Goal: Task Accomplishment & Management: Complete application form

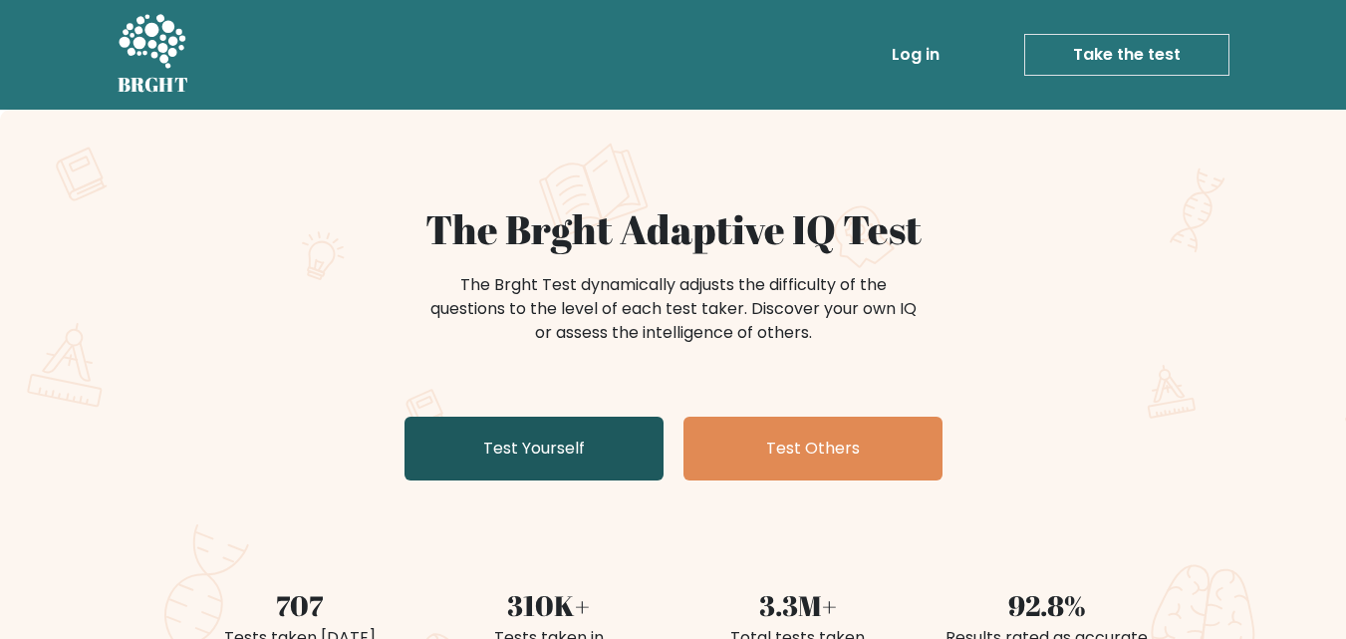
click at [546, 446] on link "Test Yourself" at bounding box center [534, 449] width 259 height 64
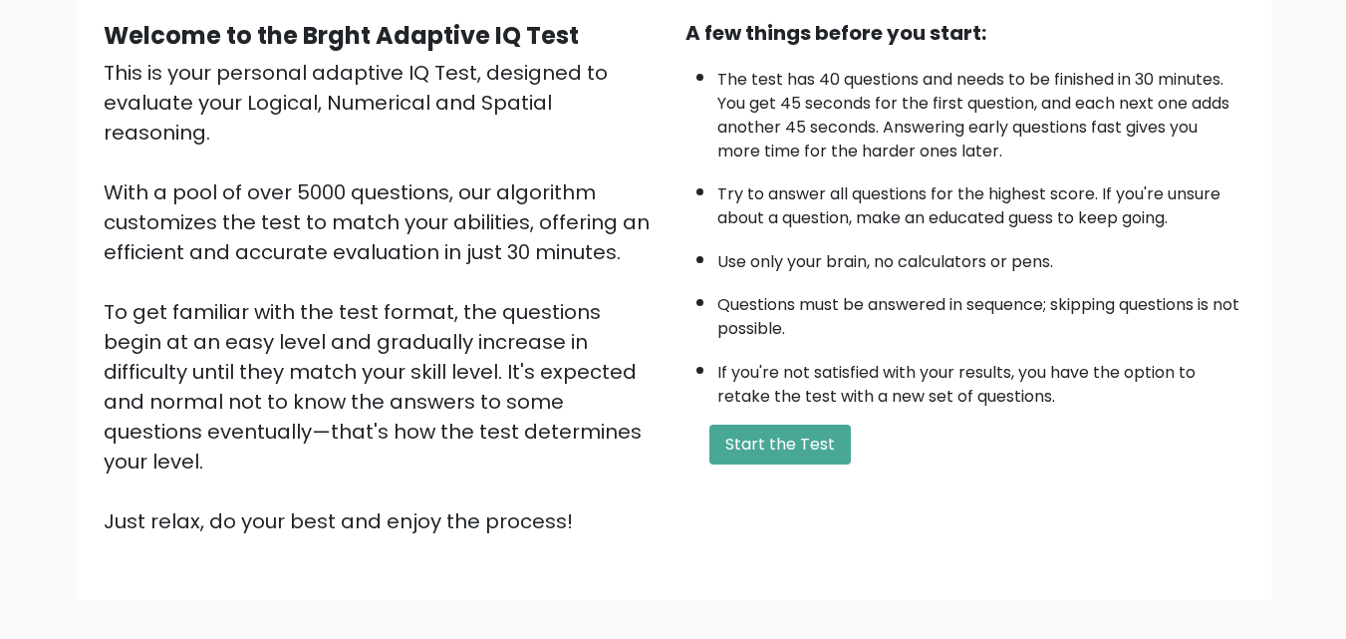
scroll to position [199, 0]
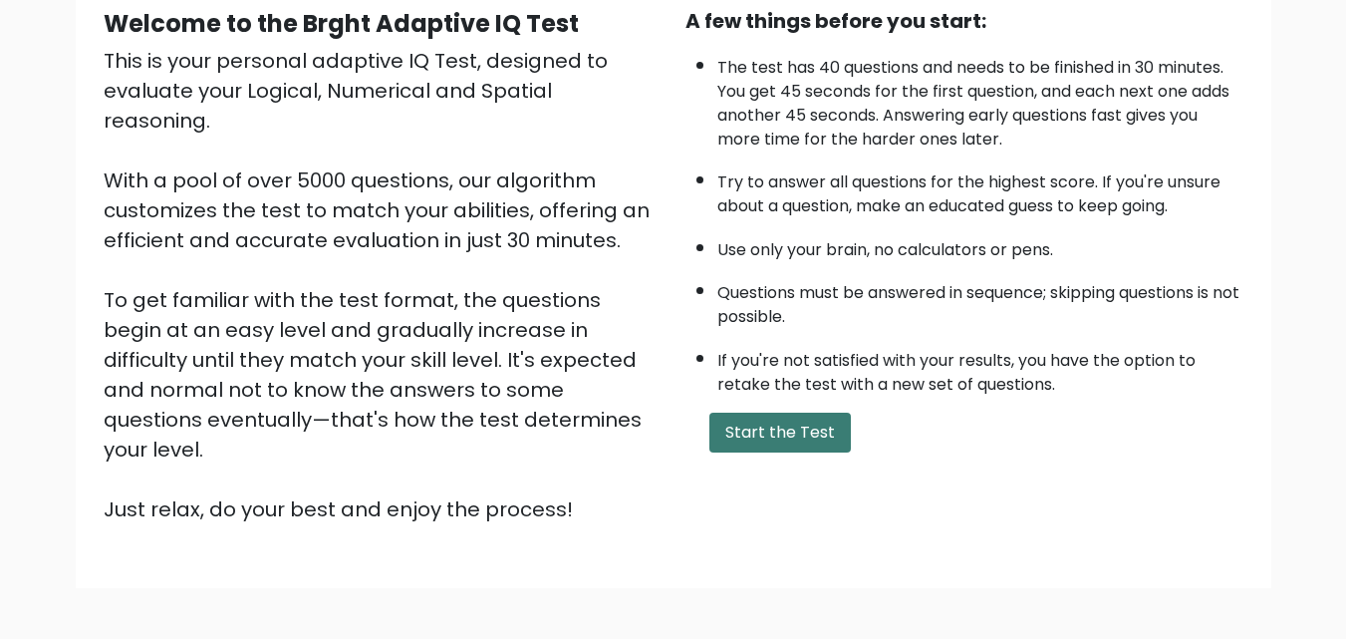
click at [779, 435] on button "Start the Test" at bounding box center [781, 433] width 142 height 40
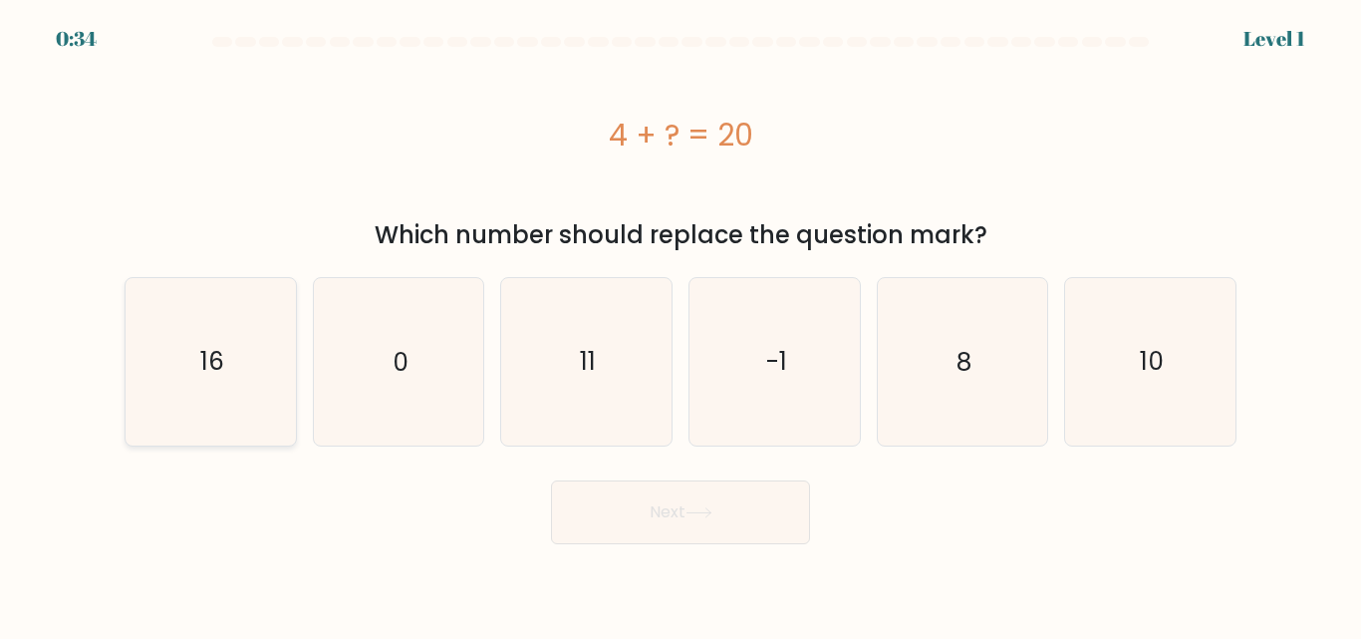
click at [260, 346] on icon "16" at bounding box center [211, 361] width 166 height 166
click at [681, 325] on input "a. 16" at bounding box center [681, 322] width 1 height 5
radio input "true"
click at [708, 509] on icon at bounding box center [699, 512] width 27 height 11
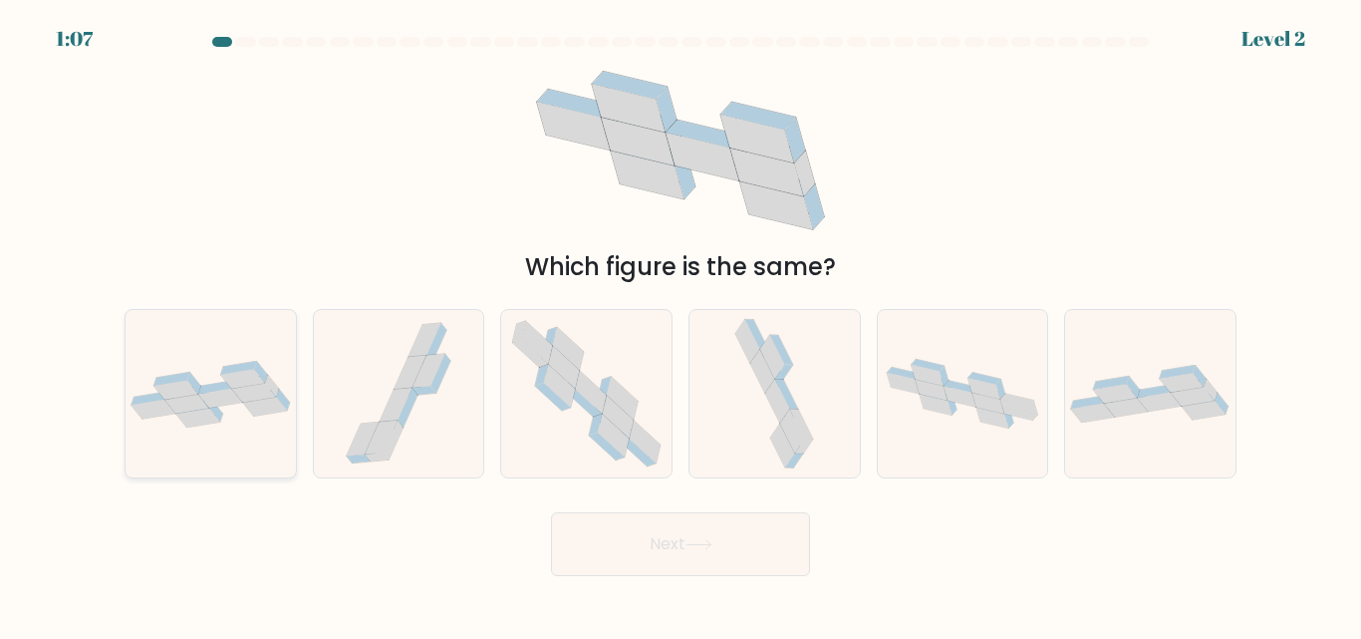
click at [199, 420] on icon at bounding box center [198, 417] width 44 height 19
click at [681, 325] on input "a." at bounding box center [681, 322] width 1 height 5
radio input "true"
click at [622, 552] on button "Next" at bounding box center [680, 544] width 259 height 64
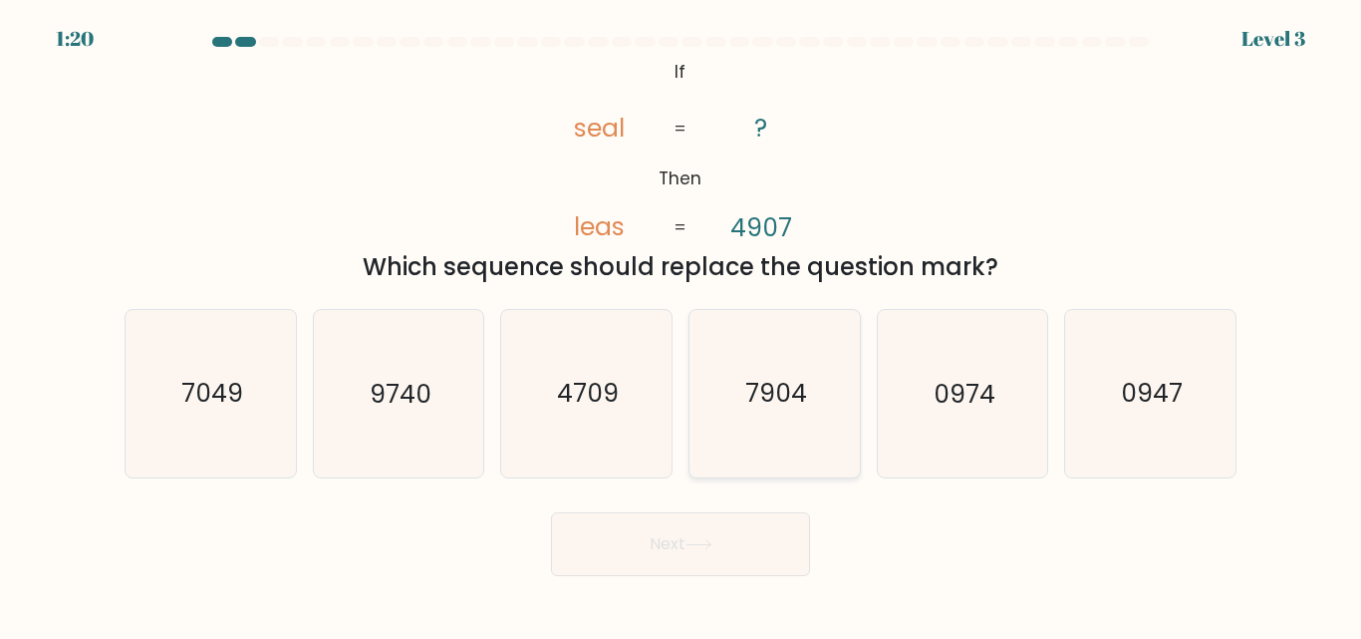
click at [794, 389] on text "7904" at bounding box center [776, 394] width 62 height 35
click at [682, 325] on input "d. 7904" at bounding box center [681, 322] width 1 height 5
radio input "true"
click at [794, 389] on text "7904" at bounding box center [776, 394] width 62 height 35
click at [682, 325] on input "d. 7904" at bounding box center [681, 322] width 1 height 5
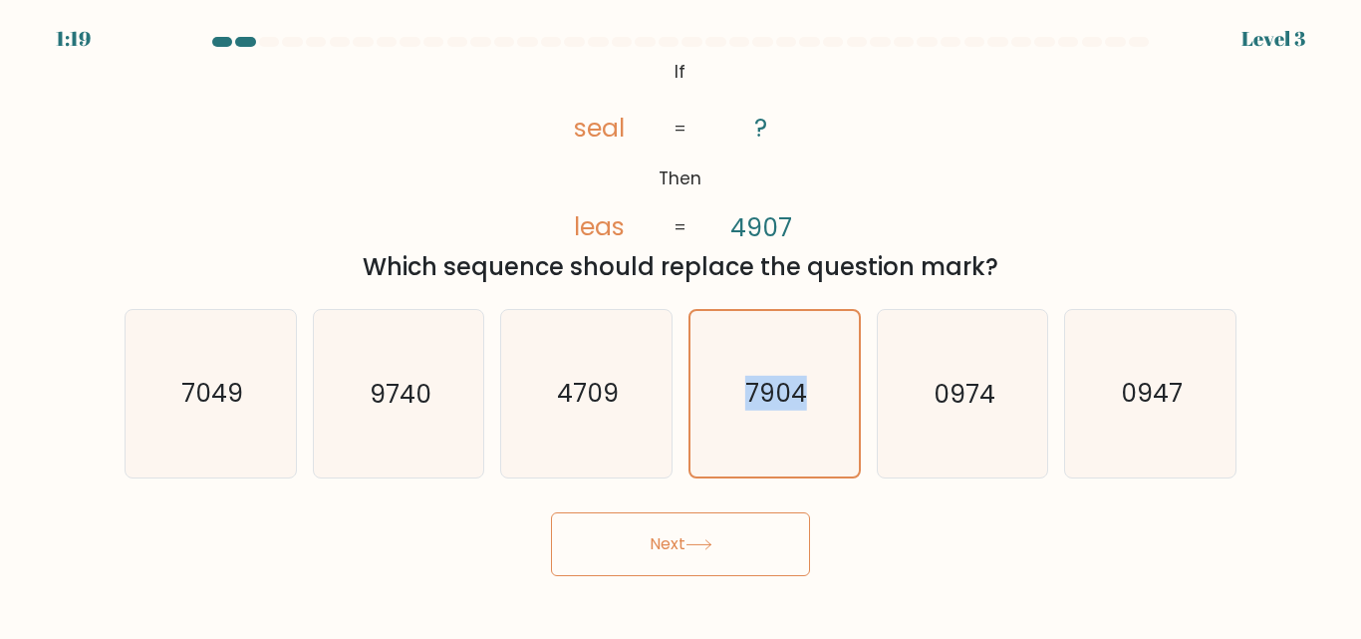
click at [759, 539] on button "Next" at bounding box center [680, 544] width 259 height 64
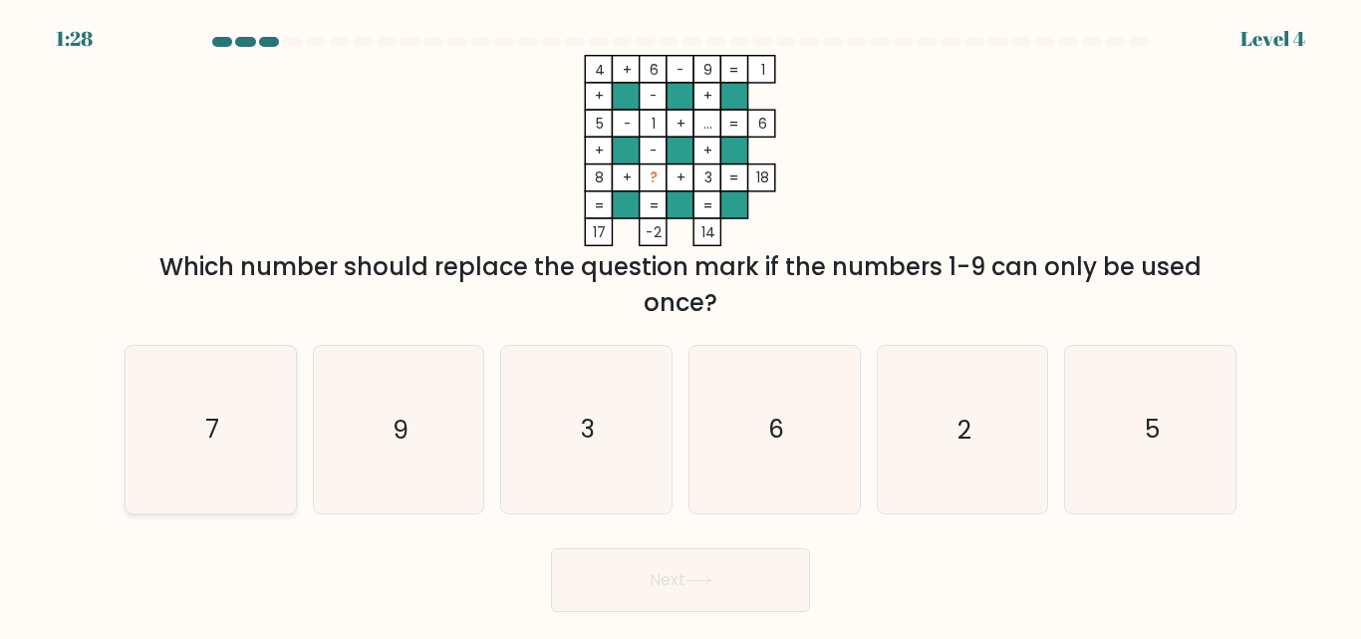
click at [211, 446] on text "7" at bounding box center [212, 430] width 14 height 35
click at [681, 325] on input "a. 7" at bounding box center [681, 322] width 1 height 5
radio input "true"
click at [688, 590] on button "Next" at bounding box center [680, 580] width 259 height 64
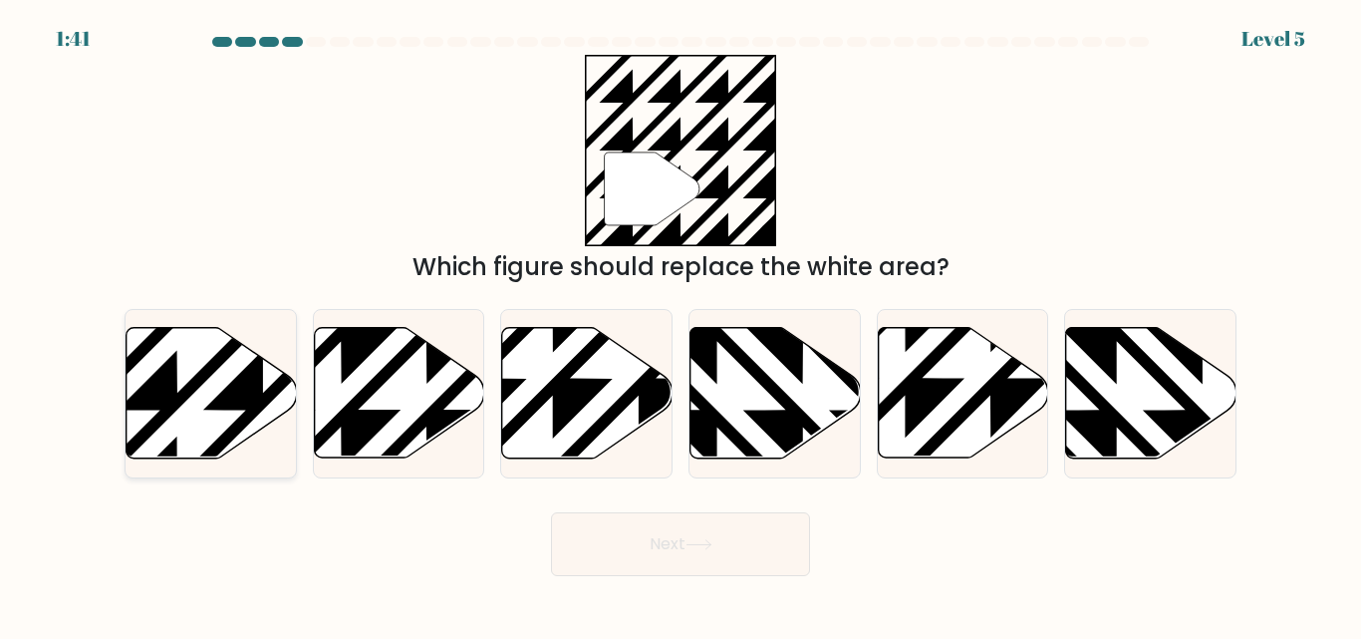
click at [157, 397] on icon at bounding box center [263, 324] width 343 height 343
click at [681, 325] on input "a." at bounding box center [681, 322] width 1 height 5
radio input "true"
click at [660, 529] on button "Next" at bounding box center [680, 544] width 259 height 64
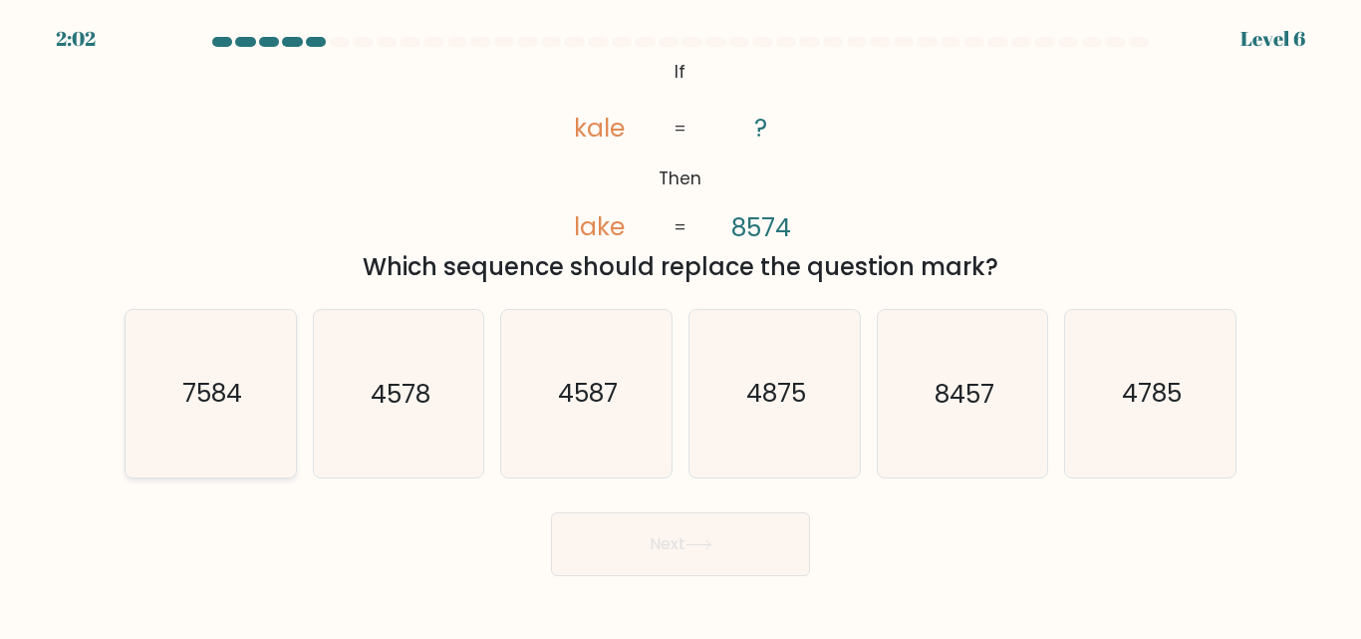
click at [262, 393] on icon "7584" at bounding box center [211, 393] width 166 height 166
click at [681, 325] on input "a. 7584" at bounding box center [681, 322] width 1 height 5
radio input "true"
click at [700, 543] on icon at bounding box center [699, 544] width 27 height 11
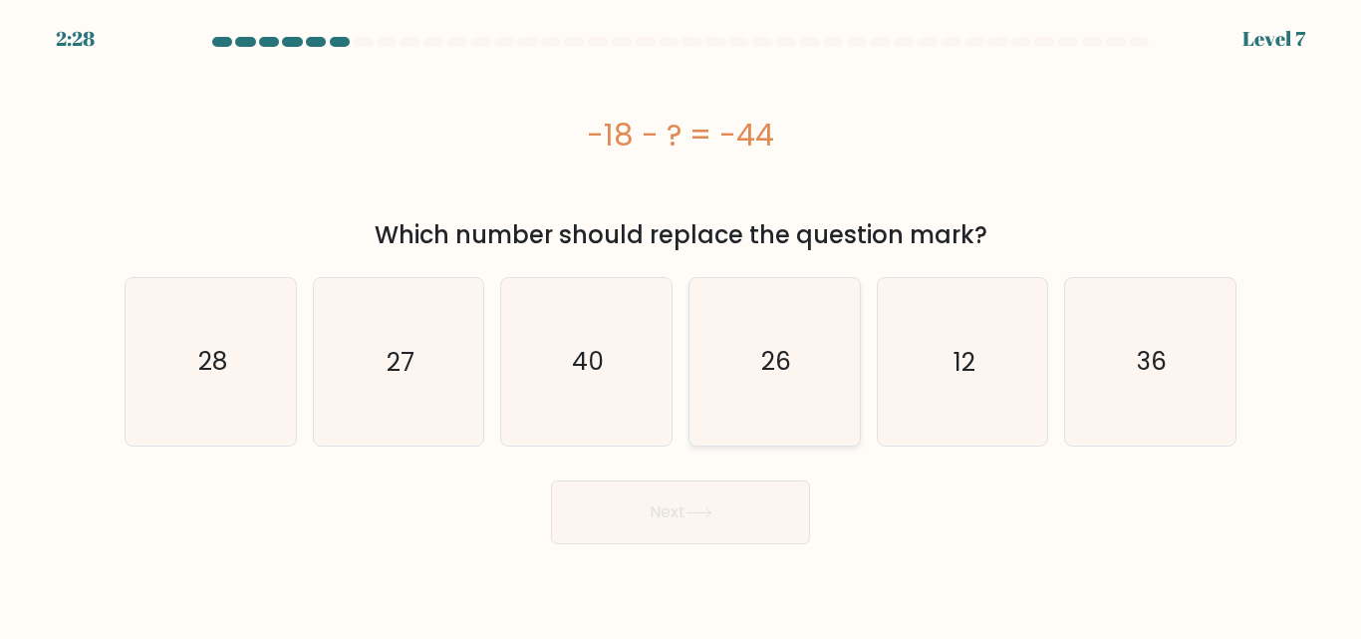
click at [799, 344] on icon "26" at bounding box center [775, 361] width 166 height 166
click at [682, 325] on input "d. 26" at bounding box center [681, 322] width 1 height 5
radio input "true"
click at [708, 522] on button "Next" at bounding box center [680, 512] width 259 height 64
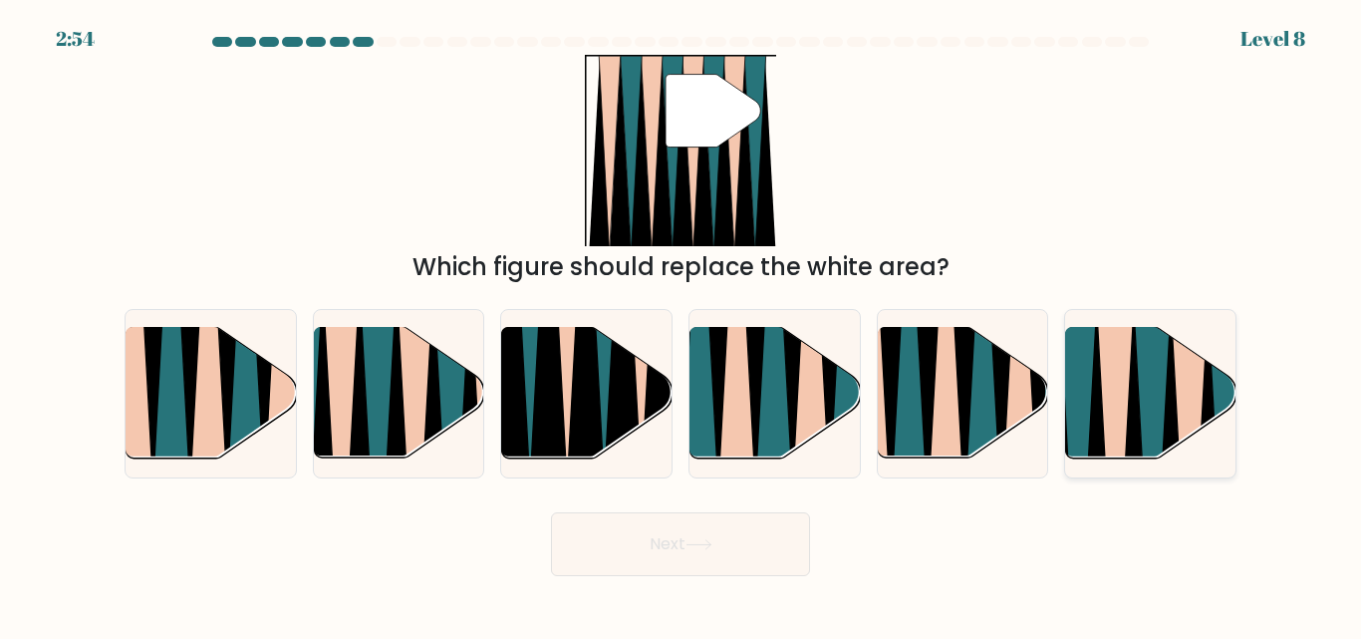
click at [1132, 433] on icon at bounding box center [1133, 466] width 37 height 339
click at [682, 325] on input "f." at bounding box center [681, 322] width 1 height 5
radio input "true"
drag, startPoint x: 687, startPoint y: 544, endPoint x: 675, endPoint y: 543, distance: 12.0
click at [686, 544] on button "Next" at bounding box center [680, 544] width 259 height 64
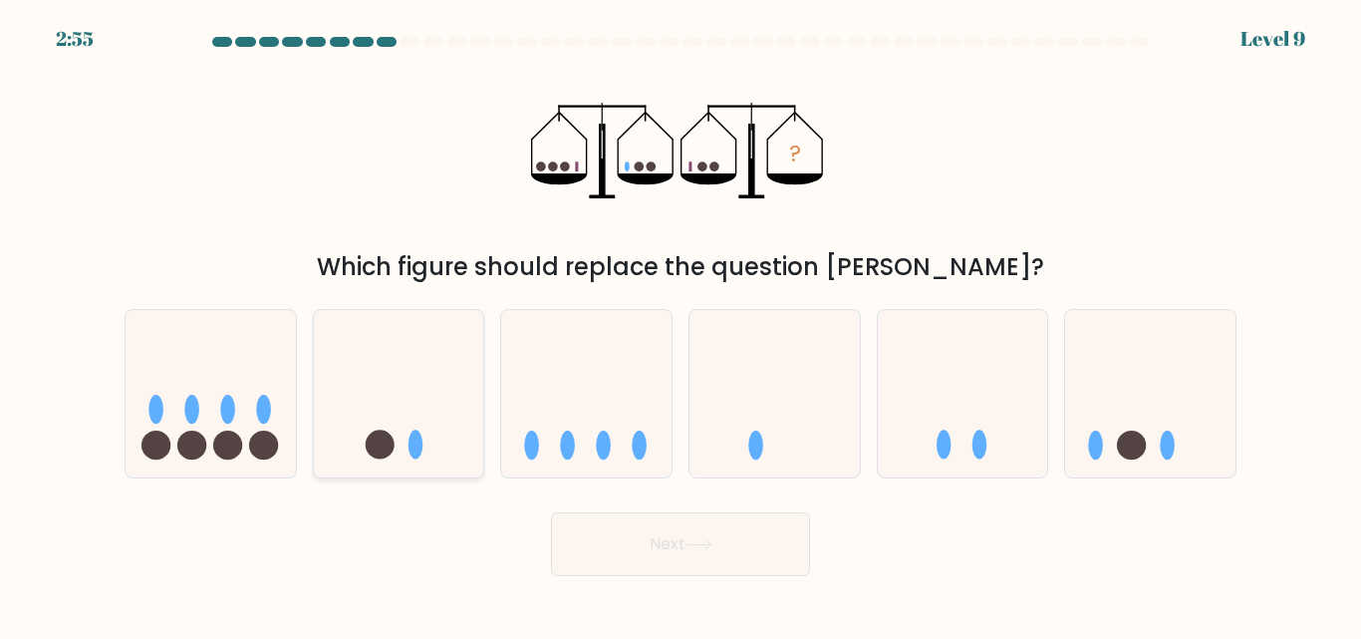
click at [370, 410] on icon at bounding box center [399, 393] width 170 height 141
click at [681, 325] on input "b." at bounding box center [681, 322] width 1 height 5
radio input "true"
click at [753, 539] on button "Next" at bounding box center [680, 544] width 259 height 64
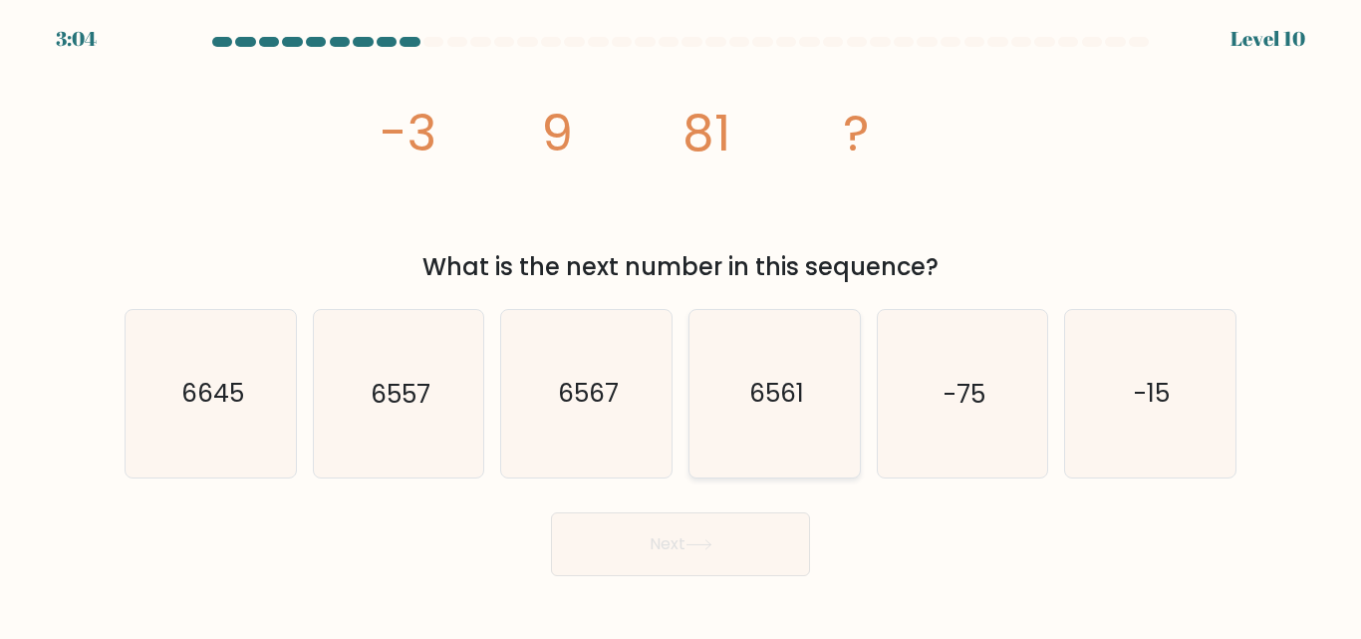
click at [780, 402] on text "6561" at bounding box center [775, 394] width 55 height 35
click at [682, 325] on input "d. 6561" at bounding box center [681, 322] width 1 height 5
radio input "true"
click at [771, 554] on button "Next" at bounding box center [680, 544] width 259 height 64
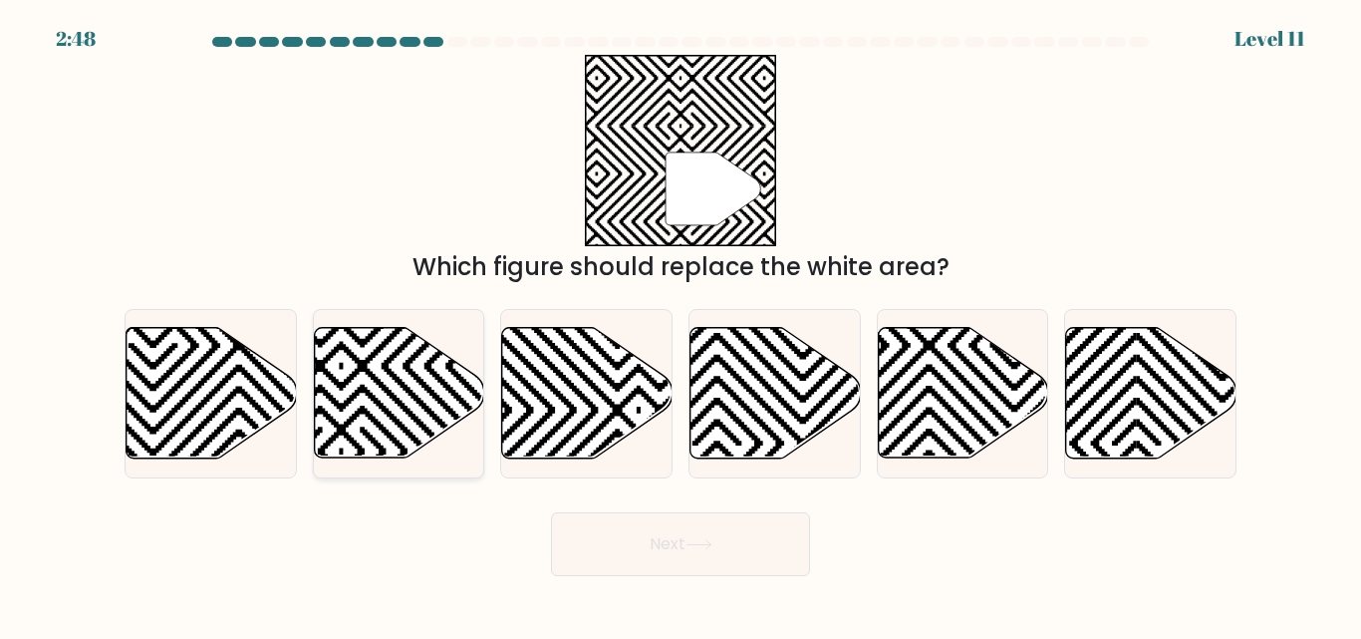
click at [388, 328] on icon at bounding box center [399, 393] width 170 height 131
click at [681, 325] on input "b." at bounding box center [681, 322] width 1 height 5
radio input "true"
click at [762, 533] on button "Next" at bounding box center [680, 544] width 259 height 64
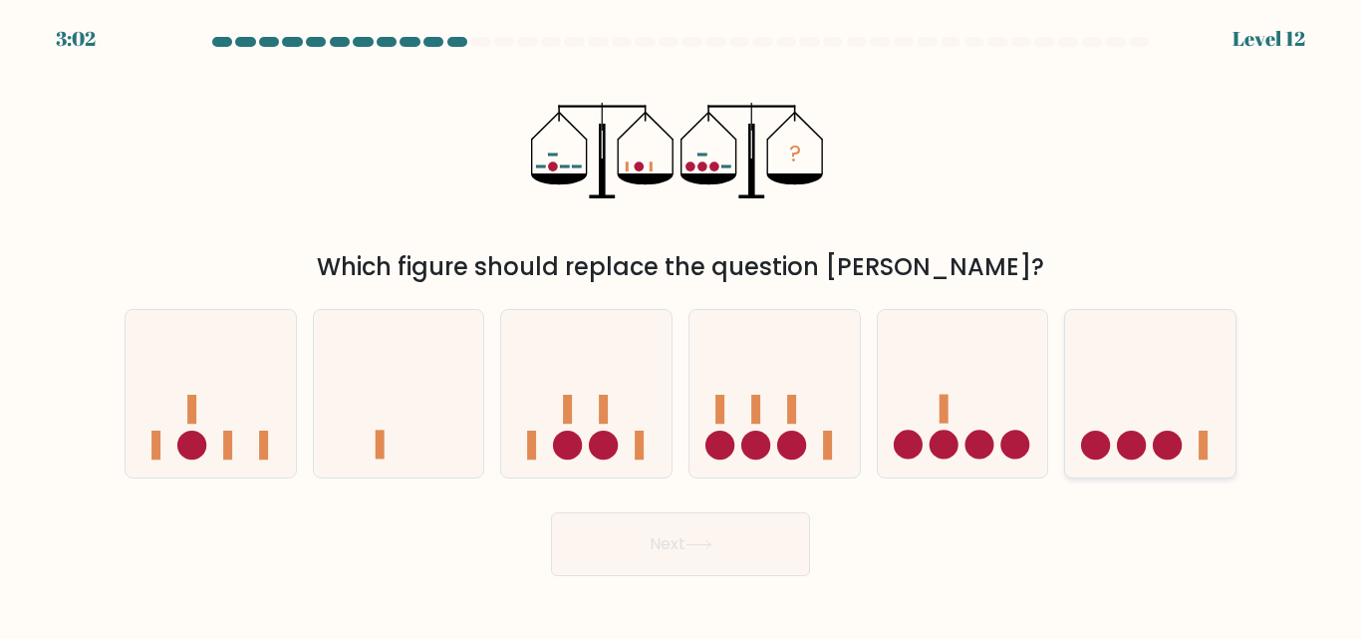
click at [1193, 424] on icon at bounding box center [1150, 393] width 170 height 141
click at [682, 325] on input "f." at bounding box center [681, 322] width 1 height 5
radio input "true"
click at [753, 538] on button "Next" at bounding box center [680, 544] width 259 height 64
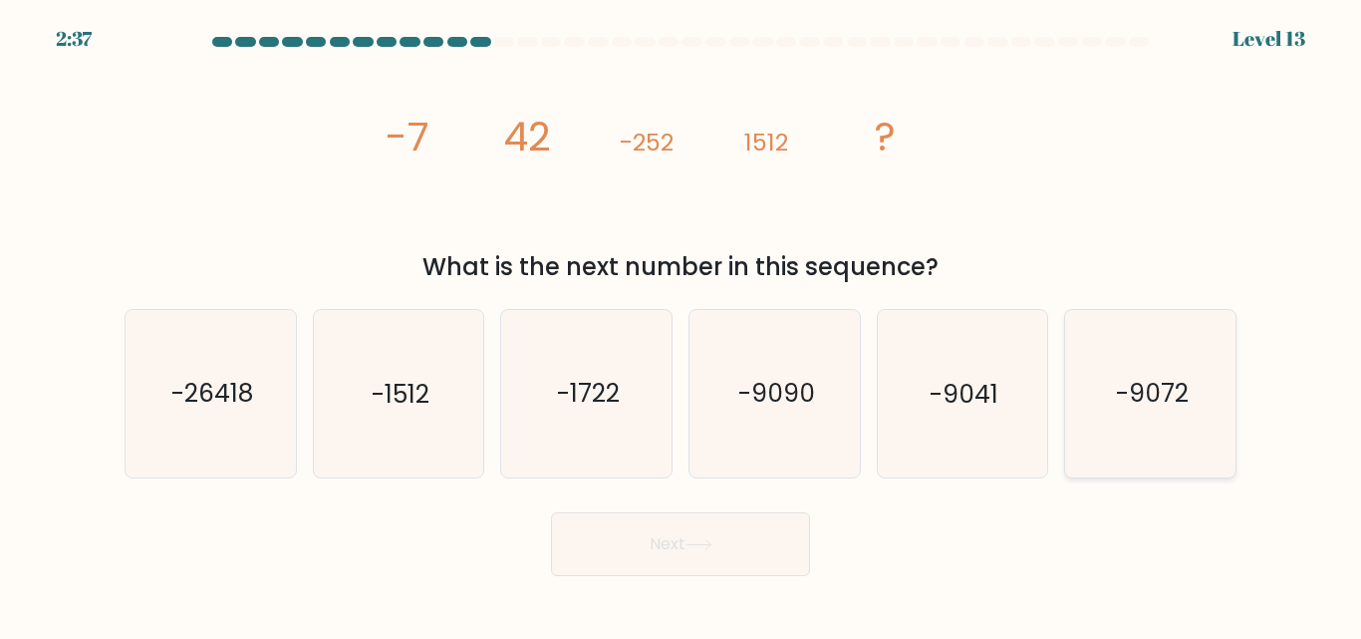
click at [1155, 407] on text "-9072" at bounding box center [1152, 394] width 73 height 35
click at [682, 325] on input "f. -9072" at bounding box center [681, 322] width 1 height 5
radio input "true"
click at [690, 552] on button "Next" at bounding box center [680, 544] width 259 height 64
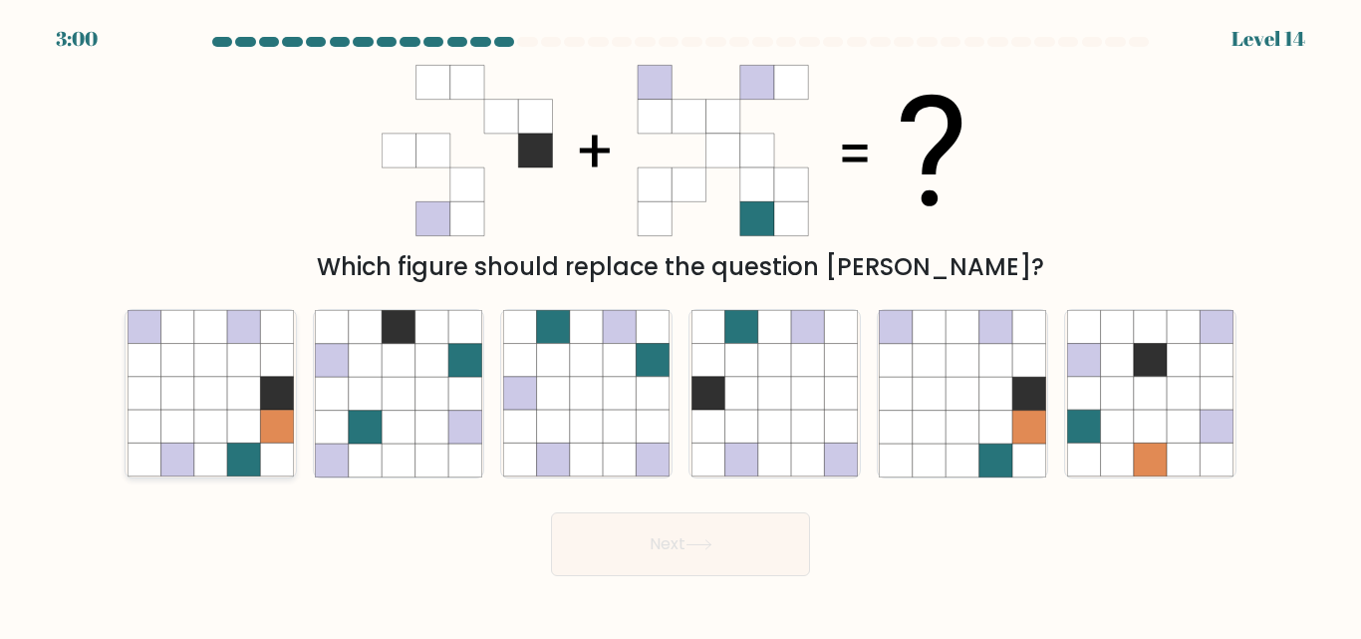
click at [251, 436] on icon at bounding box center [243, 427] width 33 height 33
click at [681, 325] on input "a." at bounding box center [681, 322] width 1 height 5
radio input "true"
click at [356, 523] on div "Next" at bounding box center [681, 539] width 1136 height 74
click at [722, 438] on icon at bounding box center [708, 427] width 33 height 33
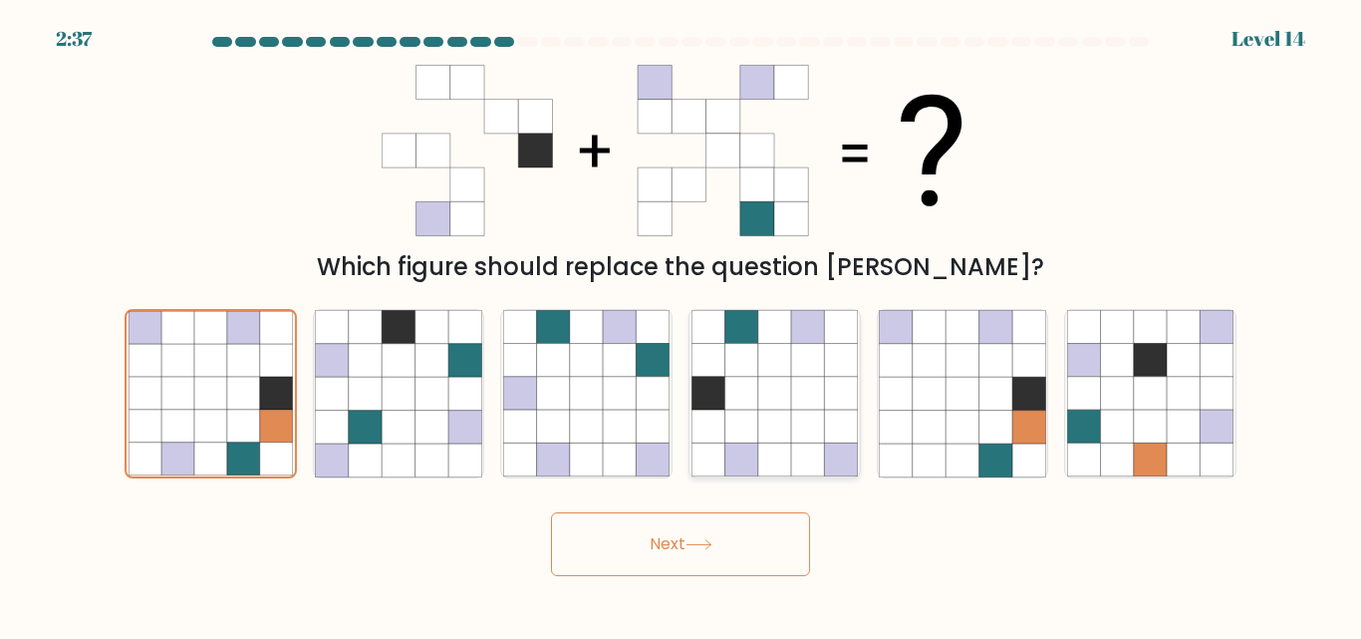
click at [682, 325] on input "d." at bounding box center [681, 322] width 1 height 5
radio input "true"
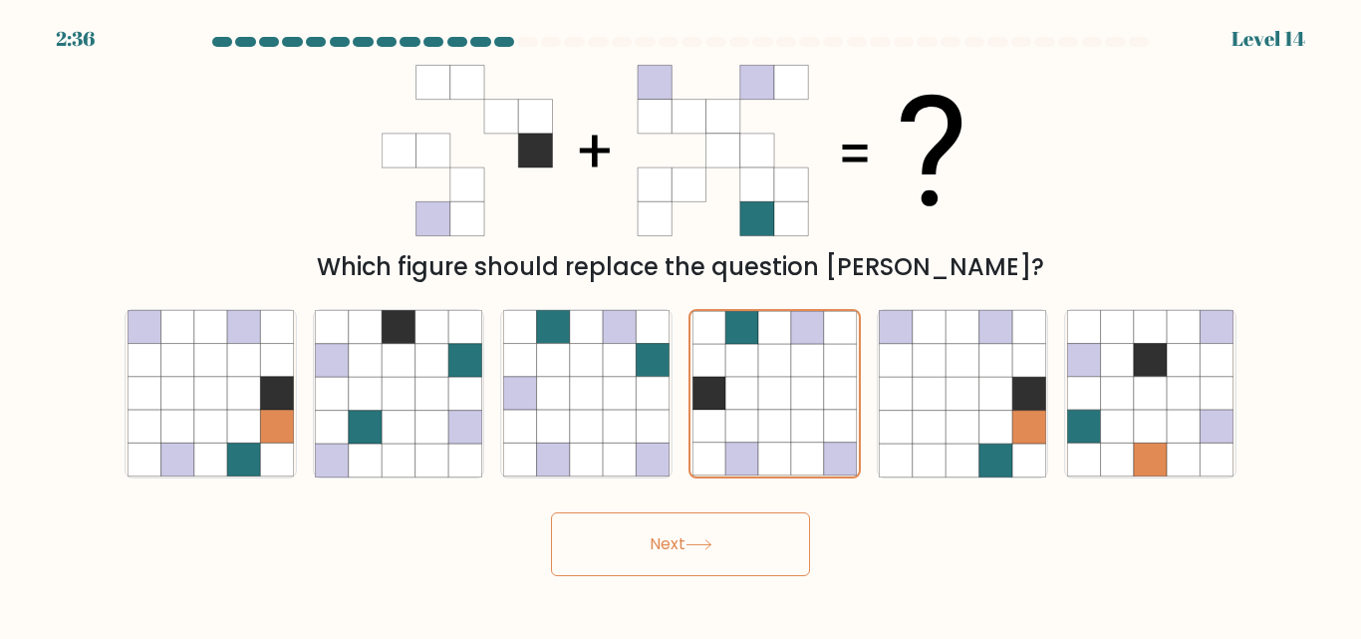
click at [706, 544] on icon at bounding box center [699, 544] width 24 height 9
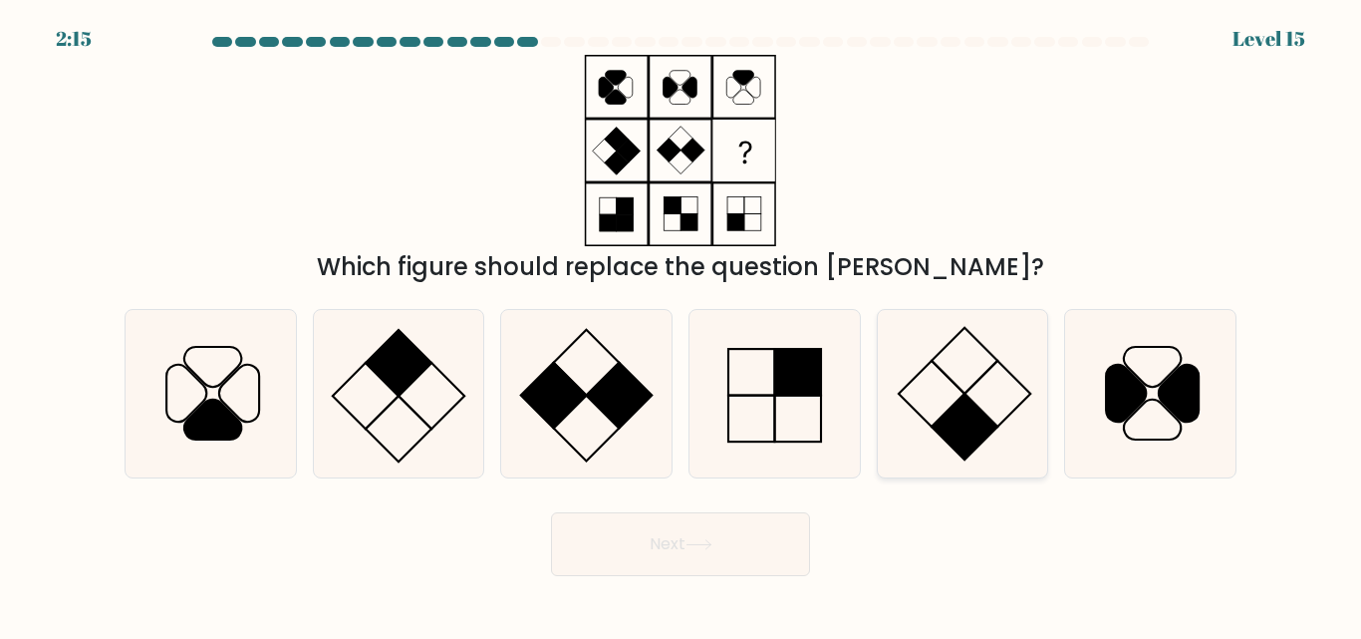
click at [1001, 396] on icon at bounding box center [962, 393] width 166 height 166
click at [682, 325] on input "e." at bounding box center [681, 322] width 1 height 5
radio input "true"
click at [750, 546] on button "Next" at bounding box center [680, 544] width 259 height 64
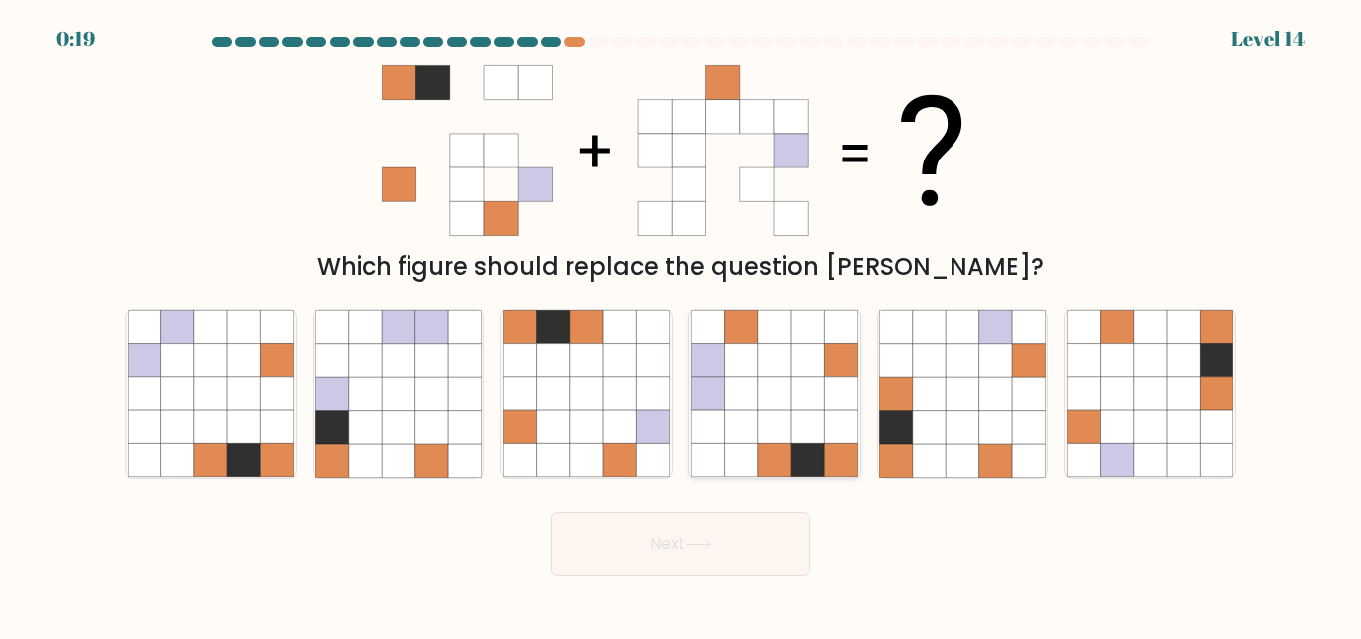
click at [748, 445] on icon at bounding box center [741, 459] width 33 height 33
click at [682, 325] on input "d." at bounding box center [681, 322] width 1 height 5
radio input "true"
click at [721, 549] on button "Next" at bounding box center [680, 544] width 259 height 64
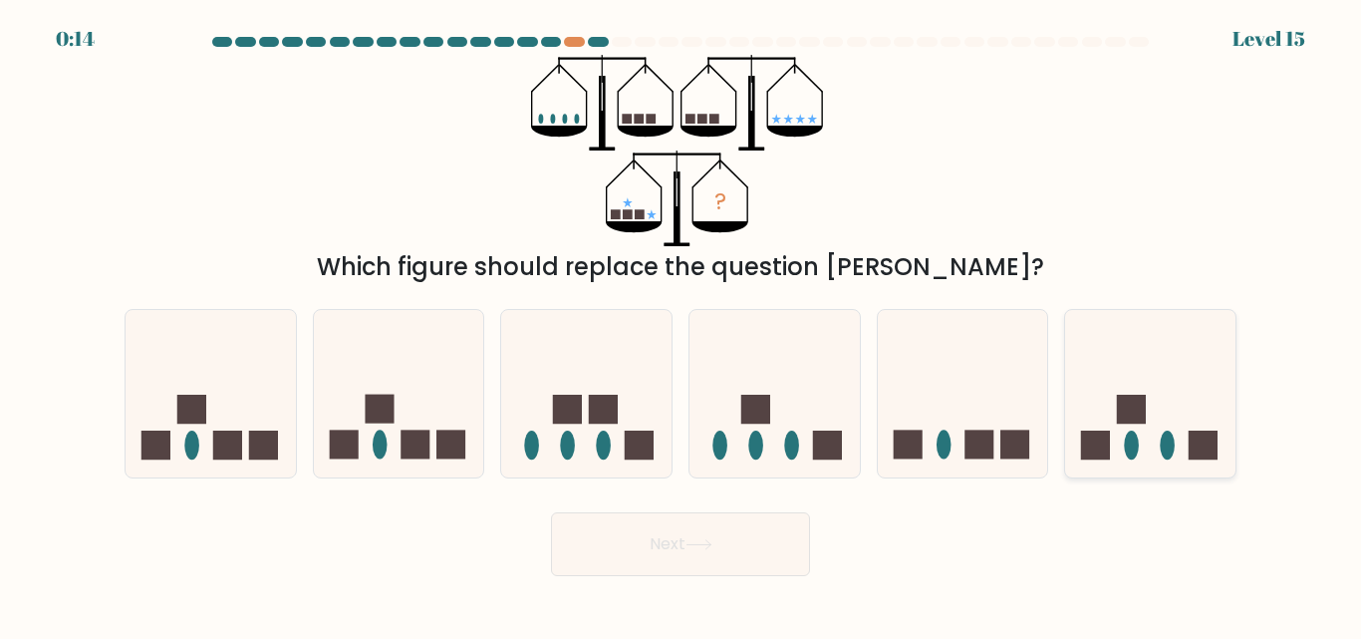
click at [1151, 344] on icon at bounding box center [1150, 393] width 170 height 141
click at [682, 325] on input "f." at bounding box center [681, 322] width 1 height 5
radio input "true"
click at [652, 553] on button "Next" at bounding box center [680, 544] width 259 height 64
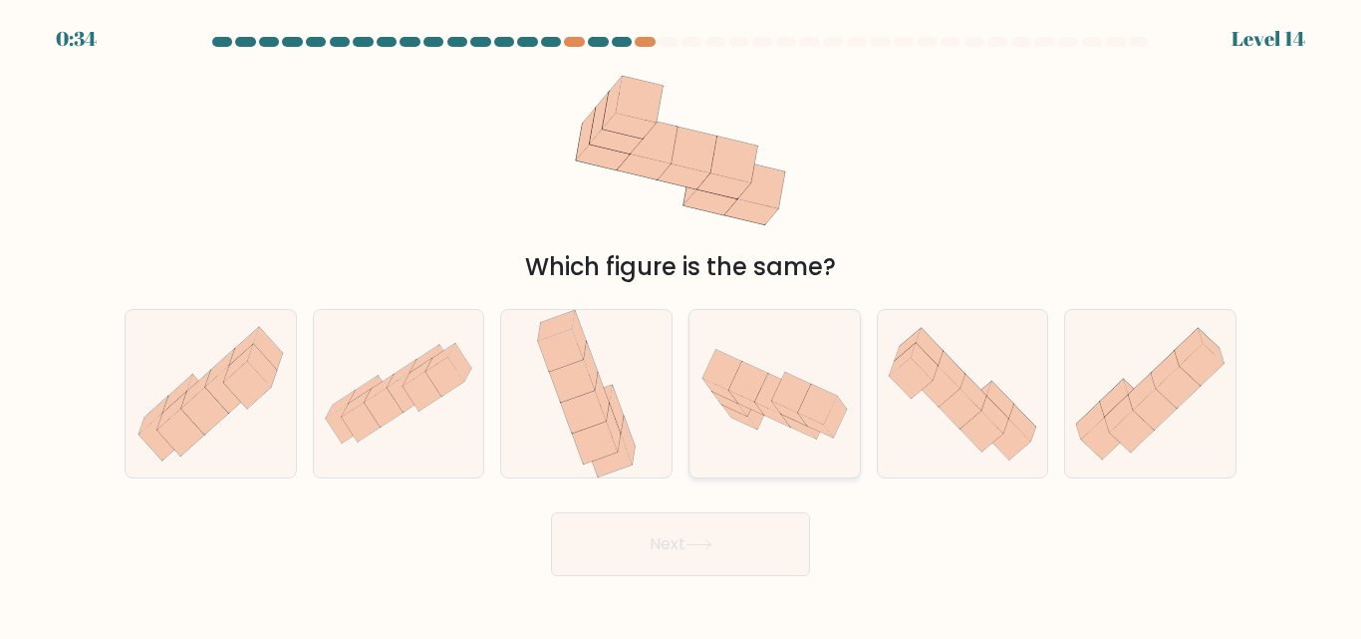
click at [776, 451] on div at bounding box center [775, 393] width 172 height 168
click at [682, 325] on input "d." at bounding box center [681, 322] width 1 height 5
radio input "true"
click at [760, 537] on button "Next" at bounding box center [680, 544] width 259 height 64
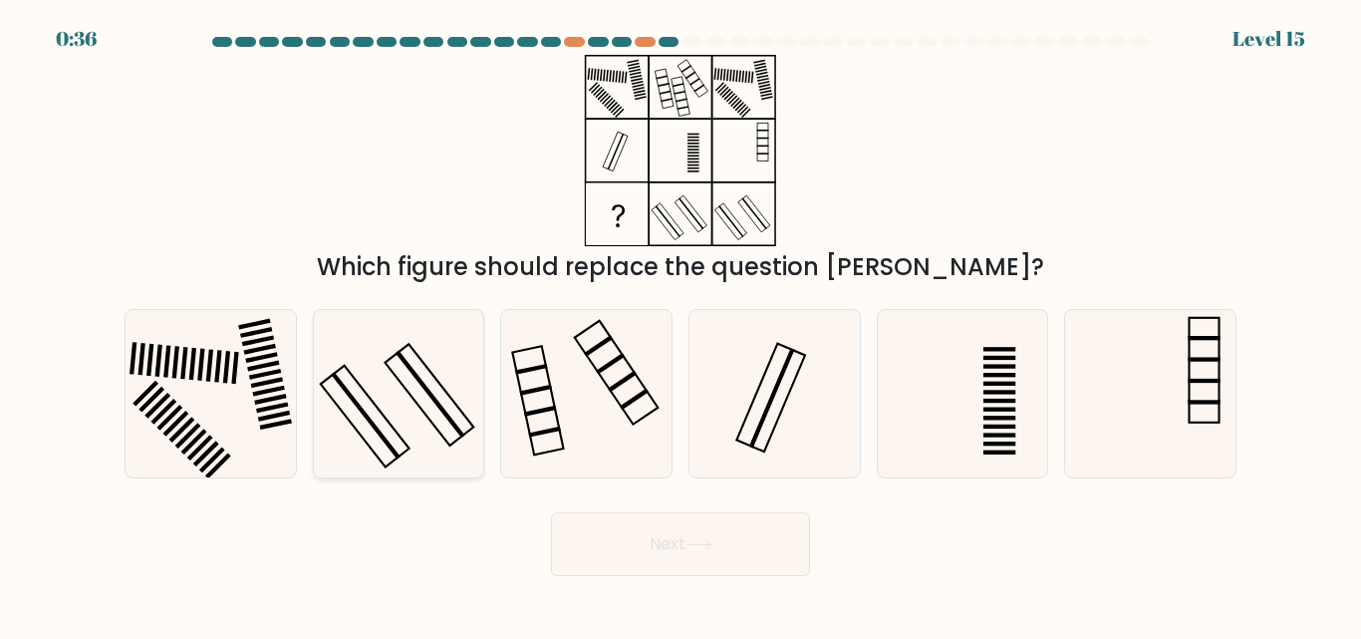
click at [412, 436] on icon at bounding box center [398, 393] width 166 height 166
click at [681, 325] on input "b." at bounding box center [681, 322] width 1 height 5
radio input "true"
click at [681, 564] on button "Next" at bounding box center [680, 544] width 259 height 64
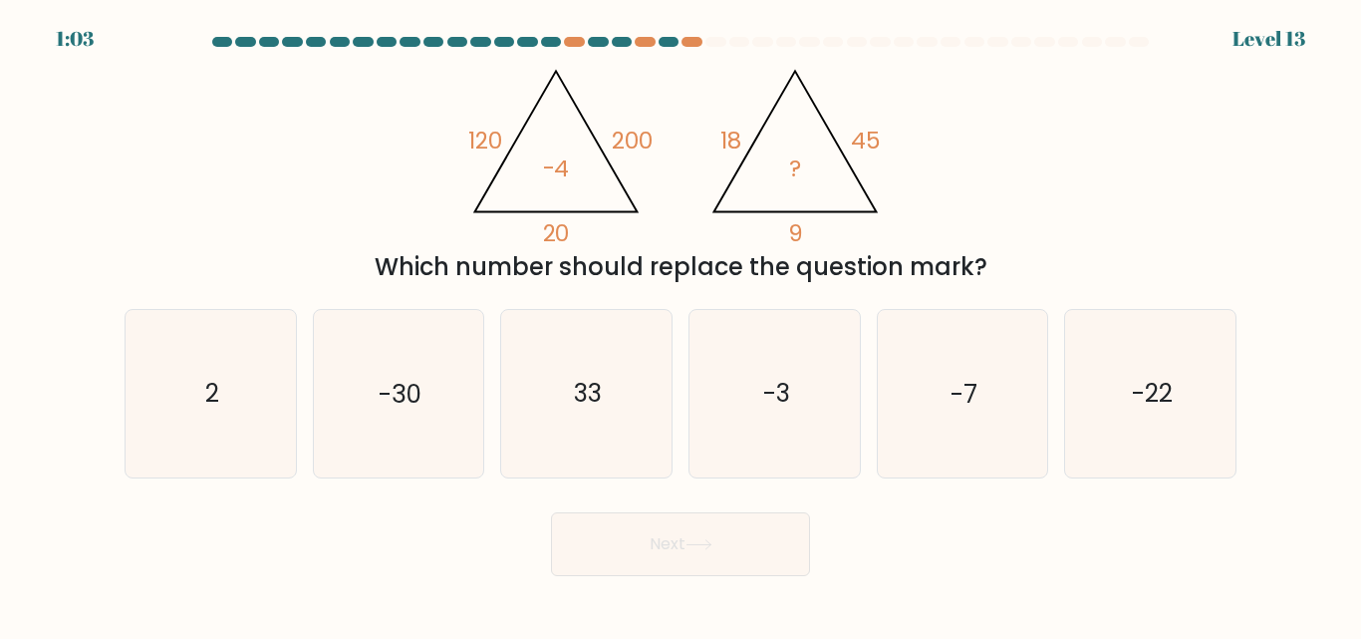
click at [652, 550] on button "Next" at bounding box center [680, 544] width 259 height 64
click at [554, 405] on icon "33" at bounding box center [586, 393] width 166 height 166
click at [681, 325] on input "c. 33" at bounding box center [681, 322] width 1 height 5
radio input "true"
click at [554, 405] on icon "33" at bounding box center [586, 393] width 164 height 164
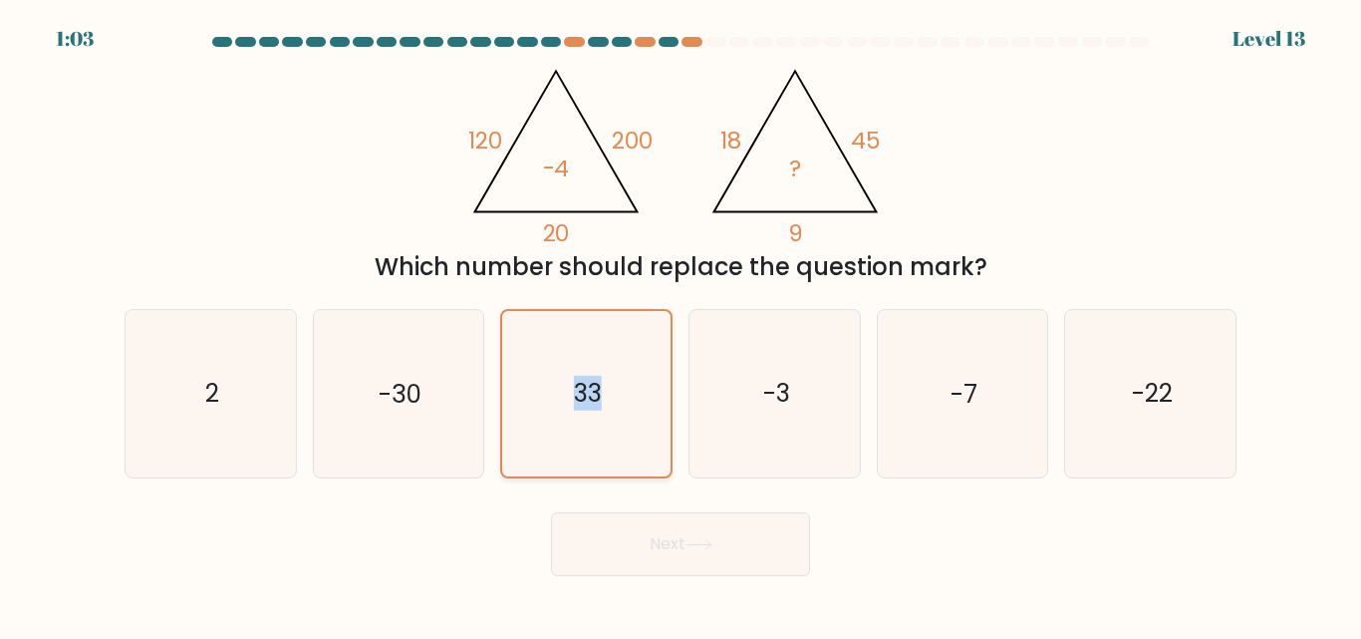
click at [681, 325] on input "c. 33" at bounding box center [681, 322] width 1 height 5
click at [659, 560] on button "Next" at bounding box center [680, 544] width 259 height 64
click at [664, 576] on body "1:01 Level 13" at bounding box center [680, 319] width 1361 height 639
click at [677, 565] on button "Next" at bounding box center [680, 544] width 259 height 64
click at [708, 556] on button "Next" at bounding box center [680, 544] width 259 height 64
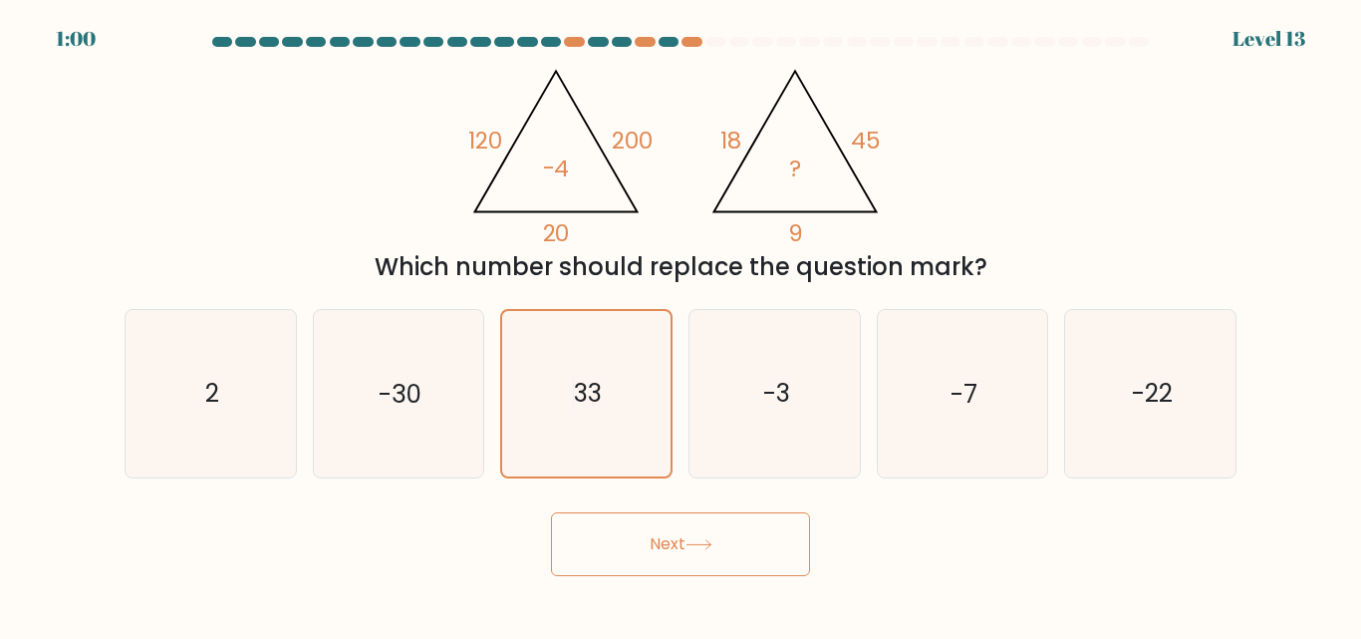
click at [688, 527] on button "Next" at bounding box center [680, 544] width 259 height 64
click at [678, 545] on button "Next" at bounding box center [680, 544] width 259 height 64
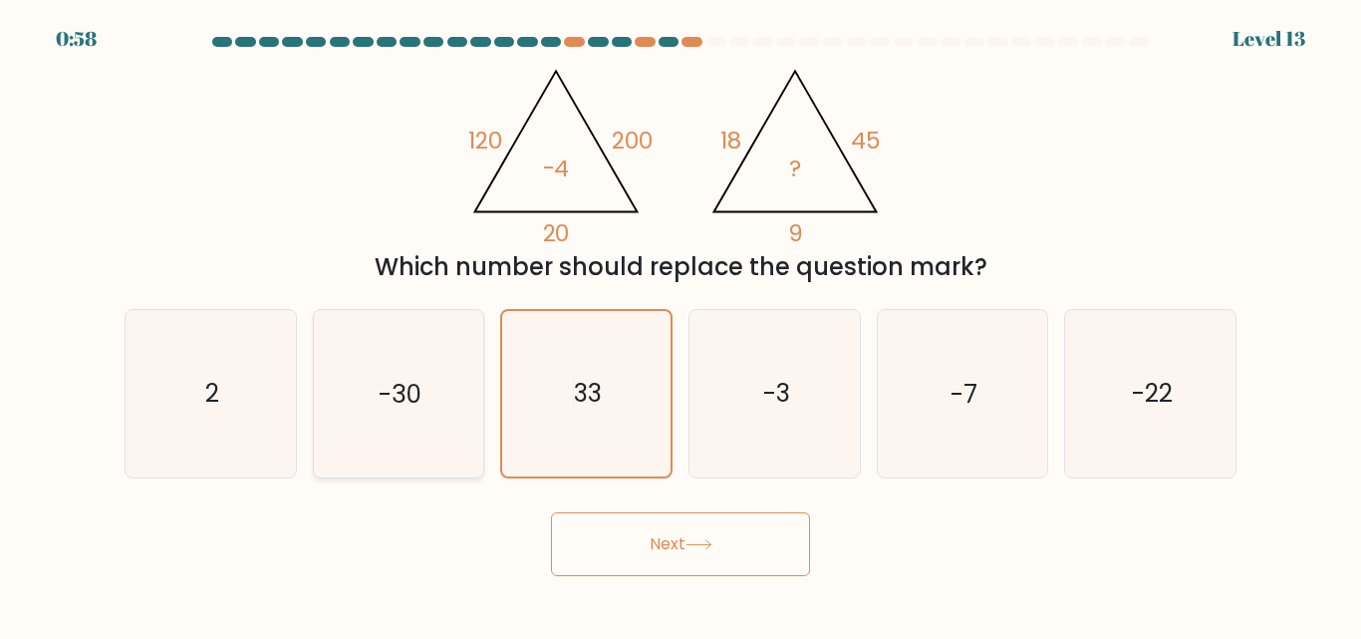
click at [436, 437] on icon "-30" at bounding box center [398, 393] width 166 height 166
click at [681, 325] on input "b. -30" at bounding box center [681, 322] width 1 height 5
radio input "true"
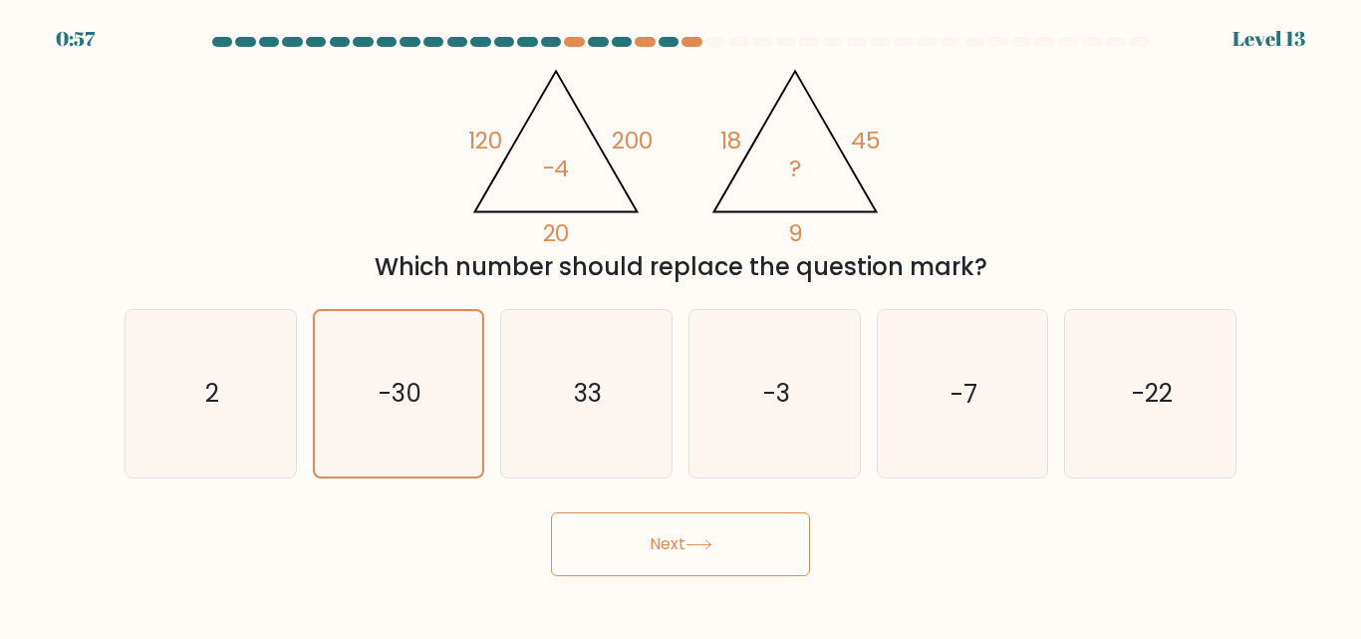
click at [671, 550] on button "Next" at bounding box center [680, 544] width 259 height 64
click at [693, 550] on button "Next" at bounding box center [680, 544] width 259 height 64
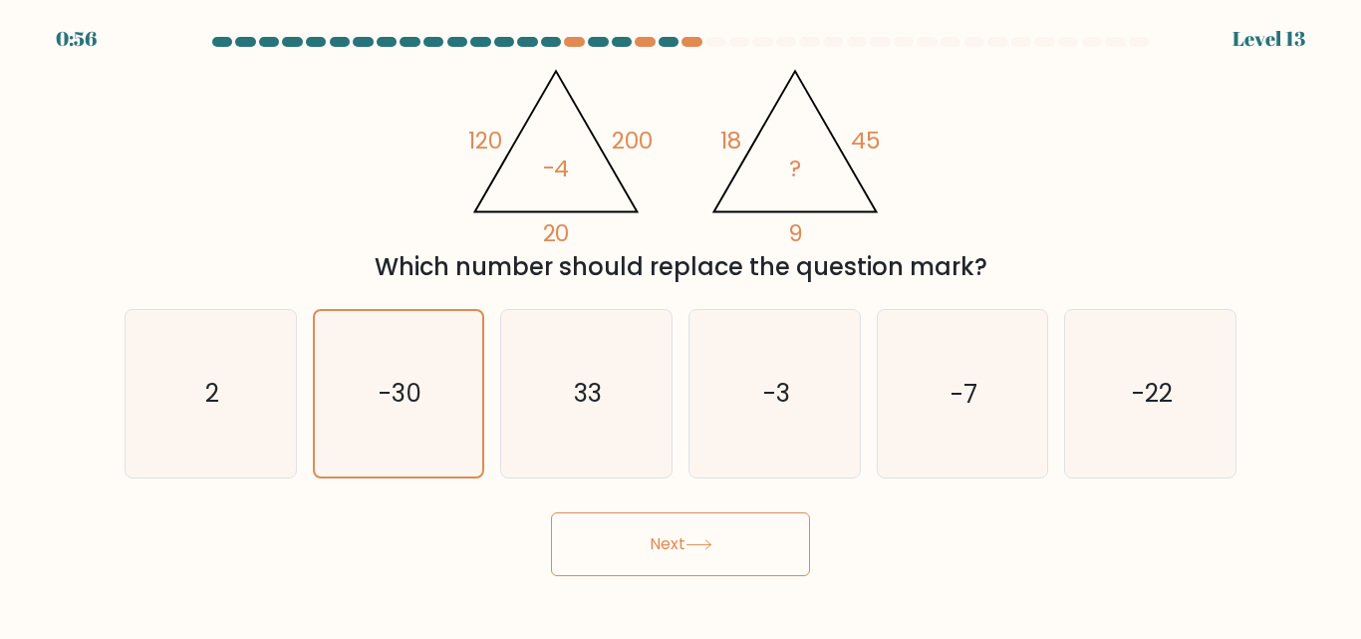
click at [693, 550] on button "Next" at bounding box center [680, 544] width 259 height 64
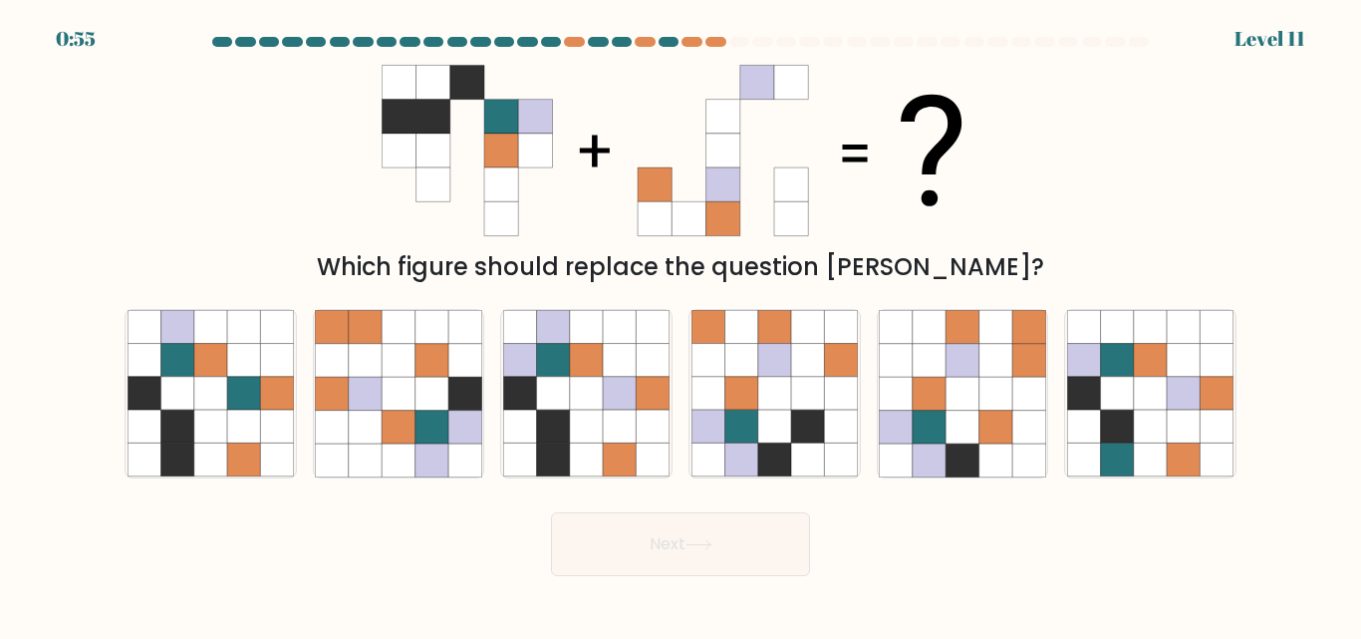
click at [551, 512] on button "Next" at bounding box center [680, 544] width 259 height 64
click at [642, 436] on icon at bounding box center [653, 427] width 33 height 33
click at [681, 325] on input "c." at bounding box center [681, 322] width 1 height 5
radio input "true"
click at [551, 512] on button "Next" at bounding box center [680, 544] width 259 height 64
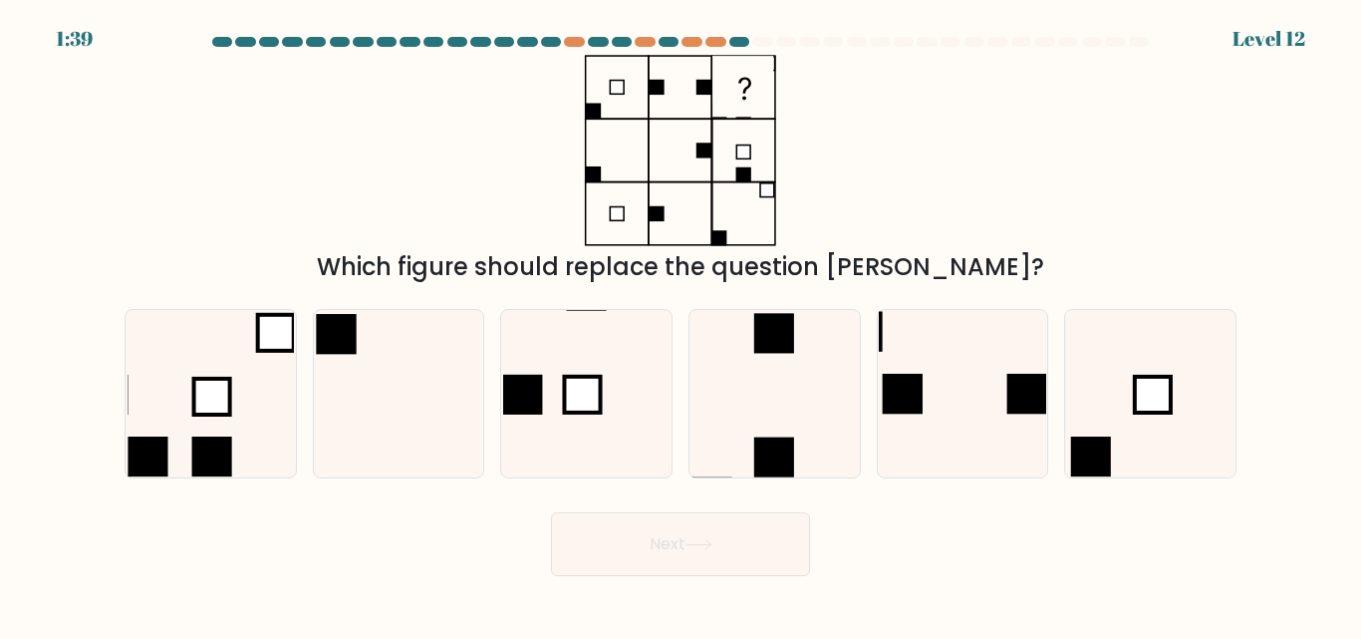
click at [551, 512] on button "Next" at bounding box center [680, 544] width 259 height 64
click at [606, 417] on icon at bounding box center [586, 393] width 166 height 166
click at [681, 325] on input "c." at bounding box center [681, 322] width 1 height 5
radio input "true"
click at [551, 512] on button "Next" at bounding box center [680, 544] width 259 height 64
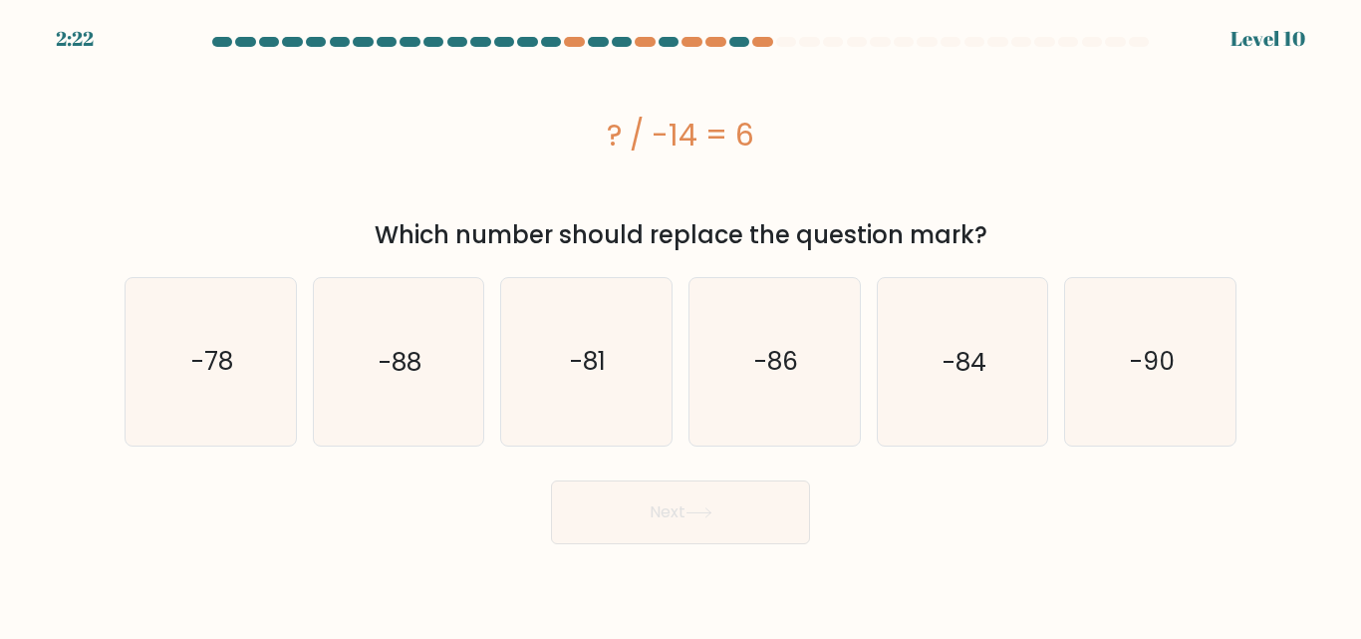
click at [746, 448] on form "a." at bounding box center [680, 290] width 1361 height 507
click at [719, 406] on icon "-86" at bounding box center [775, 361] width 166 height 166
click at [682, 325] on input "d. -86" at bounding box center [681, 322] width 1 height 5
radio input "true"
click at [551, 480] on button "Next" at bounding box center [680, 512] width 259 height 64
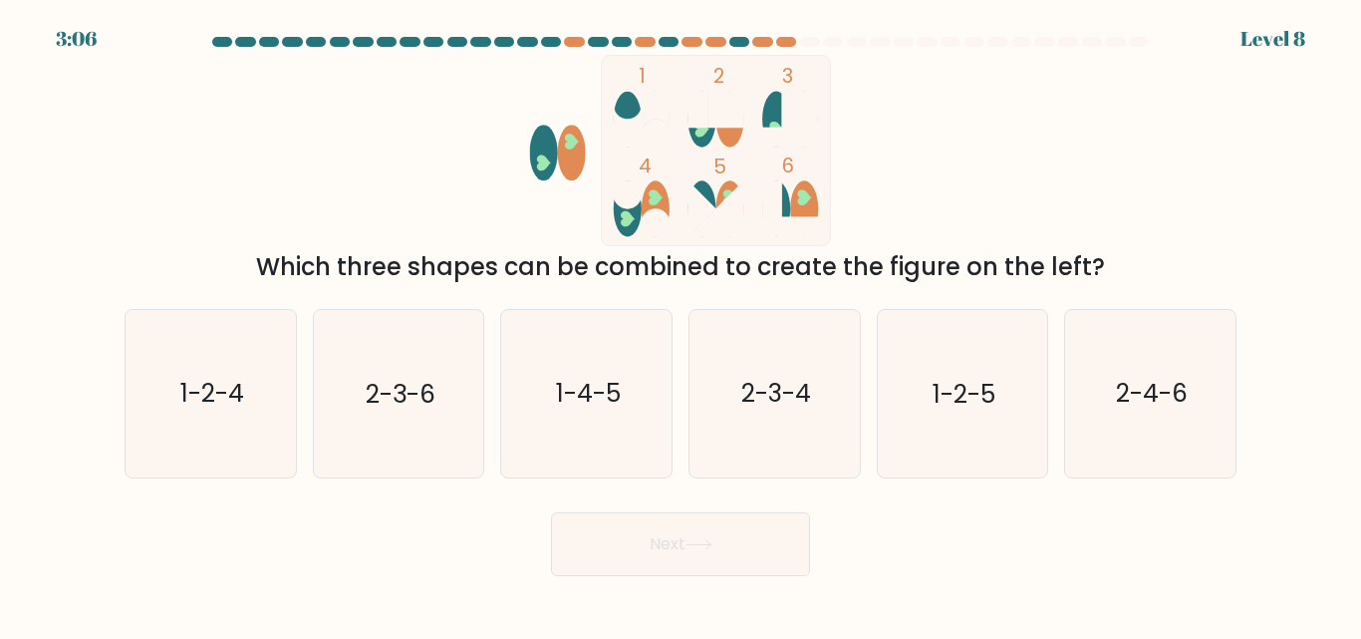
click at [767, 396] on text "2-3-4" at bounding box center [776, 394] width 70 height 35
click at [682, 325] on input "d. 2-3-4" at bounding box center [681, 322] width 1 height 5
radio input "true"
click at [551, 512] on button "Next" at bounding box center [680, 544] width 259 height 64
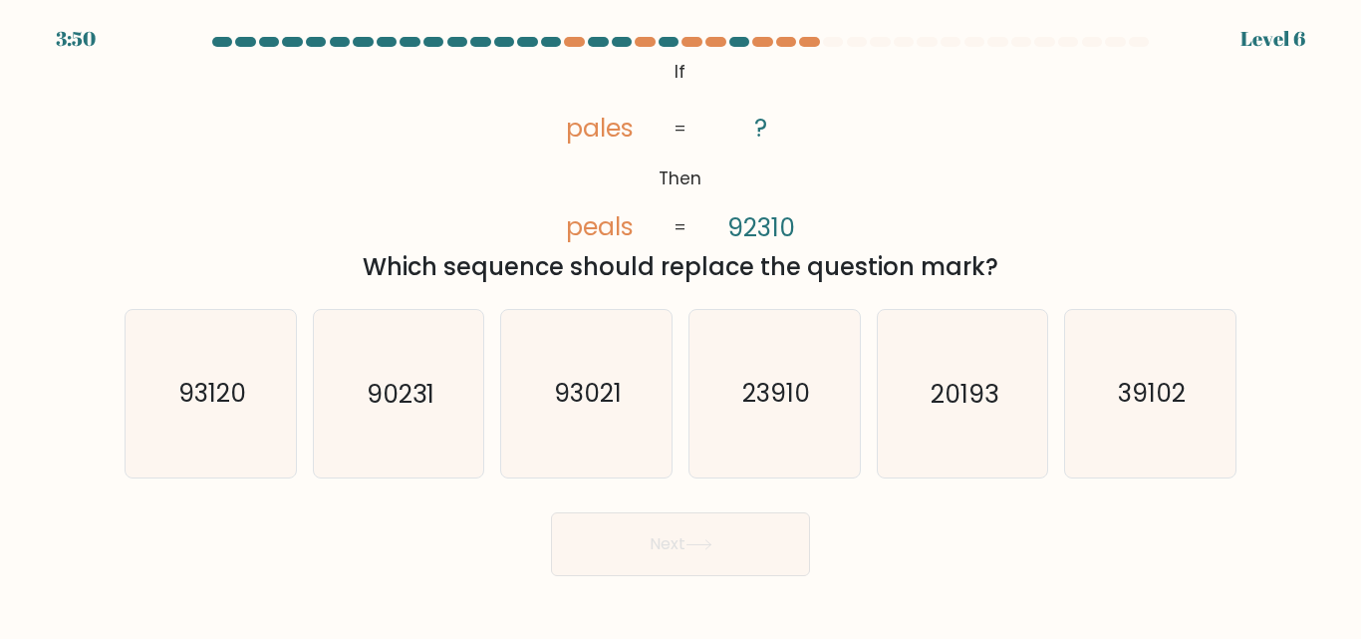
click at [767, 396] on text "23910" at bounding box center [776, 394] width 68 height 35
click at [682, 325] on input "d. 23910" at bounding box center [681, 322] width 1 height 5
radio input "true"
click at [551, 512] on button "Next" at bounding box center [680, 544] width 259 height 64
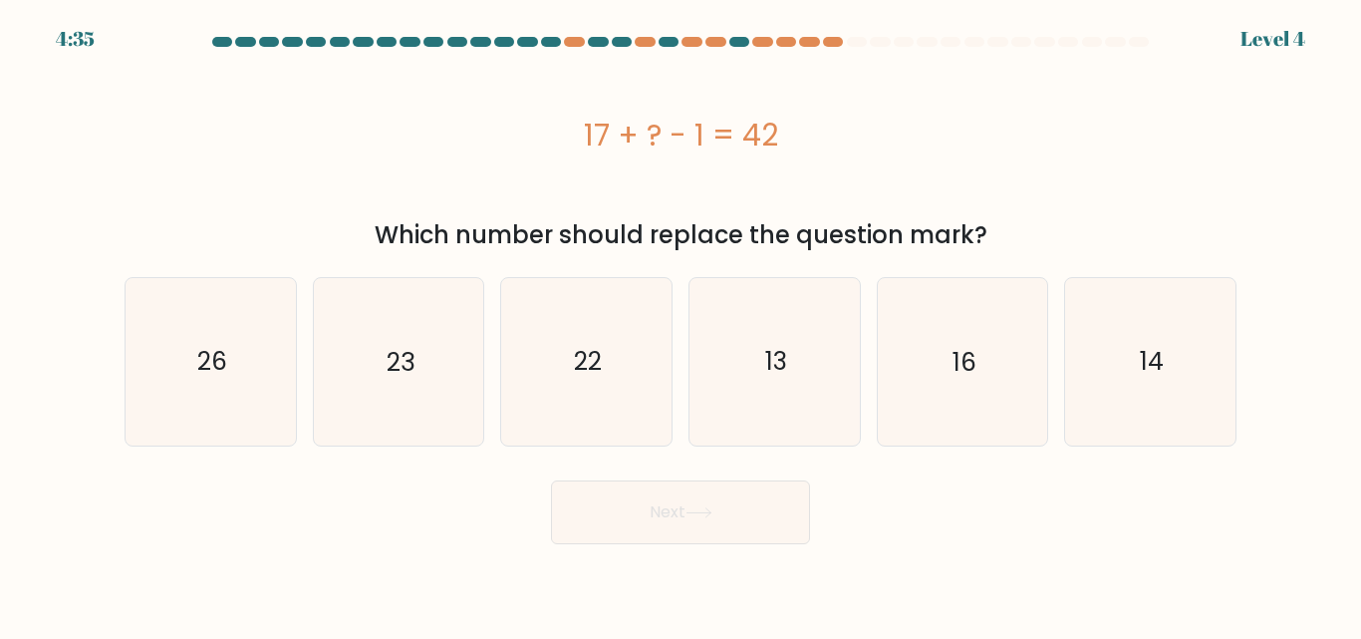
click at [767, 396] on icon "13" at bounding box center [775, 361] width 166 height 166
click at [682, 325] on input "d. 13" at bounding box center [681, 322] width 1 height 5
radio input "true"
click at [767, 396] on icon "13" at bounding box center [775, 361] width 164 height 164
click at [682, 325] on input "d. 13" at bounding box center [681, 322] width 1 height 5
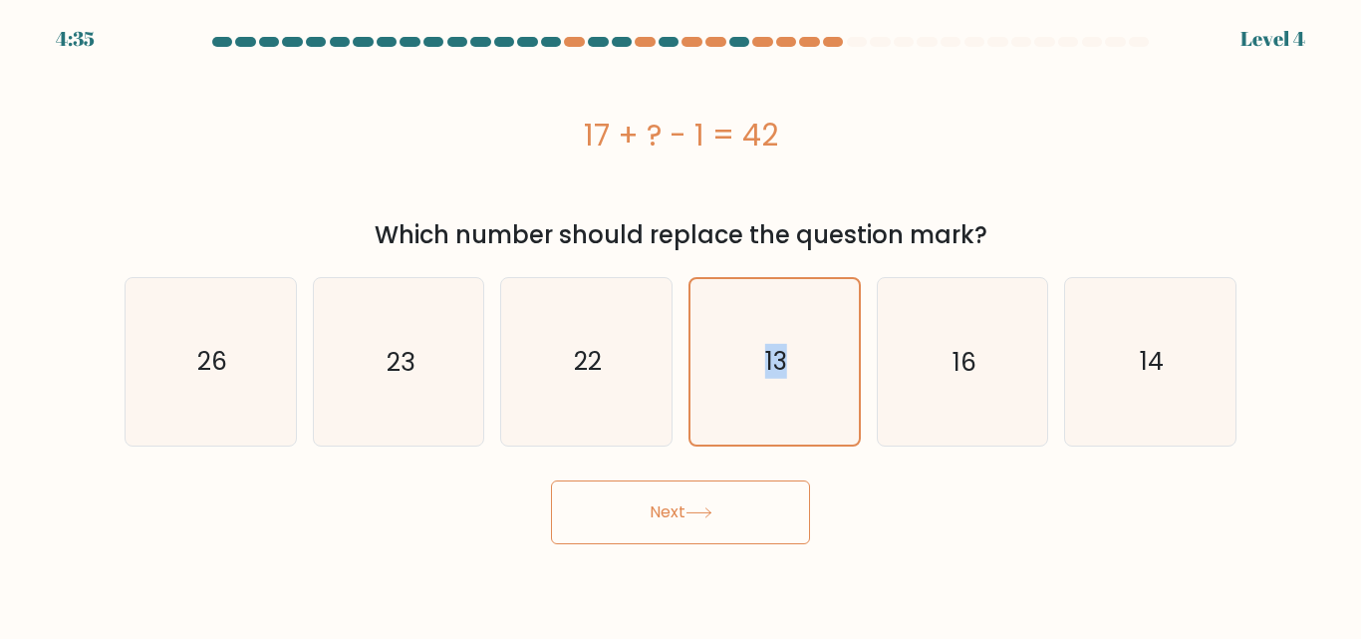
click at [767, 396] on icon "13" at bounding box center [775, 361] width 164 height 164
click at [682, 325] on input "d. 13" at bounding box center [681, 322] width 1 height 5
click at [767, 396] on icon "13" at bounding box center [775, 361] width 164 height 164
click at [682, 325] on input "d. 13" at bounding box center [681, 322] width 1 height 5
click at [743, 400] on icon "13" at bounding box center [775, 361] width 164 height 164
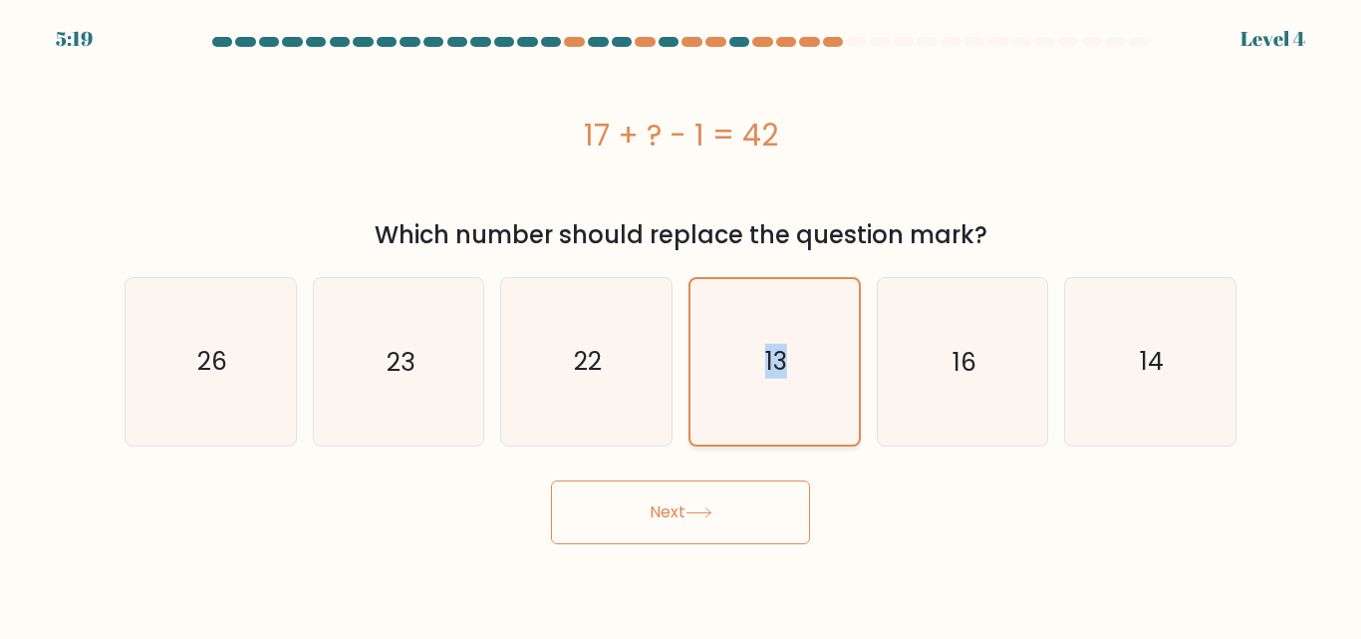
click at [682, 325] on input "d. 13" at bounding box center [681, 322] width 1 height 5
click at [551, 480] on button "Next" at bounding box center [680, 512] width 259 height 64
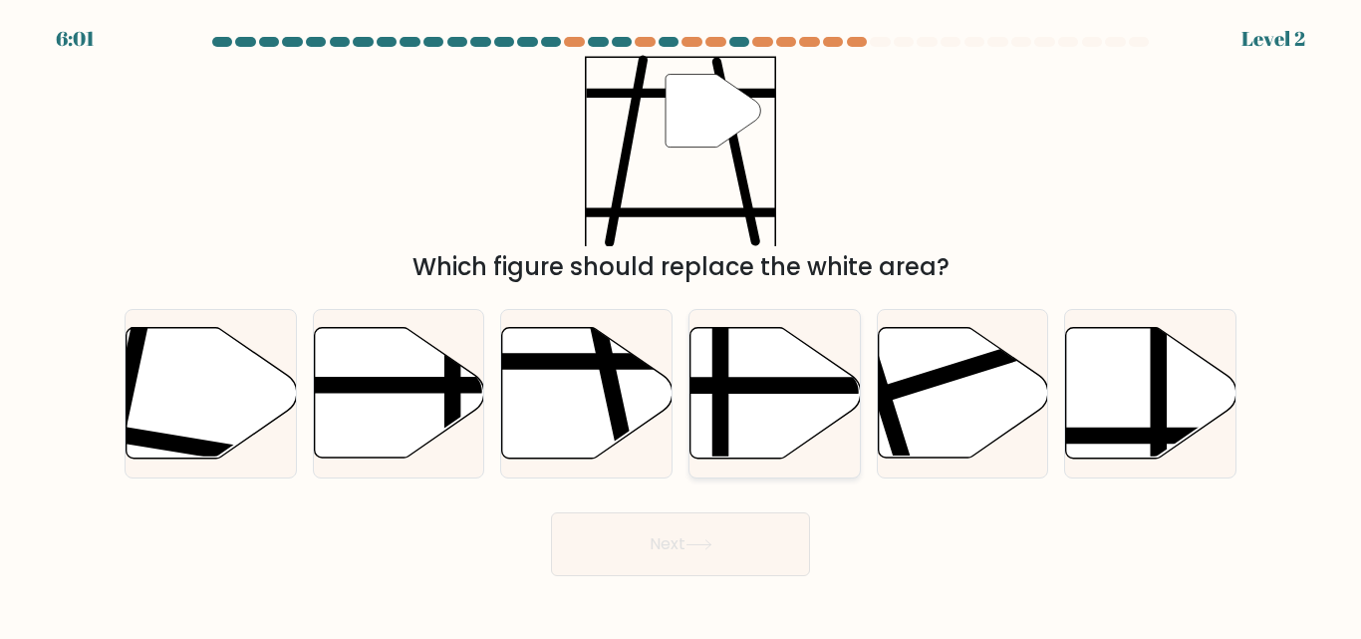
click at [551, 512] on button "Next" at bounding box center [680, 544] width 259 height 64
click at [758, 414] on icon at bounding box center [776, 393] width 170 height 131
click at [682, 325] on input "d." at bounding box center [681, 322] width 1 height 5
radio input "true"
click at [758, 414] on icon at bounding box center [776, 393] width 168 height 129
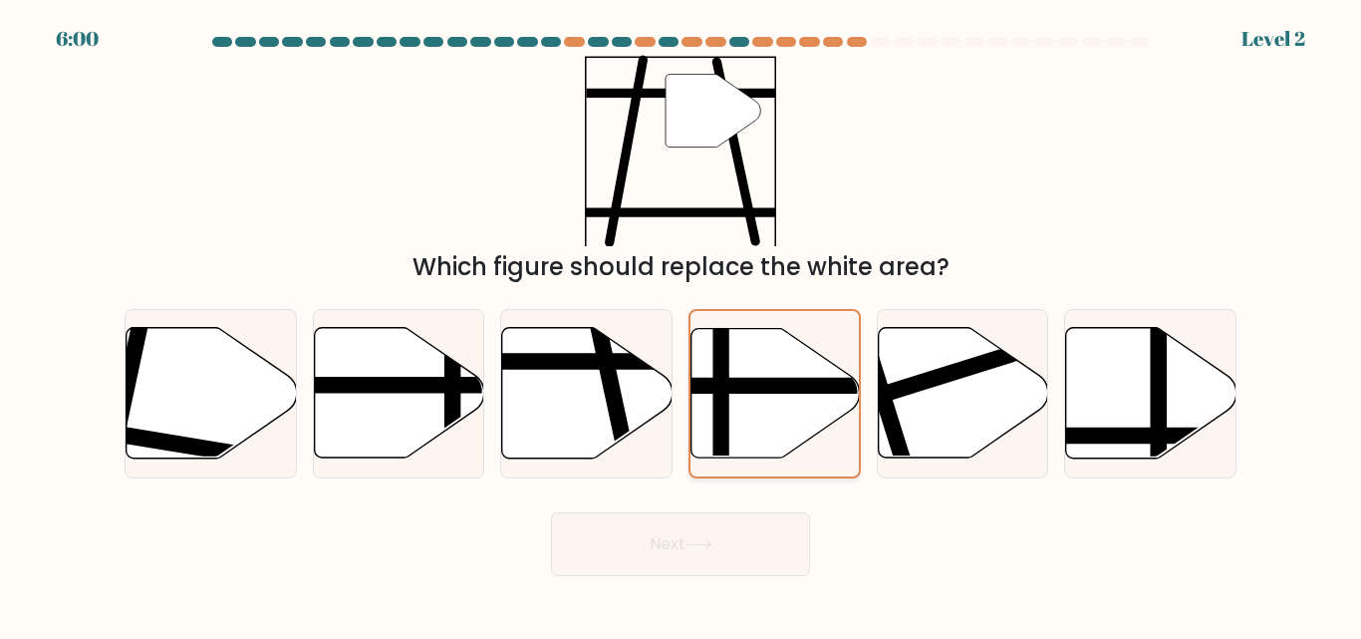
click at [682, 325] on input "d." at bounding box center [681, 322] width 1 height 5
click at [782, 428] on icon at bounding box center [776, 393] width 168 height 129
click at [682, 325] on input "d." at bounding box center [681, 322] width 1 height 5
click at [551, 512] on button "Next" at bounding box center [680, 544] width 259 height 64
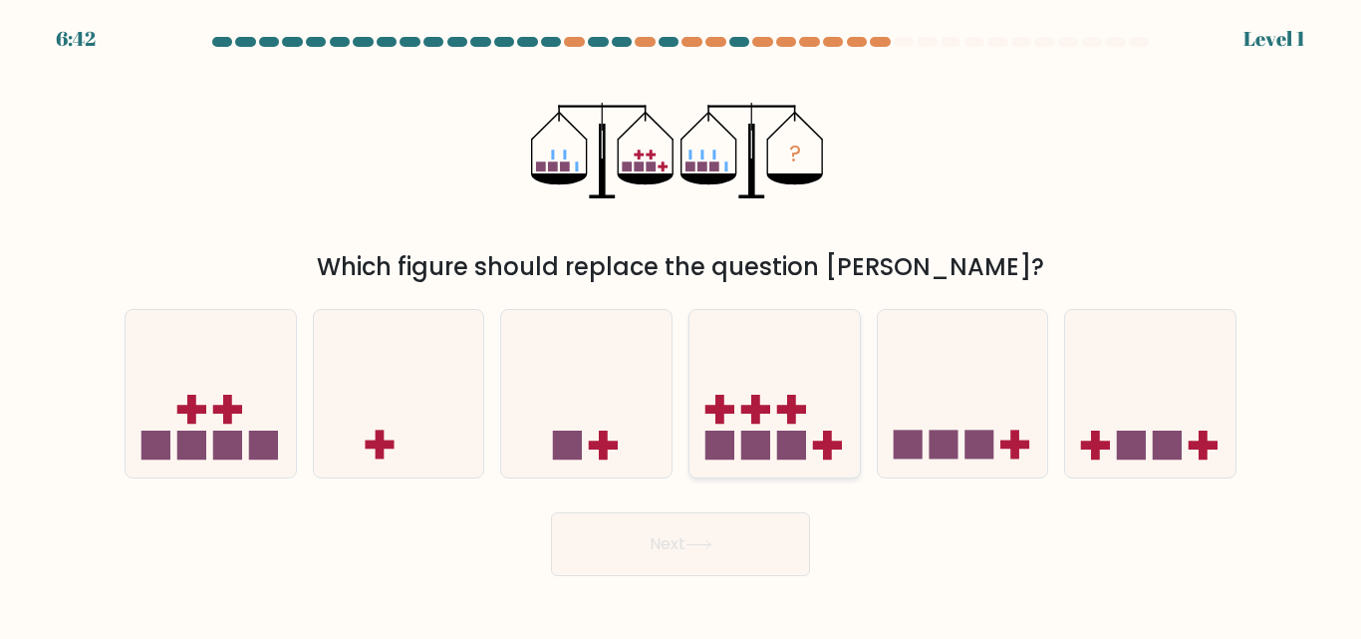
click at [812, 429] on icon at bounding box center [775, 393] width 170 height 141
click at [682, 325] on input "d." at bounding box center [681, 322] width 1 height 5
radio input "true"
click at [812, 429] on icon at bounding box center [775, 394] width 168 height 140
click at [682, 325] on input "d." at bounding box center [681, 322] width 1 height 5
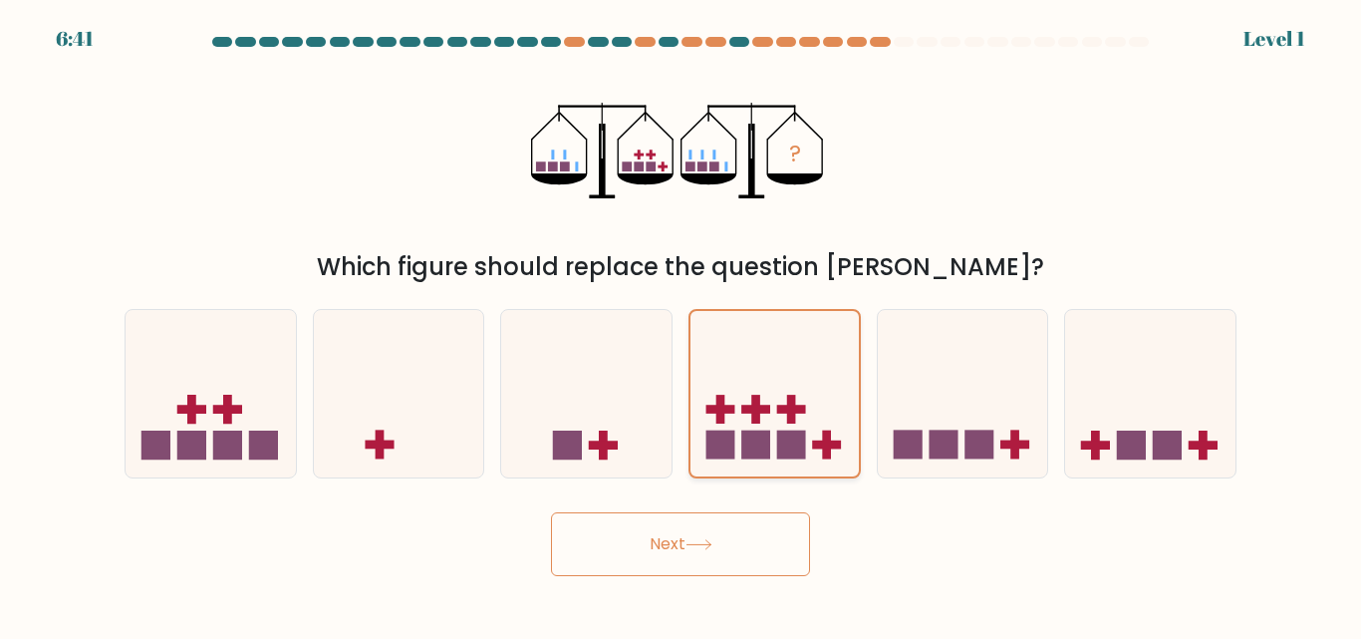
click at [807, 408] on icon at bounding box center [775, 394] width 168 height 140
click at [682, 325] on input "d." at bounding box center [681, 322] width 1 height 5
click at [551, 512] on button "Next" at bounding box center [680, 544] width 259 height 64
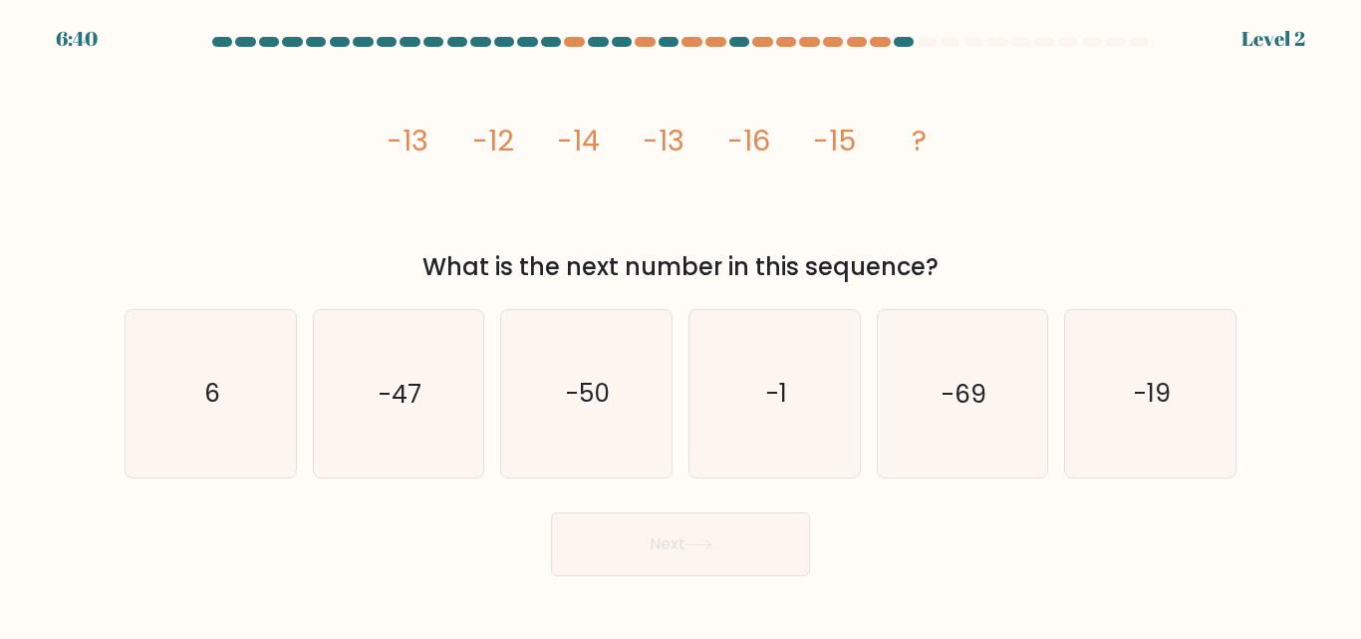
click at [551, 512] on button "Next" at bounding box center [680, 544] width 259 height 64
click at [807, 408] on icon "-1" at bounding box center [775, 393] width 166 height 166
click at [682, 325] on input "d. -1" at bounding box center [681, 322] width 1 height 5
radio input "true"
click at [551, 512] on button "Next" at bounding box center [680, 544] width 259 height 64
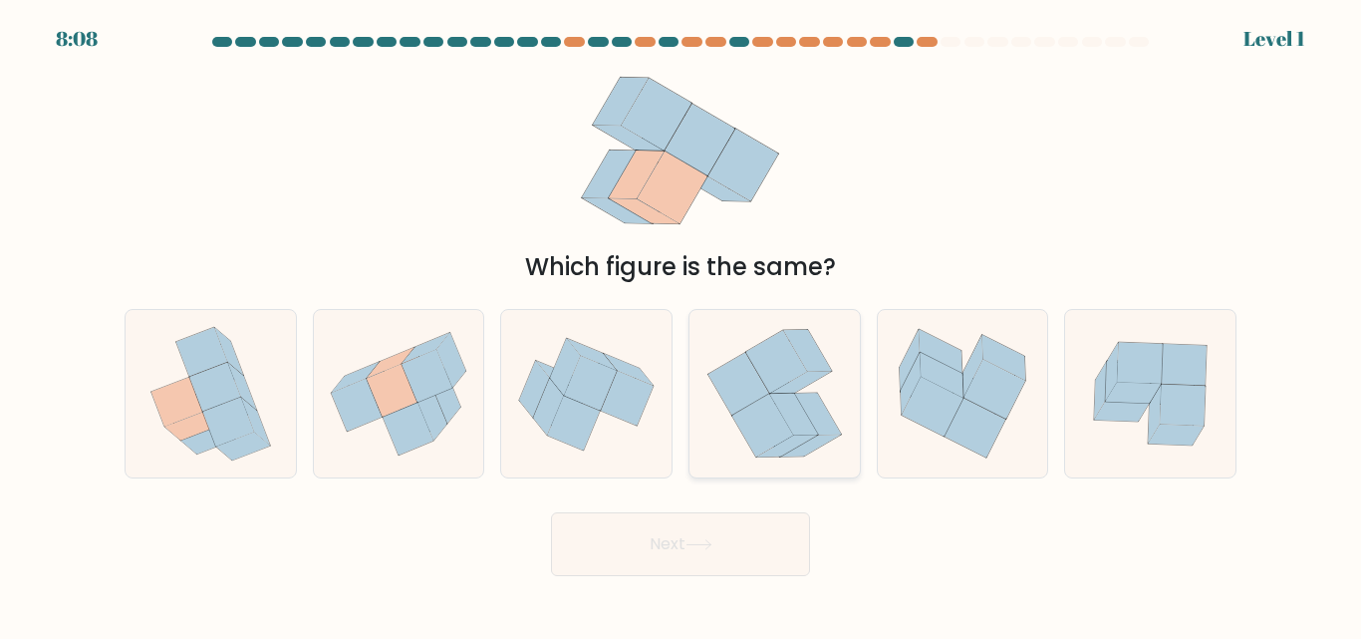
click at [812, 402] on icon at bounding box center [817, 415] width 49 height 42
click at [682, 325] on input "d." at bounding box center [681, 322] width 1 height 5
radio input "true"
click at [551, 512] on button "Next" at bounding box center [680, 544] width 259 height 64
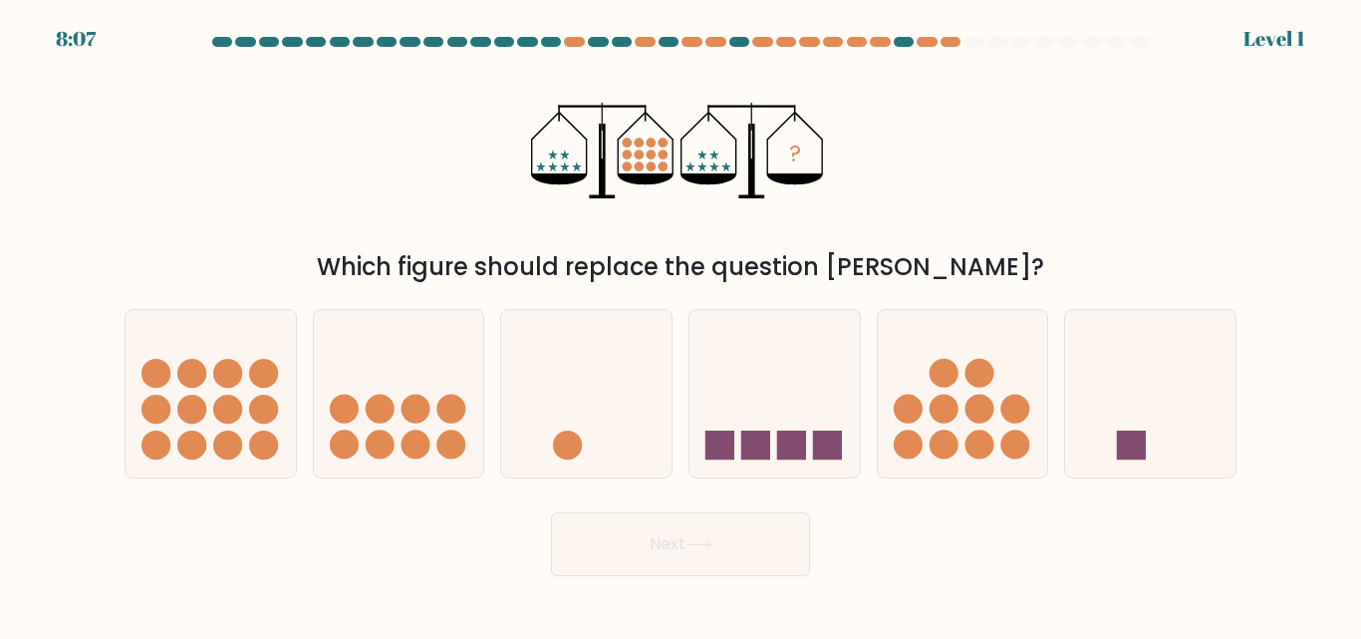
click at [812, 402] on icon at bounding box center [775, 393] width 170 height 141
click at [682, 325] on input "d." at bounding box center [681, 322] width 1 height 5
radio input "true"
click at [551, 512] on button "Next" at bounding box center [680, 544] width 259 height 64
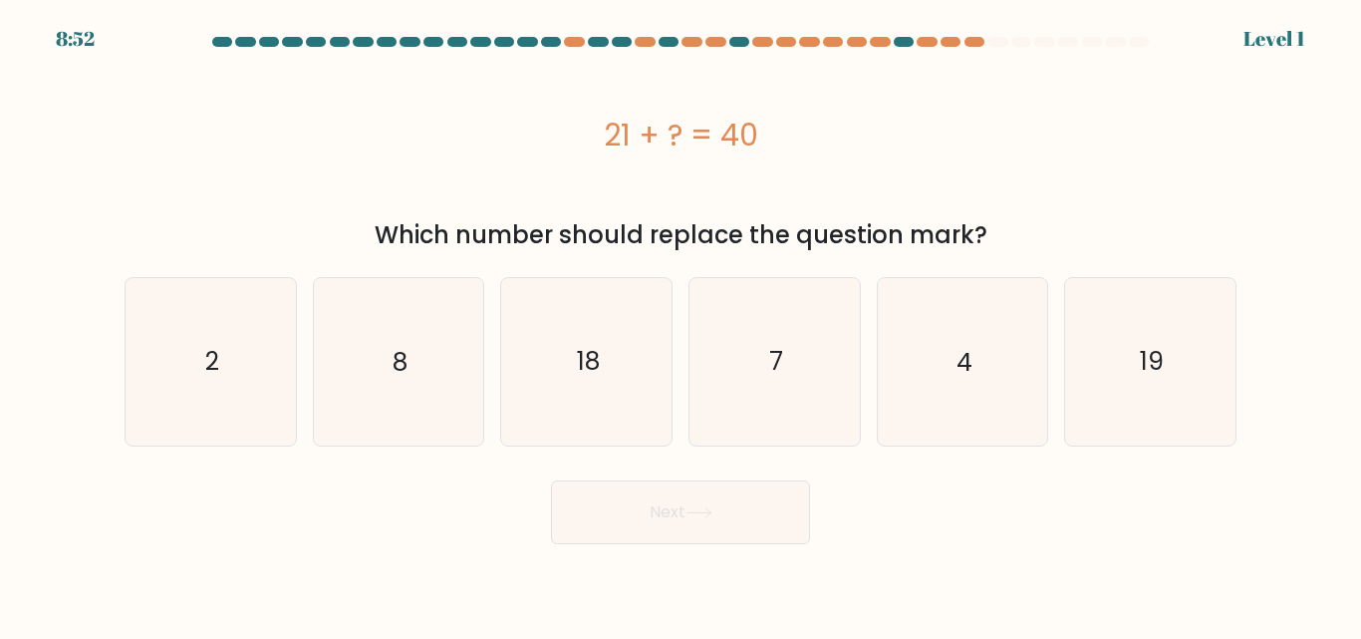
click at [812, 402] on icon "7" at bounding box center [775, 361] width 166 height 166
click at [682, 325] on input "d. 7" at bounding box center [681, 322] width 1 height 5
radio input "true"
click at [551, 480] on button "Next" at bounding box center [680, 512] width 259 height 64
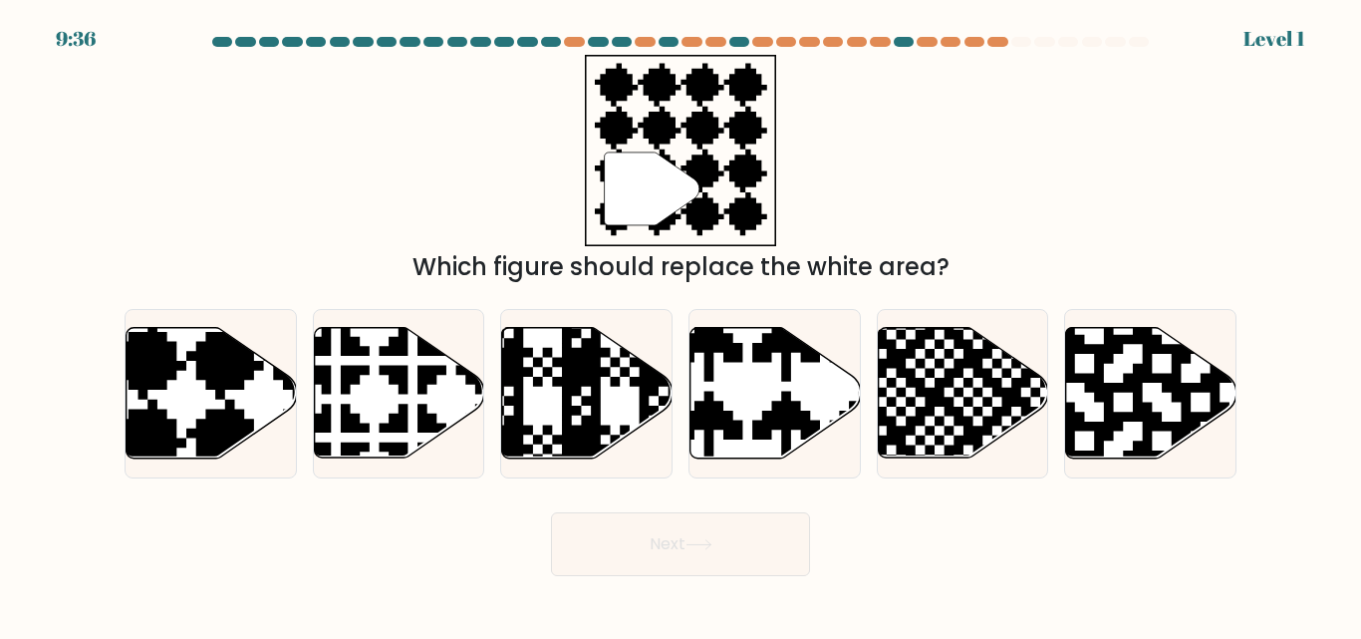
click at [812, 402] on icon at bounding box center [776, 393] width 170 height 131
click at [682, 325] on input "d." at bounding box center [681, 322] width 1 height 5
radio input "true"
click at [551, 512] on button "Next" at bounding box center [680, 544] width 259 height 64
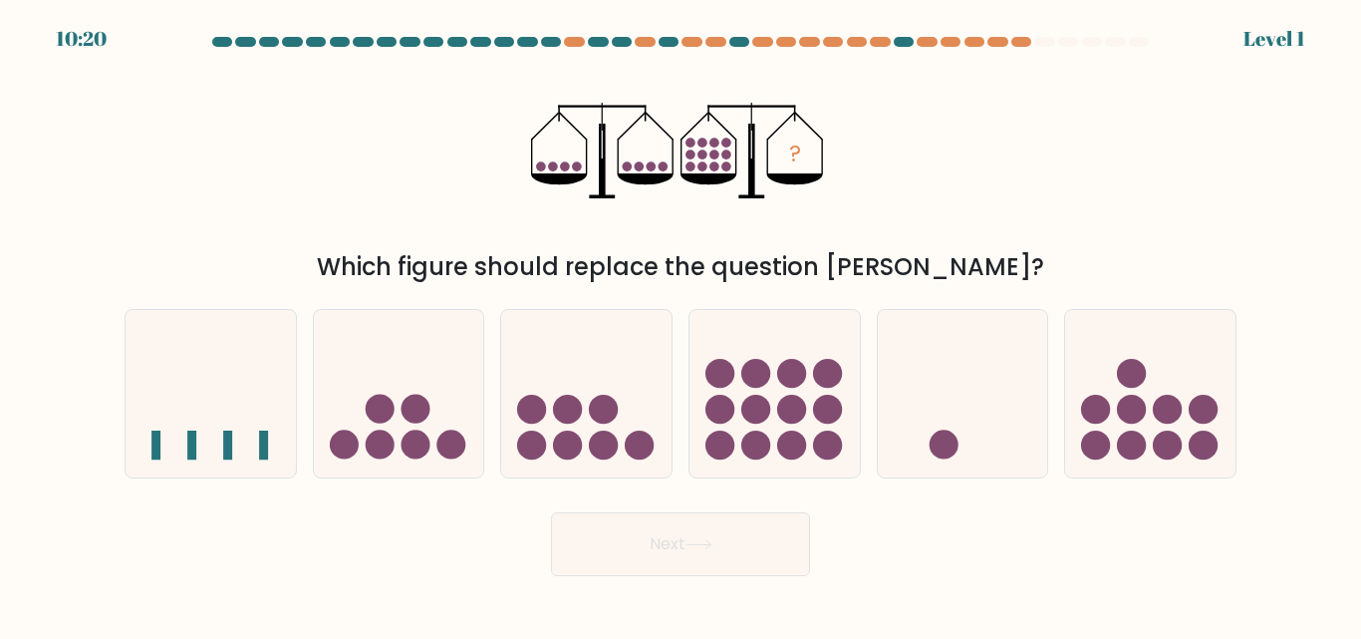
click at [812, 402] on icon at bounding box center [775, 393] width 170 height 141
click at [682, 325] on input "d." at bounding box center [681, 322] width 1 height 5
radio input "true"
click at [551, 512] on button "Next" at bounding box center [680, 544] width 259 height 64
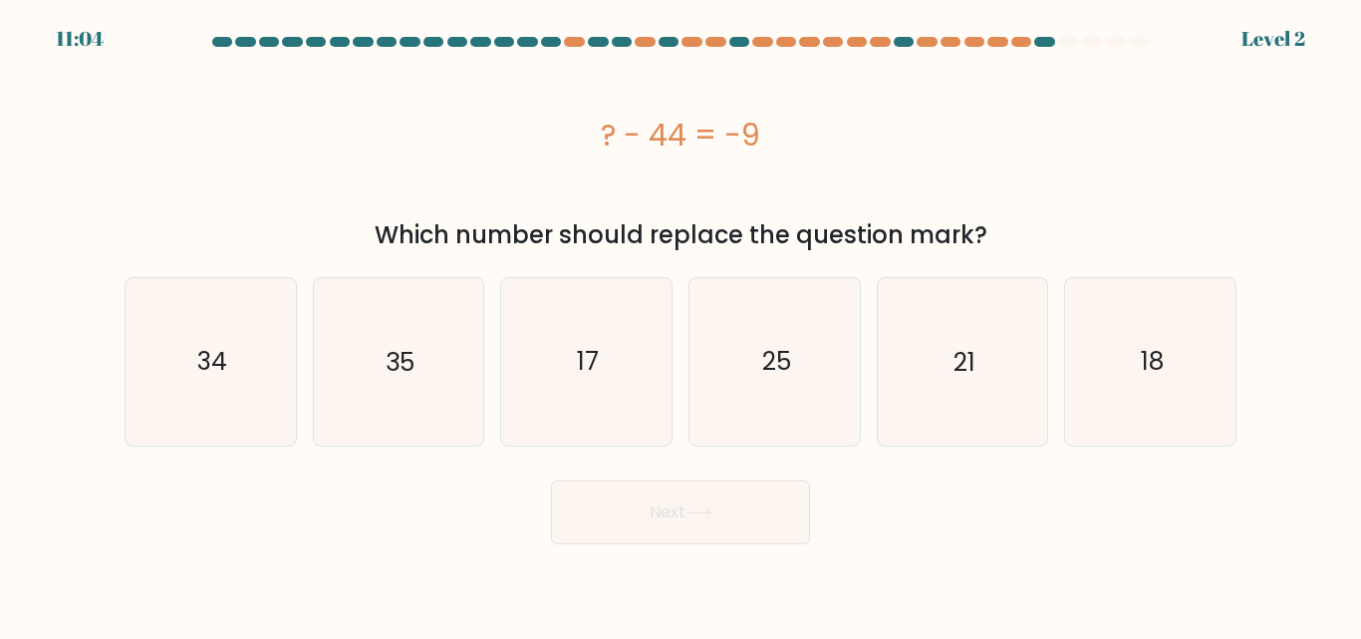
click at [812, 402] on icon "25" at bounding box center [775, 361] width 166 height 166
click at [682, 325] on input "d. 25" at bounding box center [681, 322] width 1 height 5
radio input "true"
click at [551, 480] on button "Next" at bounding box center [680, 512] width 259 height 64
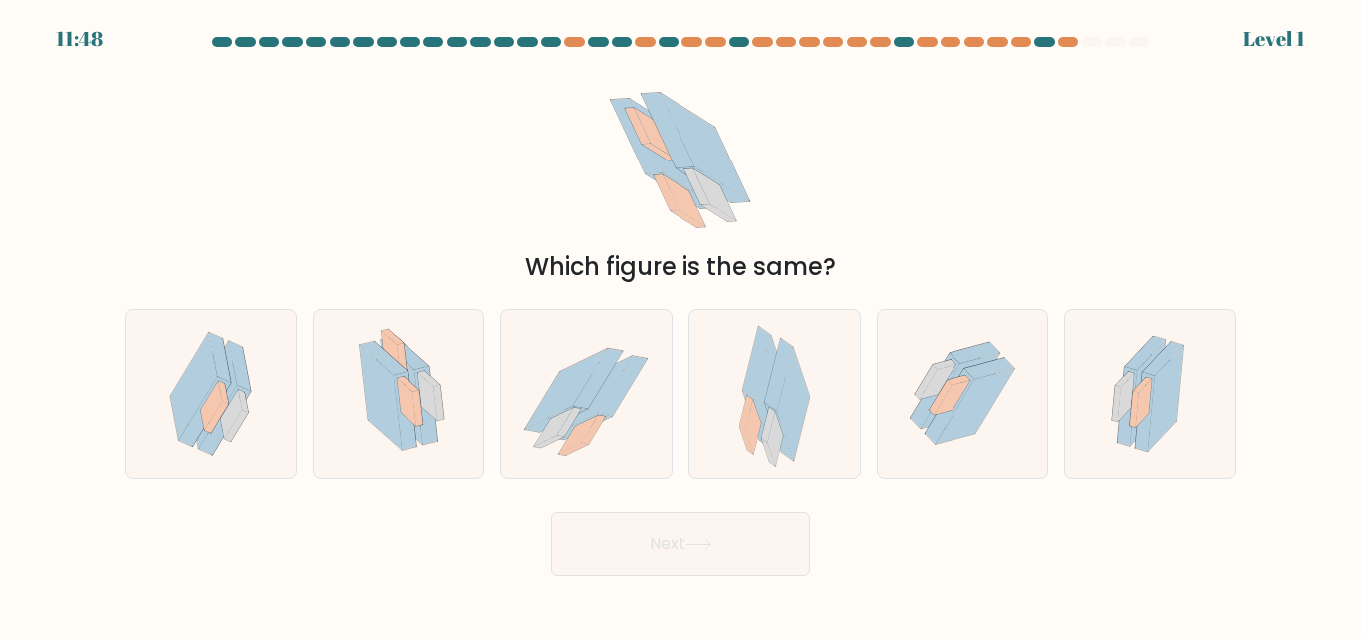
click at [812, 402] on div at bounding box center [775, 393] width 172 height 168
click at [682, 325] on input "d." at bounding box center [681, 322] width 1 height 5
radio input "true"
click at [551, 512] on button "Next" at bounding box center [680, 544] width 259 height 64
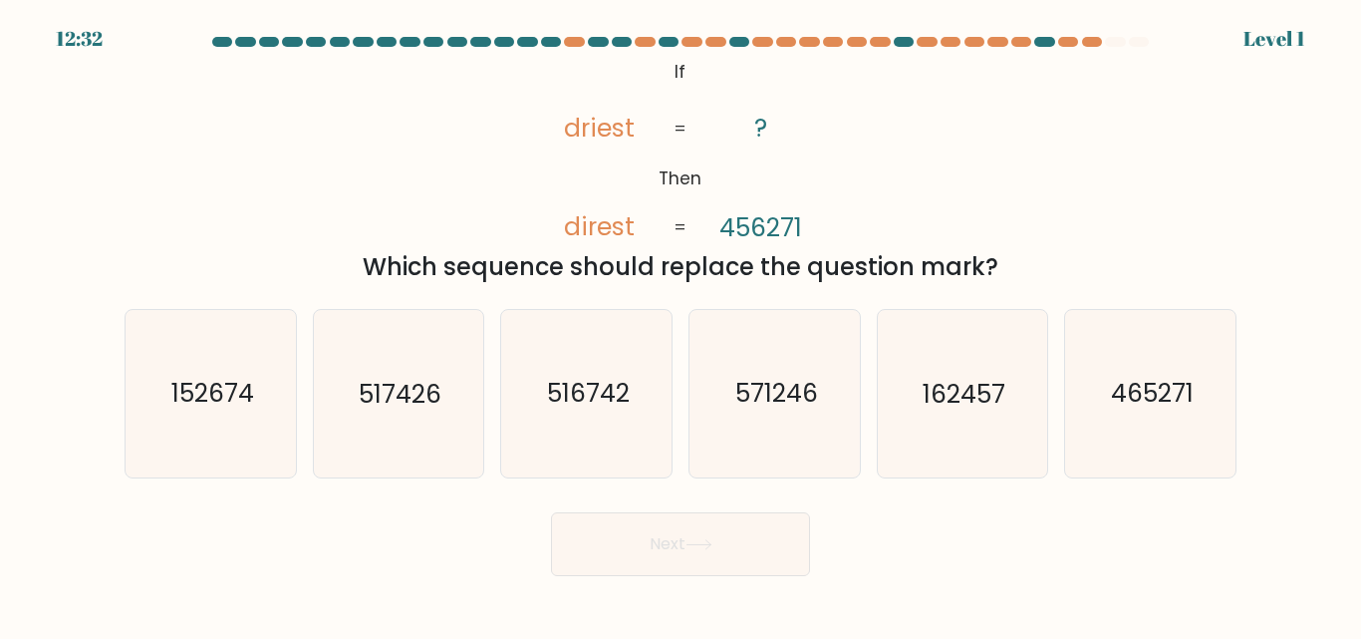
click at [812, 402] on text "571246" at bounding box center [775, 394] width 83 height 35
click at [682, 325] on input "d. 571246" at bounding box center [681, 322] width 1 height 5
radio input "true"
click at [551, 512] on button "Next" at bounding box center [680, 544] width 259 height 64
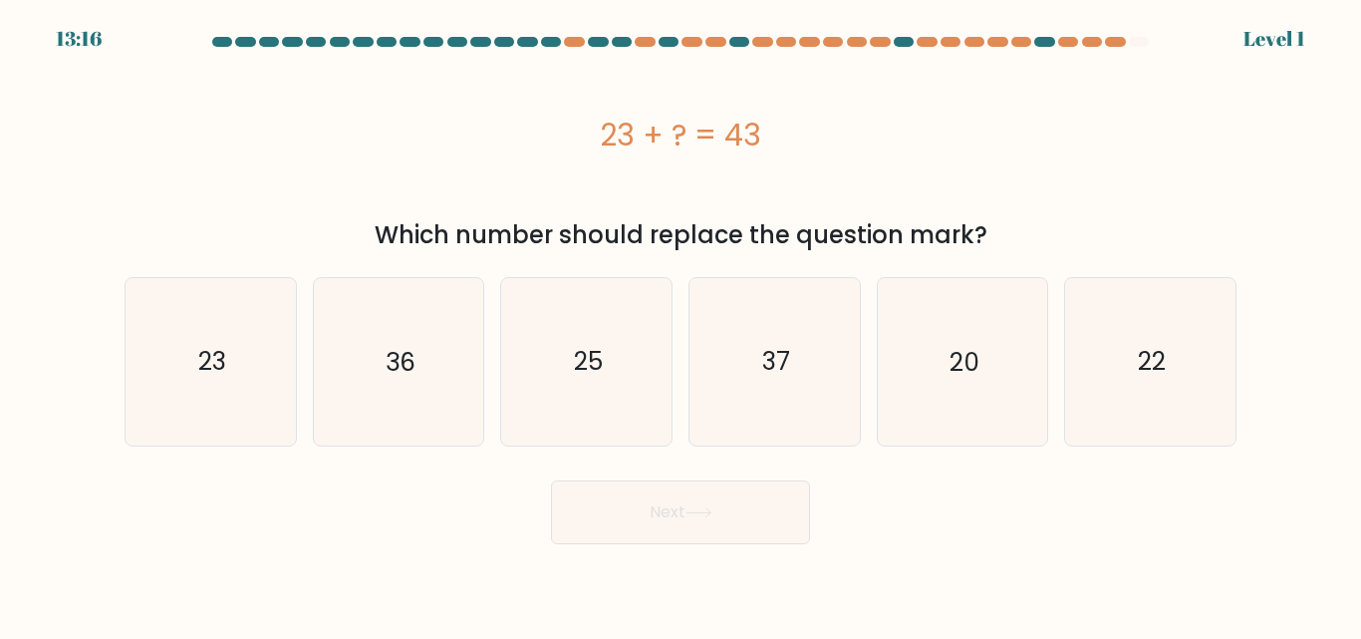
click at [812, 402] on icon "37" at bounding box center [775, 361] width 166 height 166
click at [682, 325] on input "d. 37" at bounding box center [681, 322] width 1 height 5
radio input "true"
click at [551, 480] on button "Next" at bounding box center [680, 512] width 259 height 64
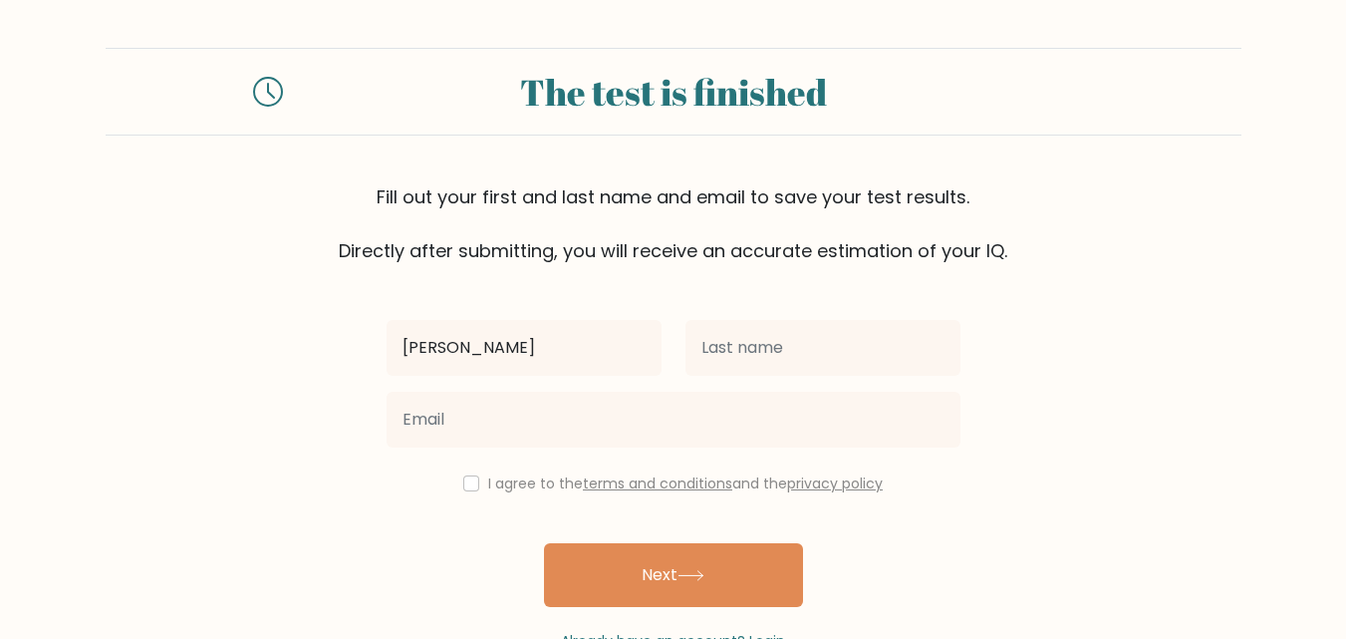
type input "[PERSON_NAME]"
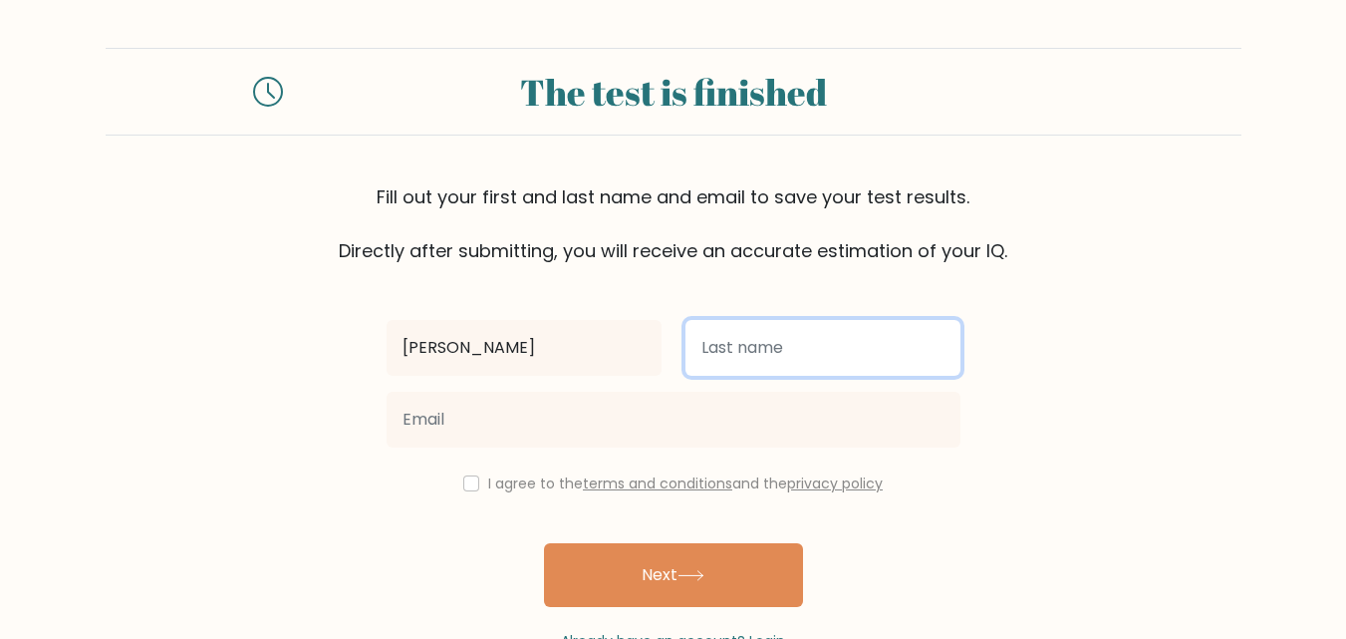
type input "o"
type input "pal"
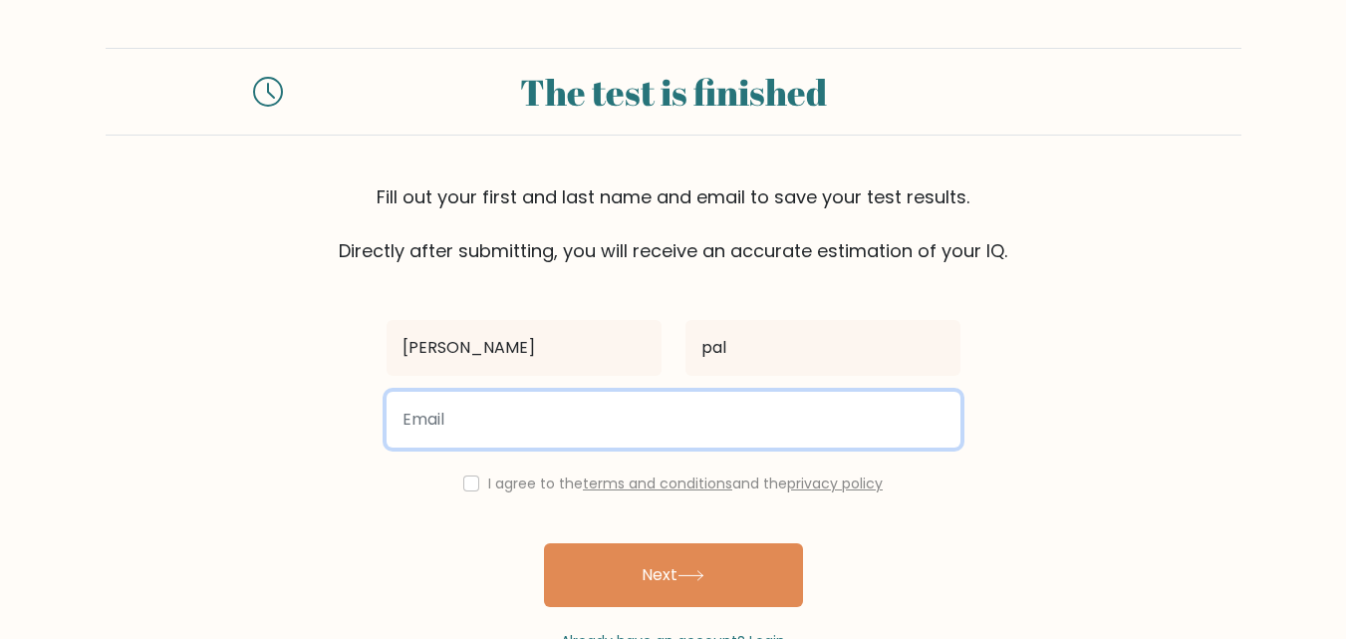
type input "P"
type input "prateek2006skb@gmail.com"
click at [544, 543] on button "Next" at bounding box center [673, 575] width 259 height 64
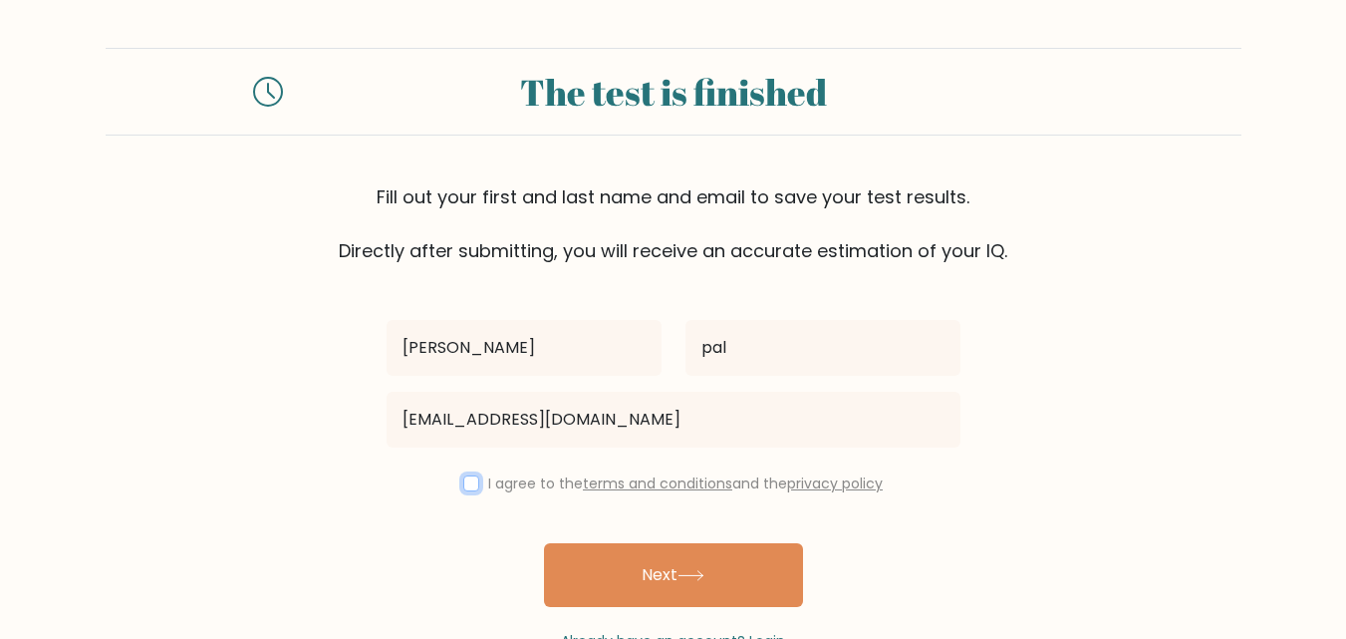
click at [544, 543] on button "Next" at bounding box center [673, 575] width 259 height 64
click at [476, 496] on div "prateek pal prateek2006skb@gmail.com I agree to the terms and conditions and th…" at bounding box center [674, 458] width 598 height 388
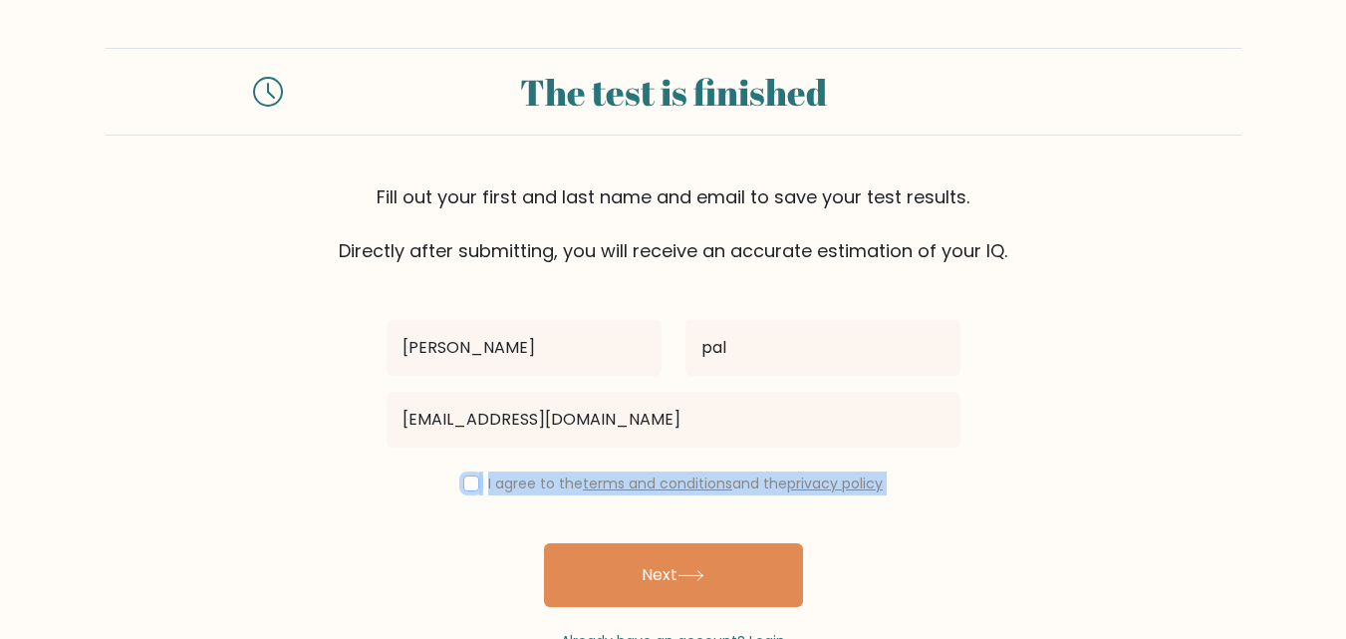
click at [463, 483] on input "checkbox" at bounding box center [471, 483] width 16 height 16
checkbox input "true"
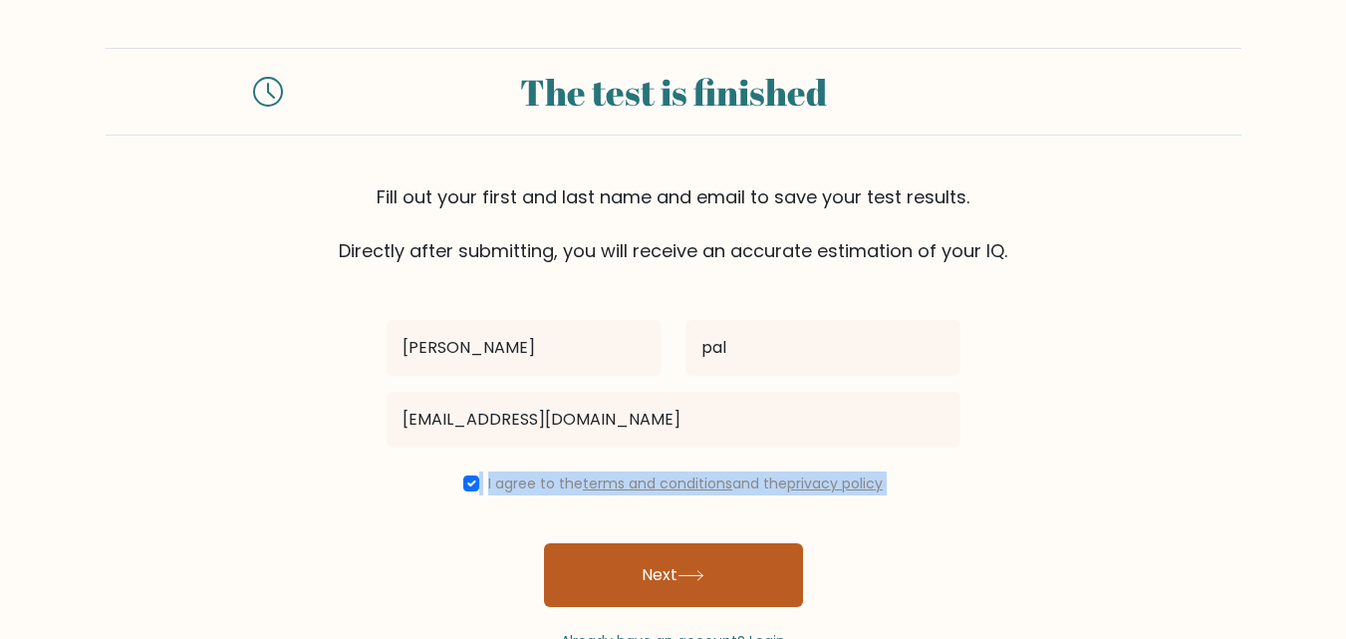
click at [651, 579] on button "Next" at bounding box center [673, 575] width 259 height 64
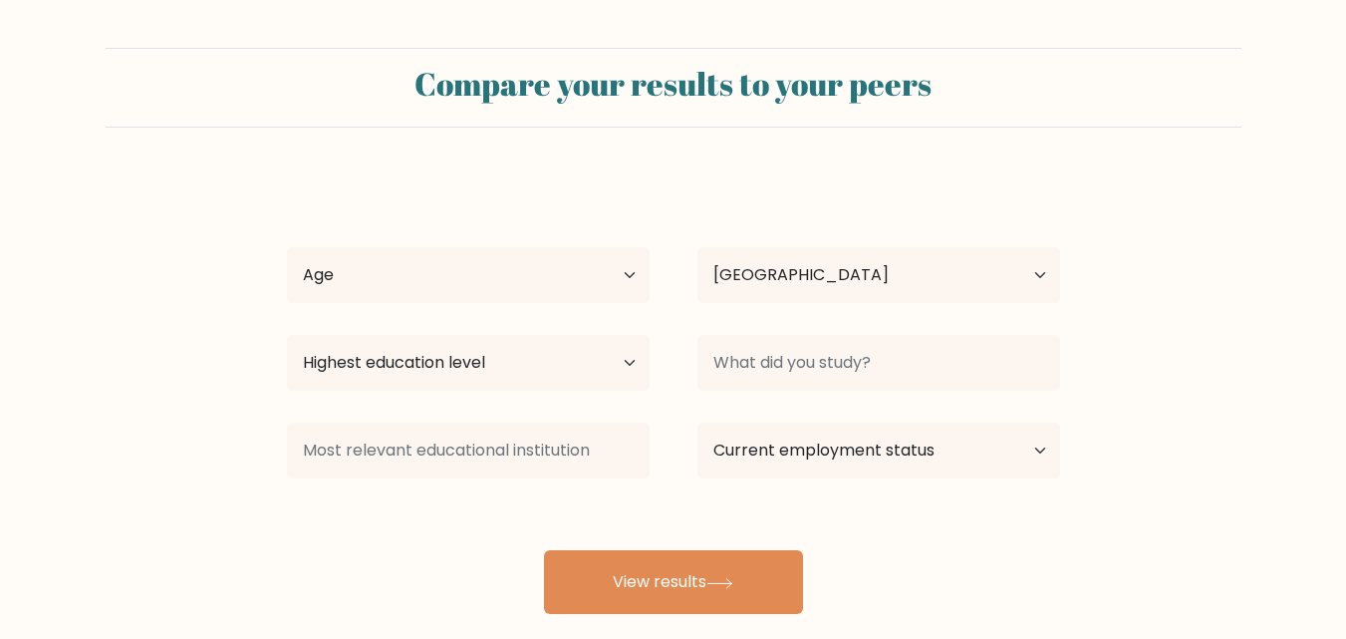
select select "IN"
drag, startPoint x: 436, startPoint y: 304, endPoint x: 409, endPoint y: 296, distance: 28.1
click at [420, 300] on div "Age Under [DEMOGRAPHIC_DATA] [DEMOGRAPHIC_DATA] [DEMOGRAPHIC_DATA] [DEMOGRAPHIC…" at bounding box center [468, 275] width 411 height 72
click at [409, 293] on select "Age Under [DEMOGRAPHIC_DATA] [DEMOGRAPHIC_DATA] [DEMOGRAPHIC_DATA] [DEMOGRAPHIC…" at bounding box center [468, 275] width 363 height 56
select select "min_18"
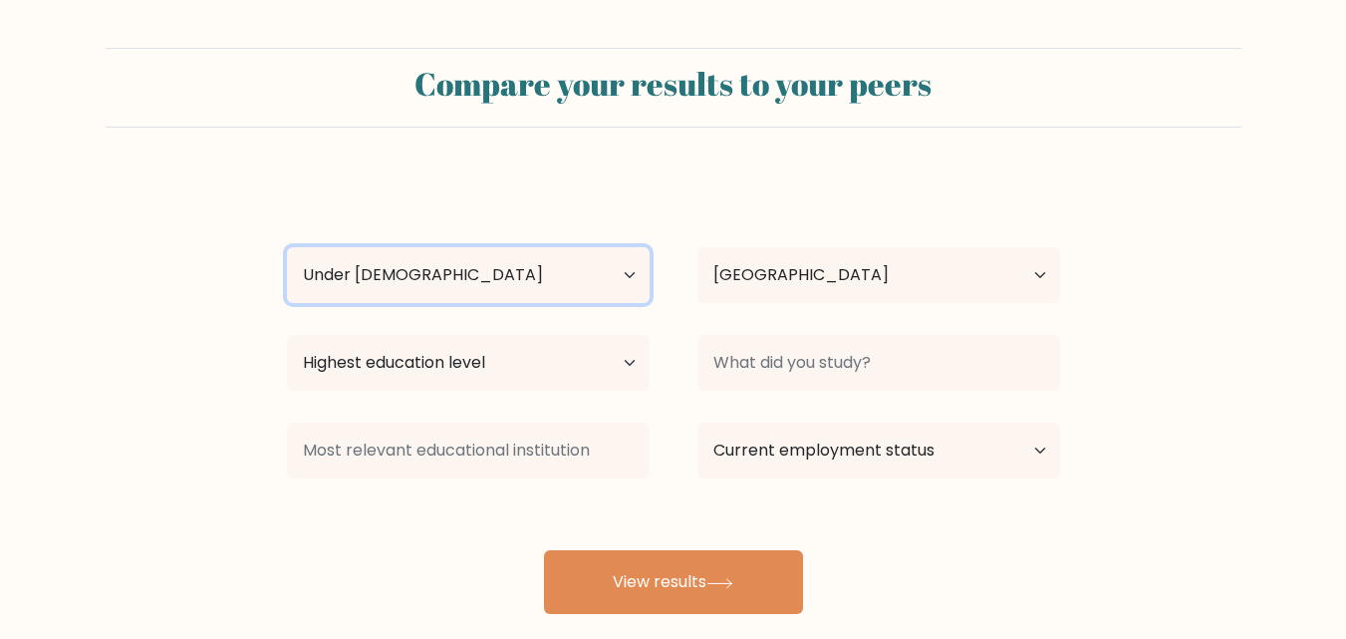
click at [287, 247] on select "Age Under [DEMOGRAPHIC_DATA] [DEMOGRAPHIC_DATA] [DEMOGRAPHIC_DATA] [DEMOGRAPHIC…" at bounding box center [468, 275] width 363 height 56
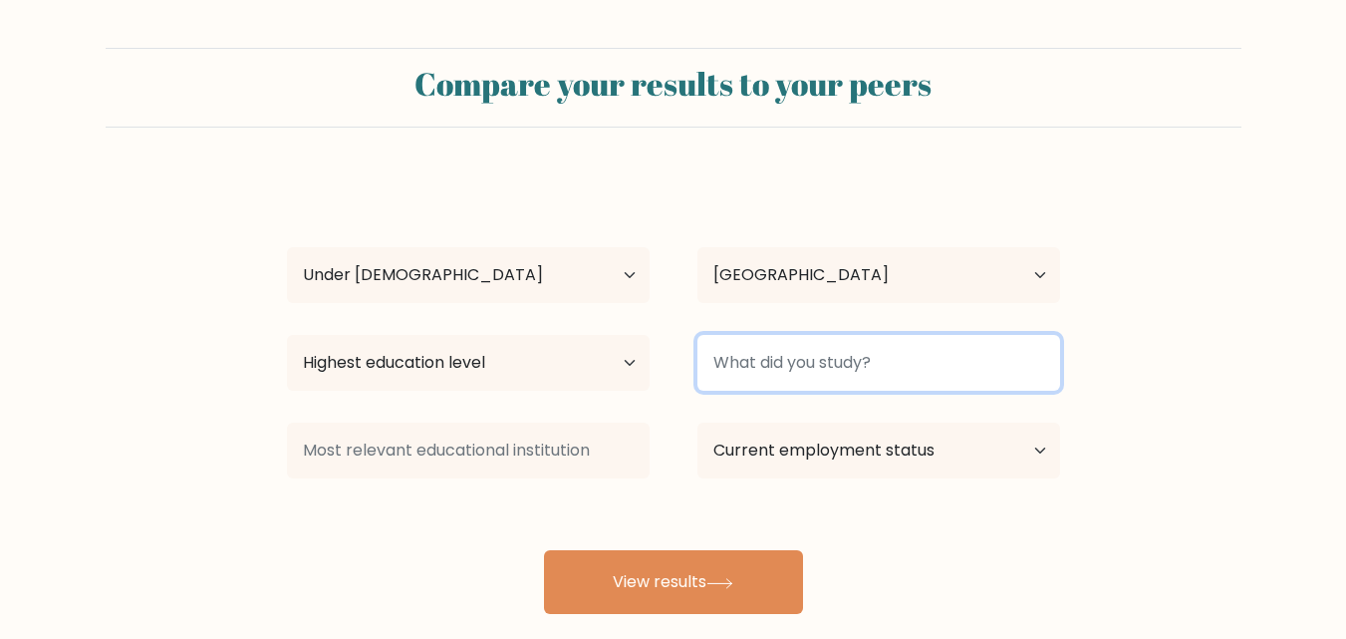
click at [829, 370] on input at bounding box center [879, 363] width 363 height 56
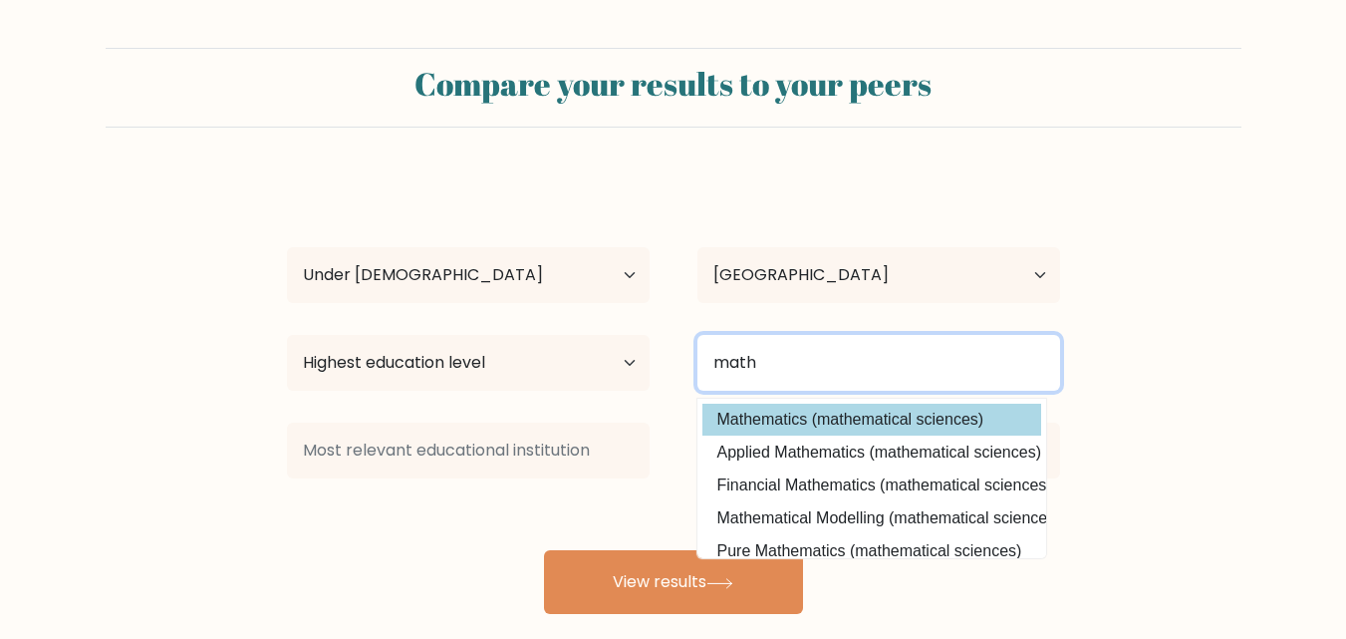
type input "math"
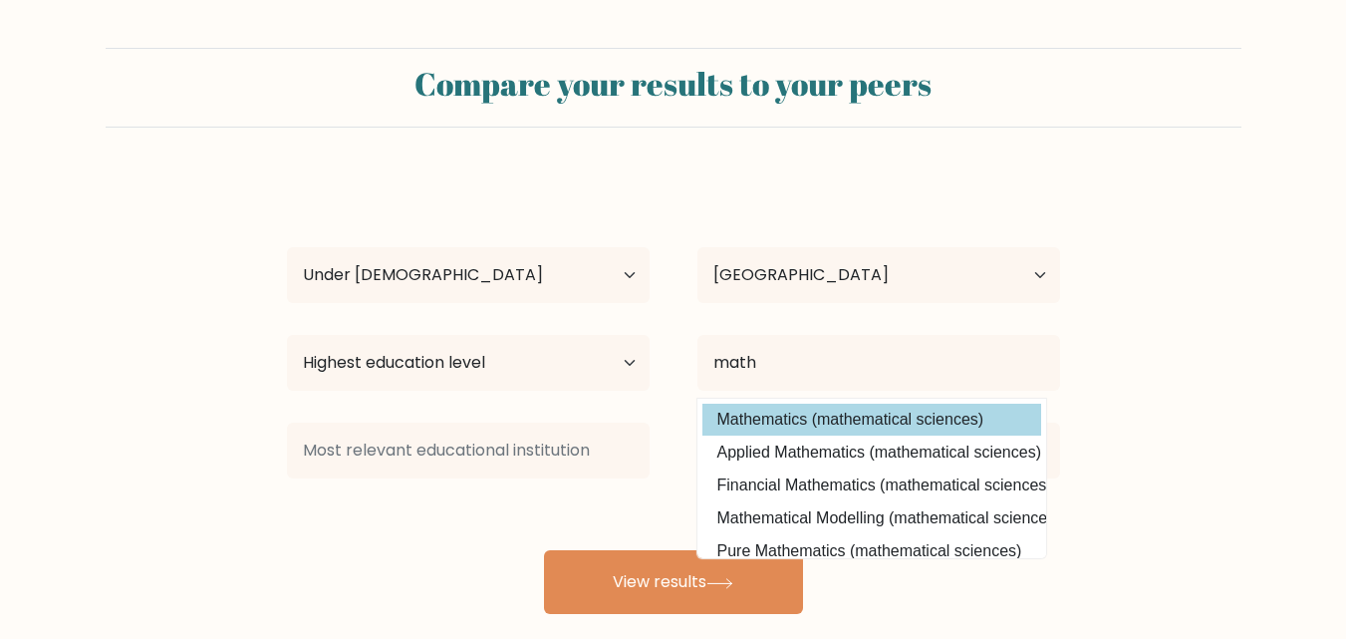
click at [829, 419] on div "[PERSON_NAME] Age Under [DEMOGRAPHIC_DATA] [DEMOGRAPHIC_DATA] [DEMOGRAPHIC_DATA…" at bounding box center [673, 394] width 797 height 438
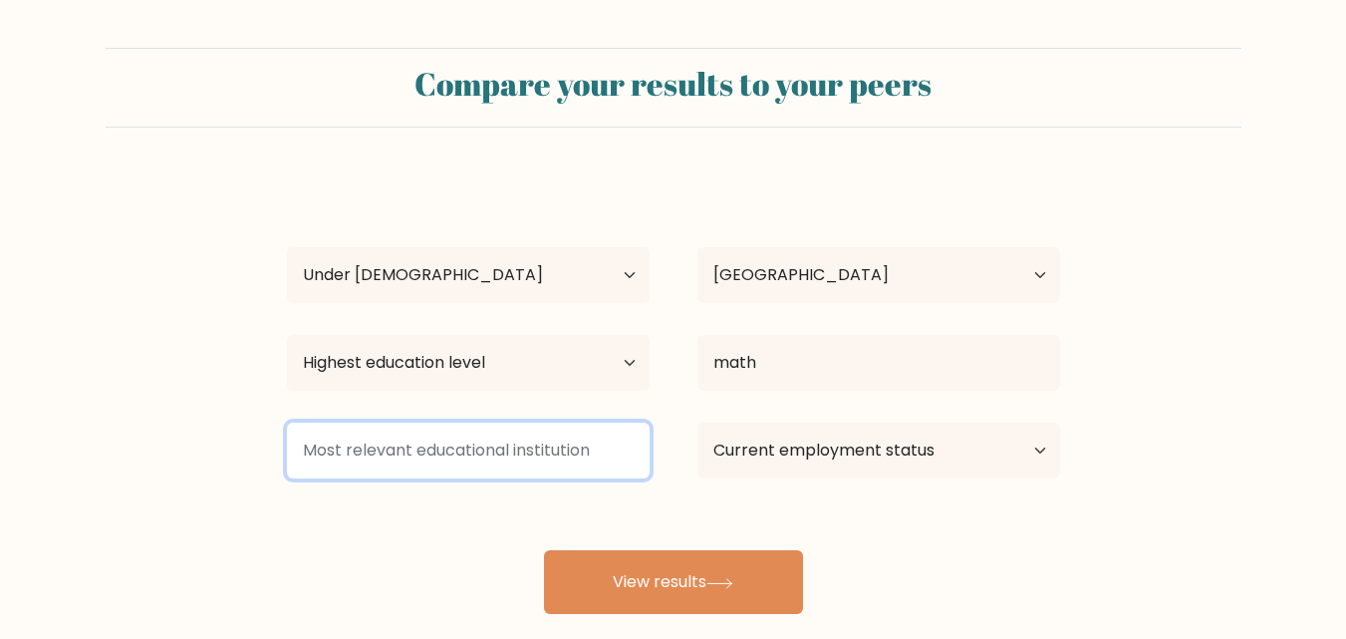
click at [459, 470] on input at bounding box center [468, 451] width 363 height 56
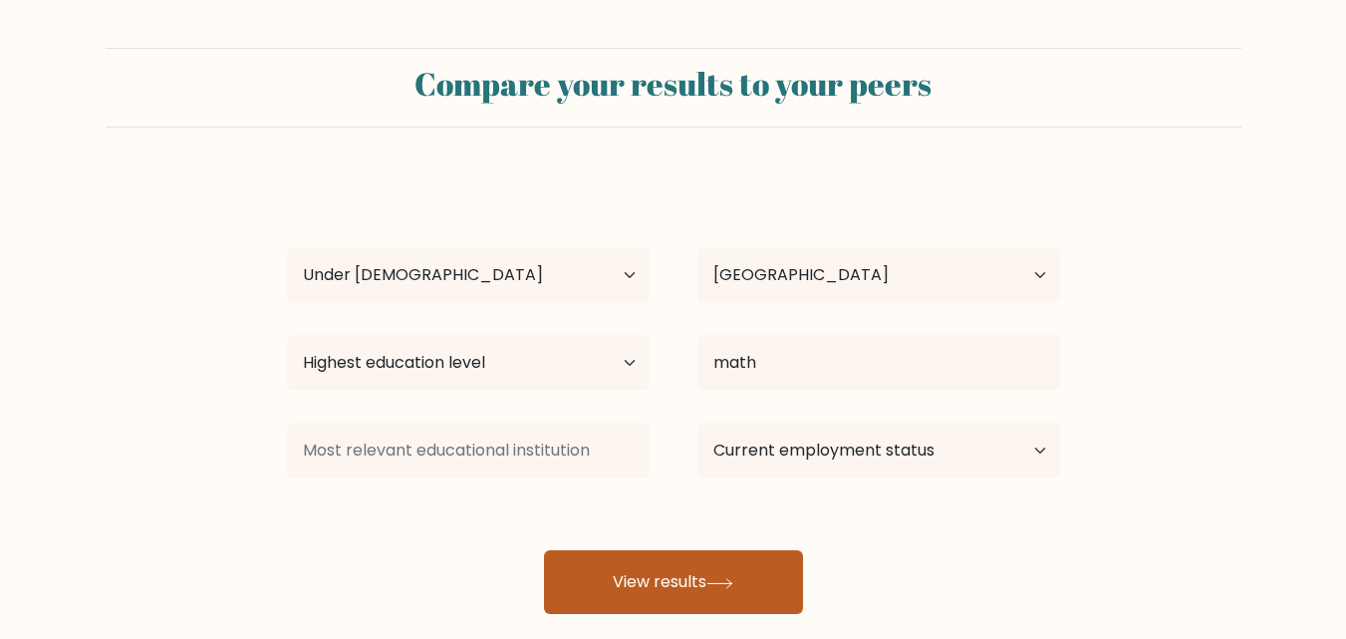
click at [767, 567] on button "View results" at bounding box center [673, 582] width 259 height 64
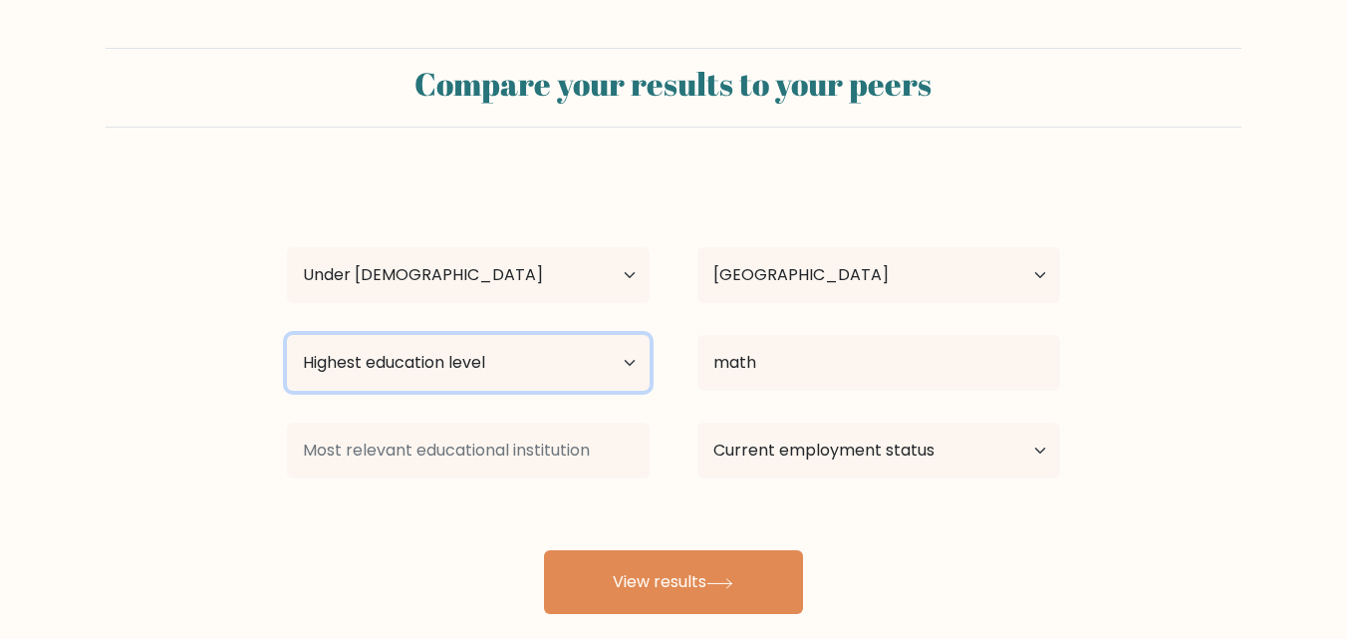
click at [402, 357] on select "Highest education level No schooling Primary Lower Secondary Upper Secondary Oc…" at bounding box center [468, 363] width 363 height 56
select select "upper_secondary"
click at [287, 335] on select "Highest education level No schooling Primary Lower Secondary Upper Secondary Oc…" at bounding box center [468, 363] width 363 height 56
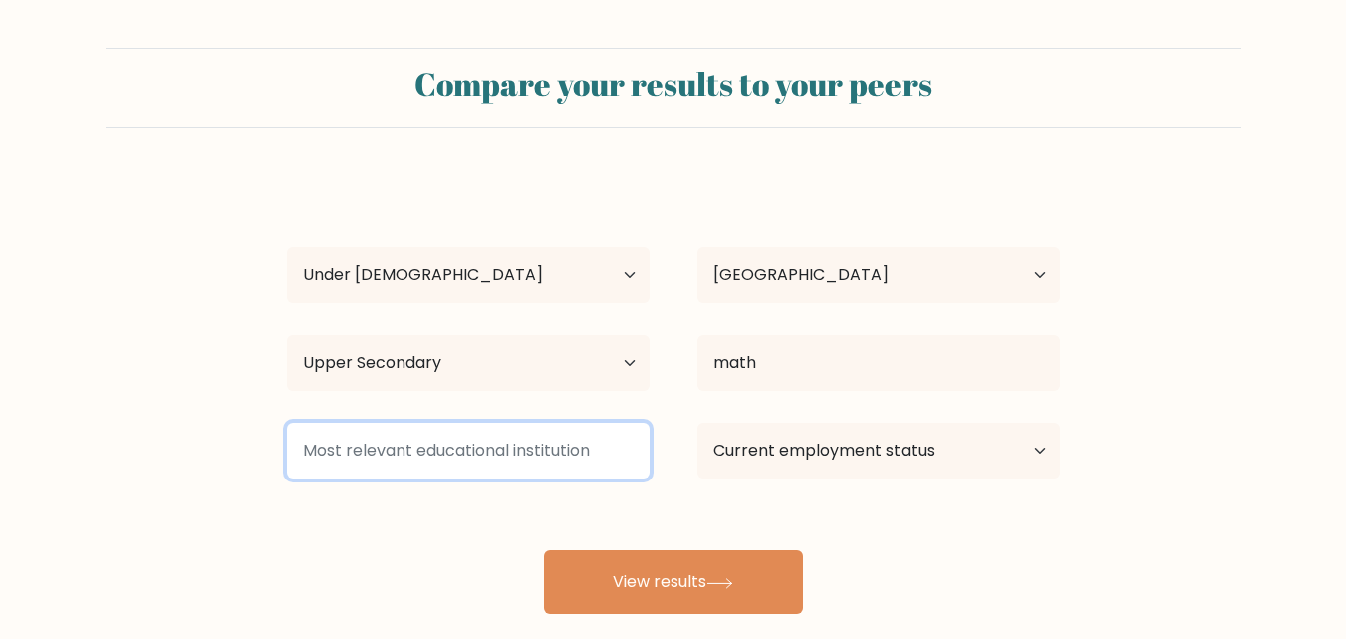
click at [436, 436] on input at bounding box center [468, 451] width 363 height 56
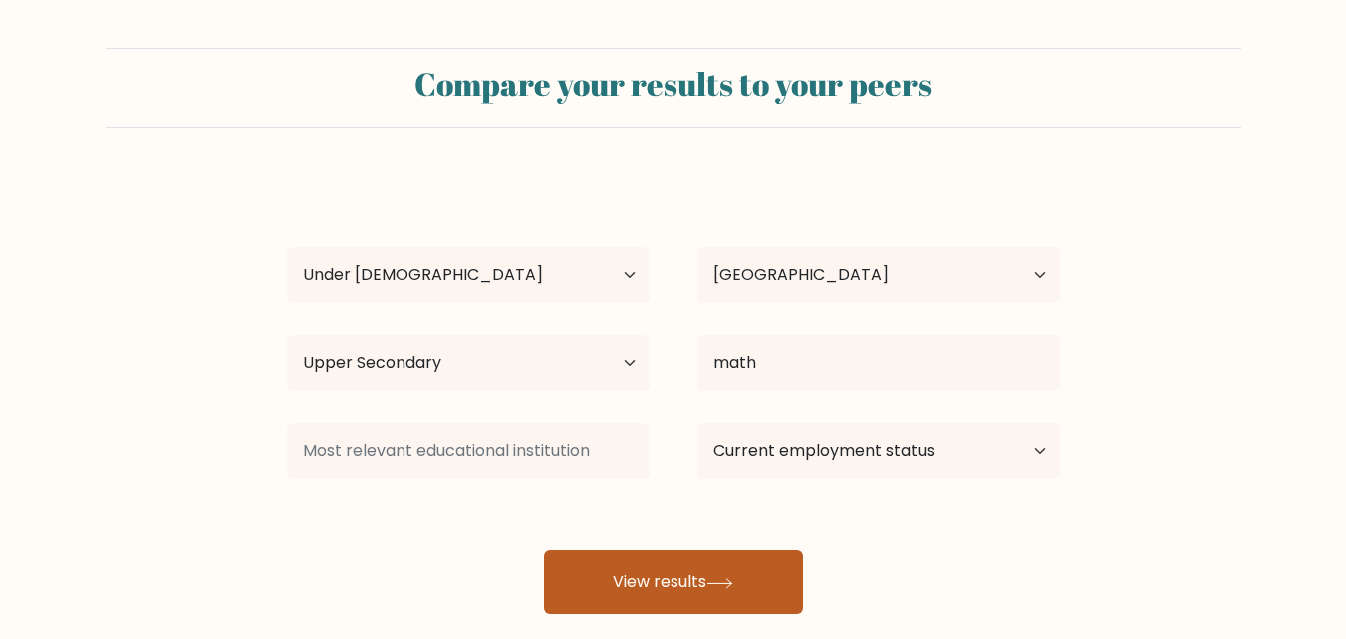
click at [714, 588] on button "View results" at bounding box center [673, 582] width 259 height 64
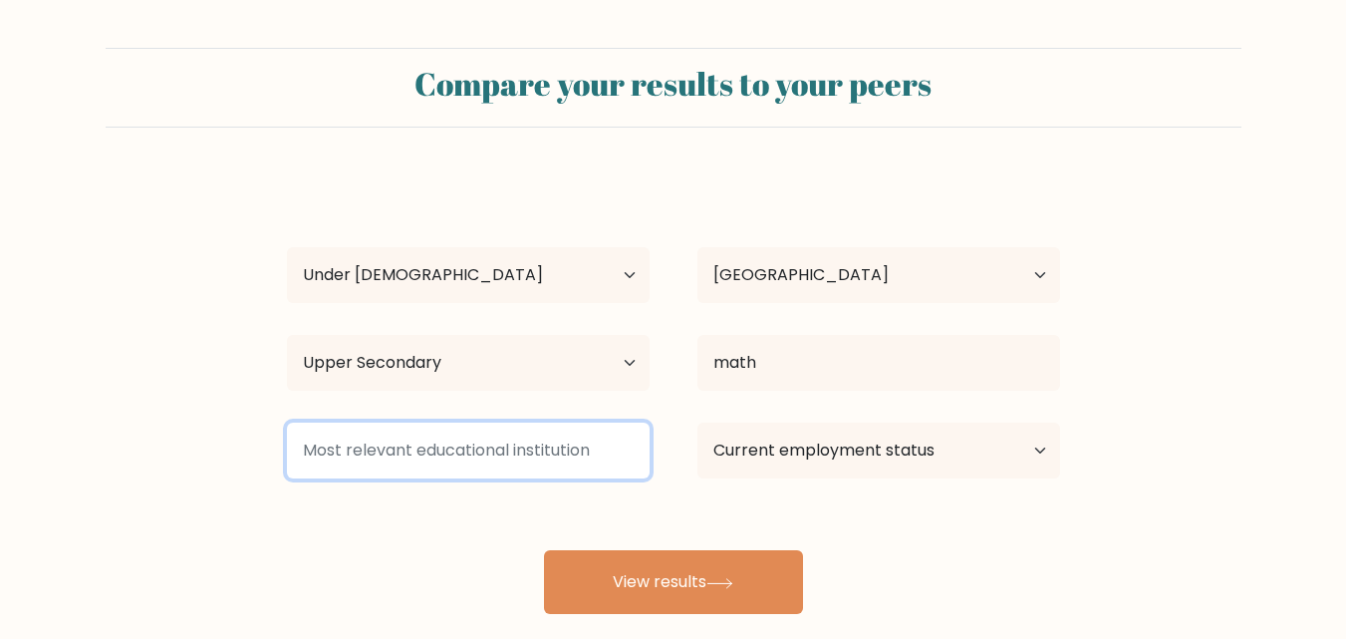
click at [522, 462] on input at bounding box center [468, 451] width 363 height 56
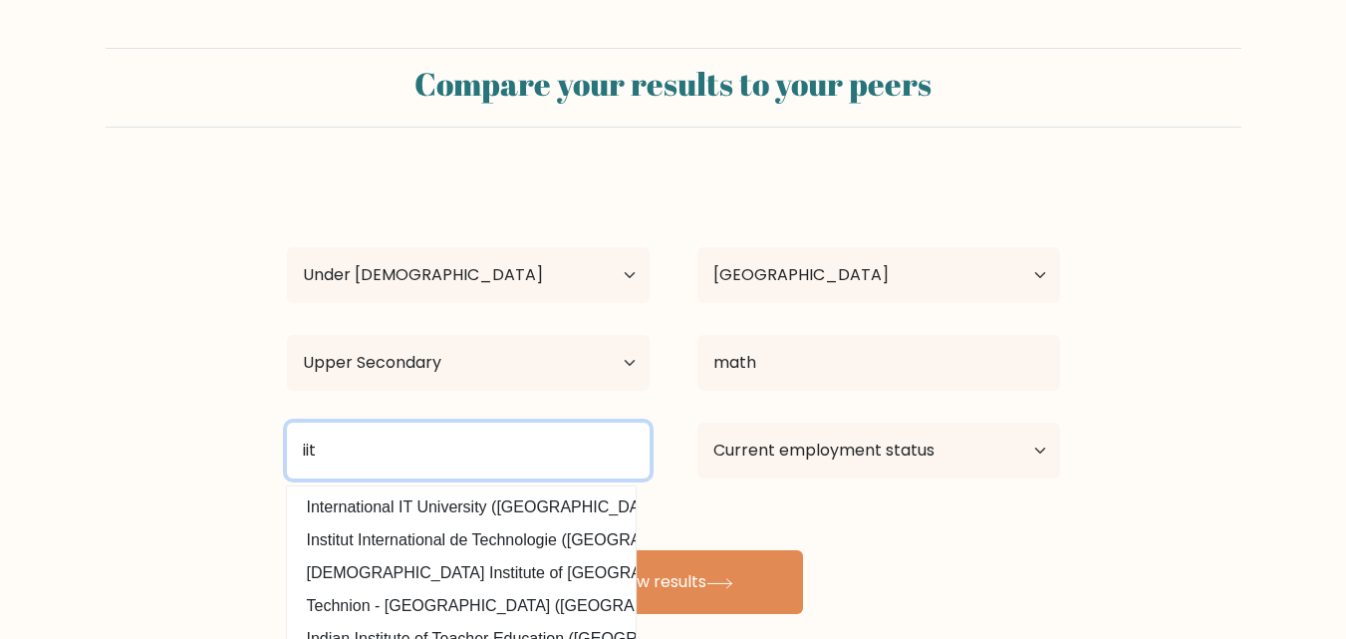
click at [470, 428] on input "iit" at bounding box center [468, 451] width 363 height 56
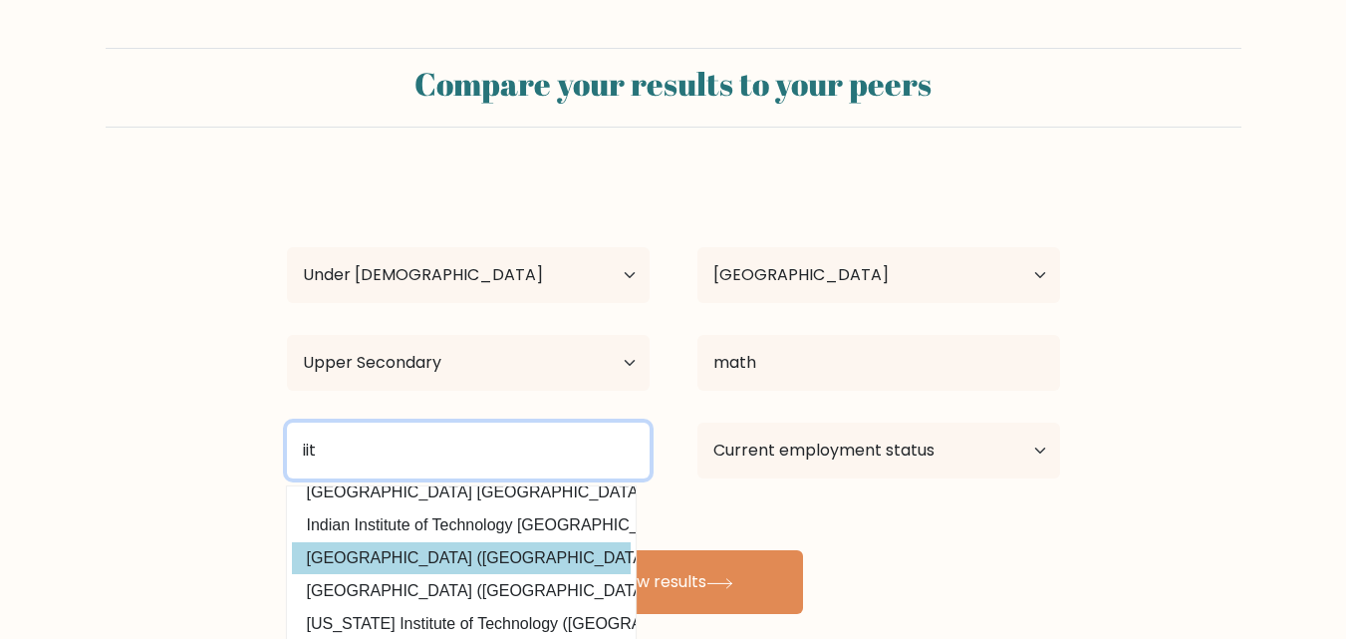
scroll to position [95, 0]
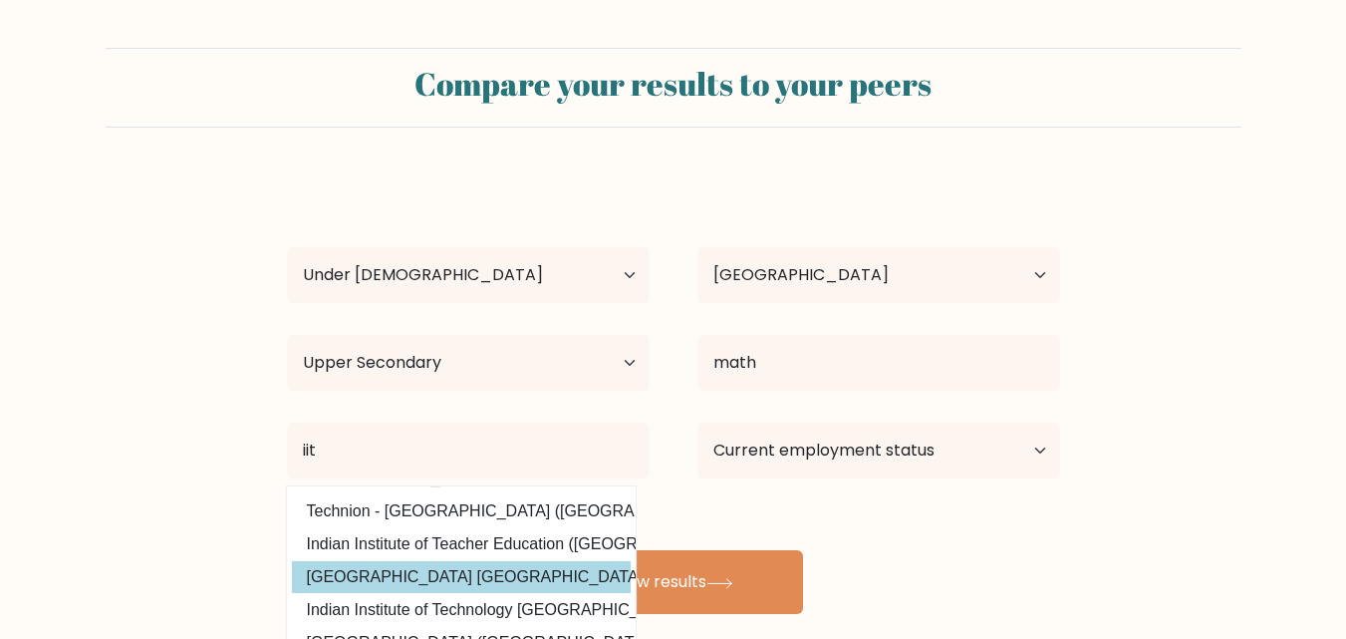
click at [513, 566] on option "[GEOGRAPHIC_DATA] [GEOGRAPHIC_DATA] ([GEOGRAPHIC_DATA])" at bounding box center [461, 577] width 339 height 32
type input "[GEOGRAPHIC_DATA] [GEOGRAPHIC_DATA]"
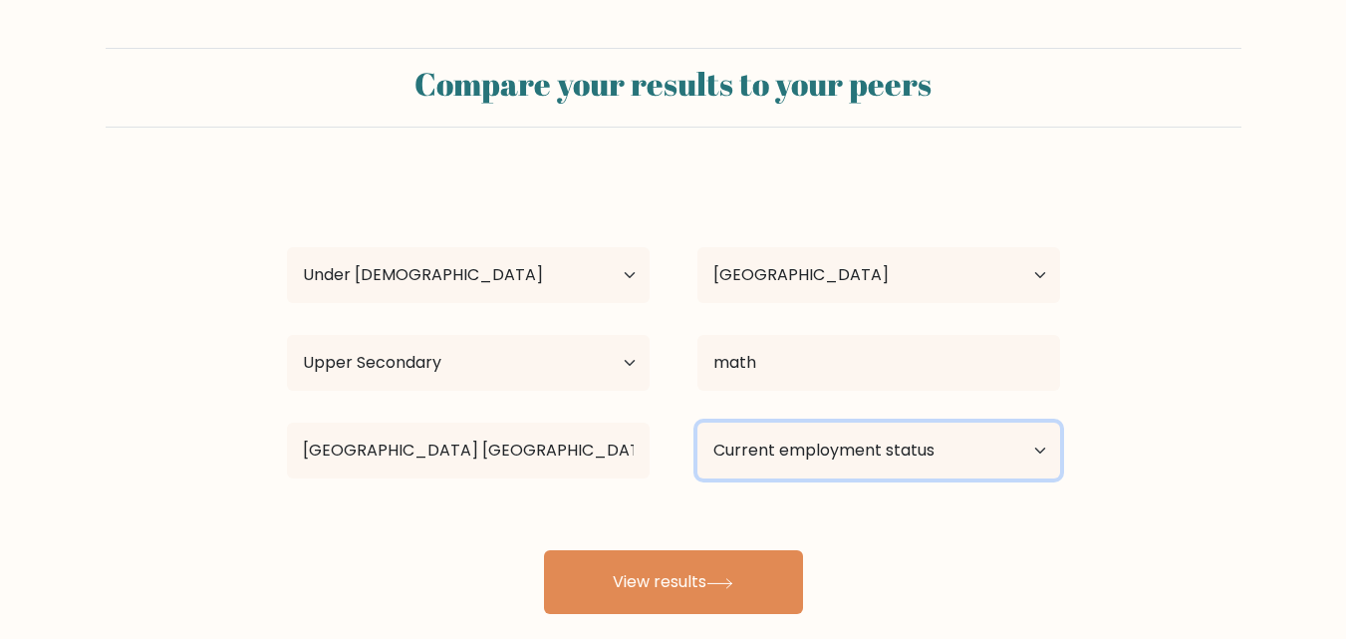
click at [770, 464] on select "Current employment status Employed Student Retired Other / prefer not to answer" at bounding box center [879, 451] width 363 height 56
select select "student"
click at [698, 423] on select "Current employment status Employed Student Retired Other / prefer not to answer" at bounding box center [879, 451] width 363 height 56
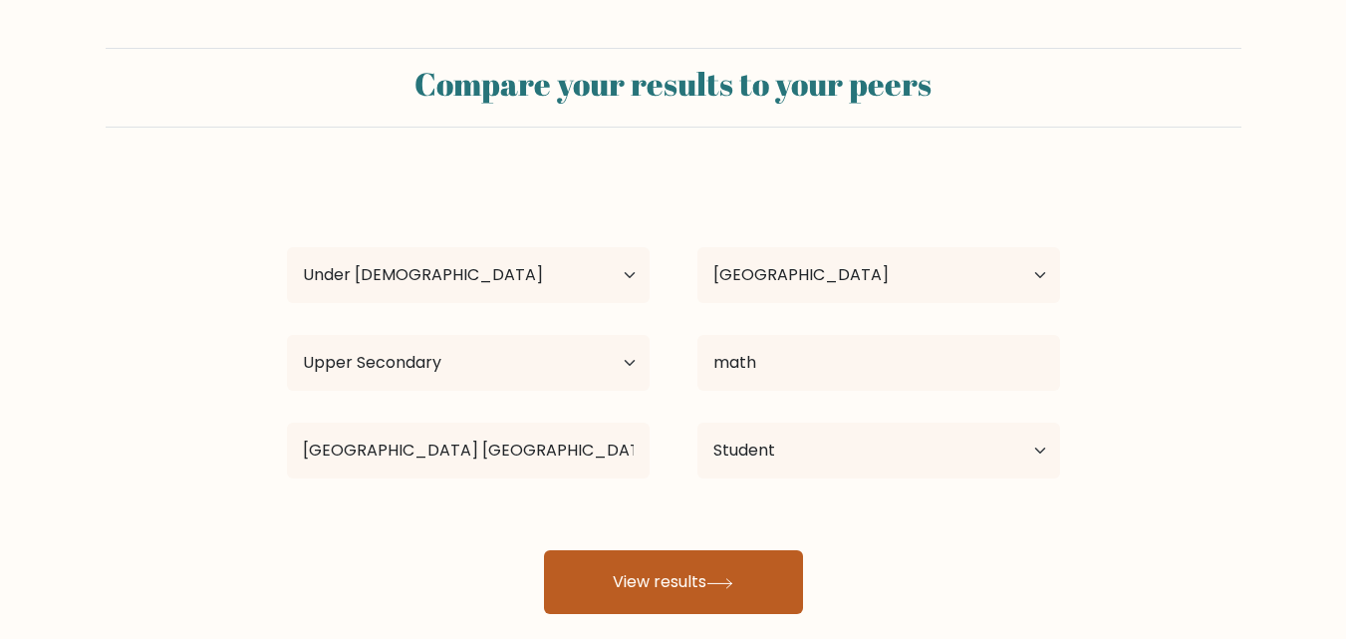
click at [705, 586] on button "View results" at bounding box center [673, 582] width 259 height 64
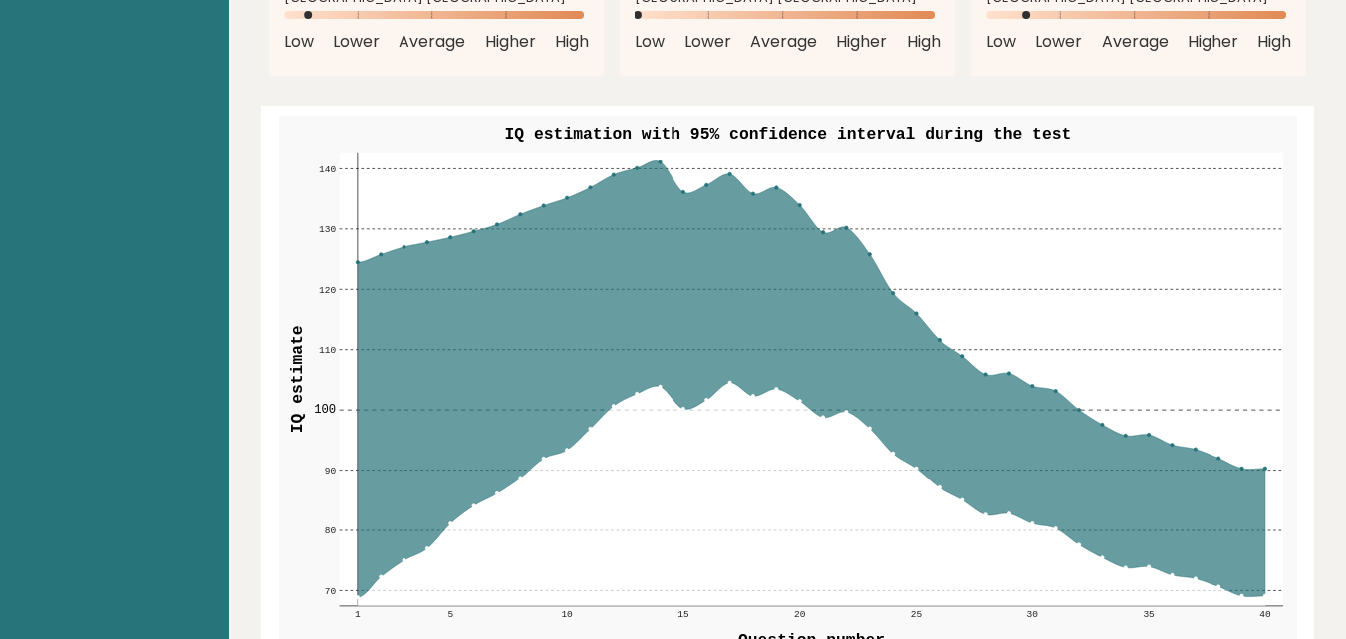
scroll to position [2392, 0]
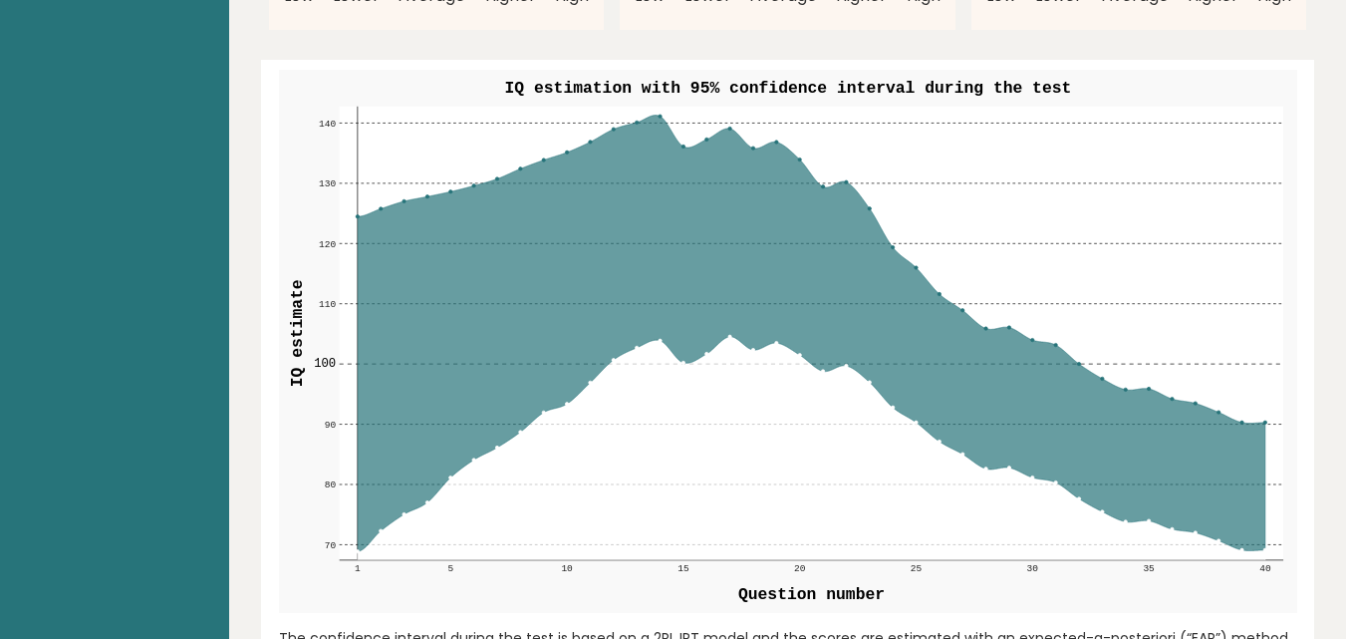
click at [680, 337] on icon at bounding box center [811, 448] width 908 height 223
click at [684, 295] on icon at bounding box center [811, 334] width 908 height 436
click at [685, 510] on rect at bounding box center [788, 341] width 1018 height 543
click at [685, 425] on icon at bounding box center [811, 448] width 908 height 223
drag, startPoint x: 689, startPoint y: 454, endPoint x: 691, endPoint y: 465, distance: 11.1
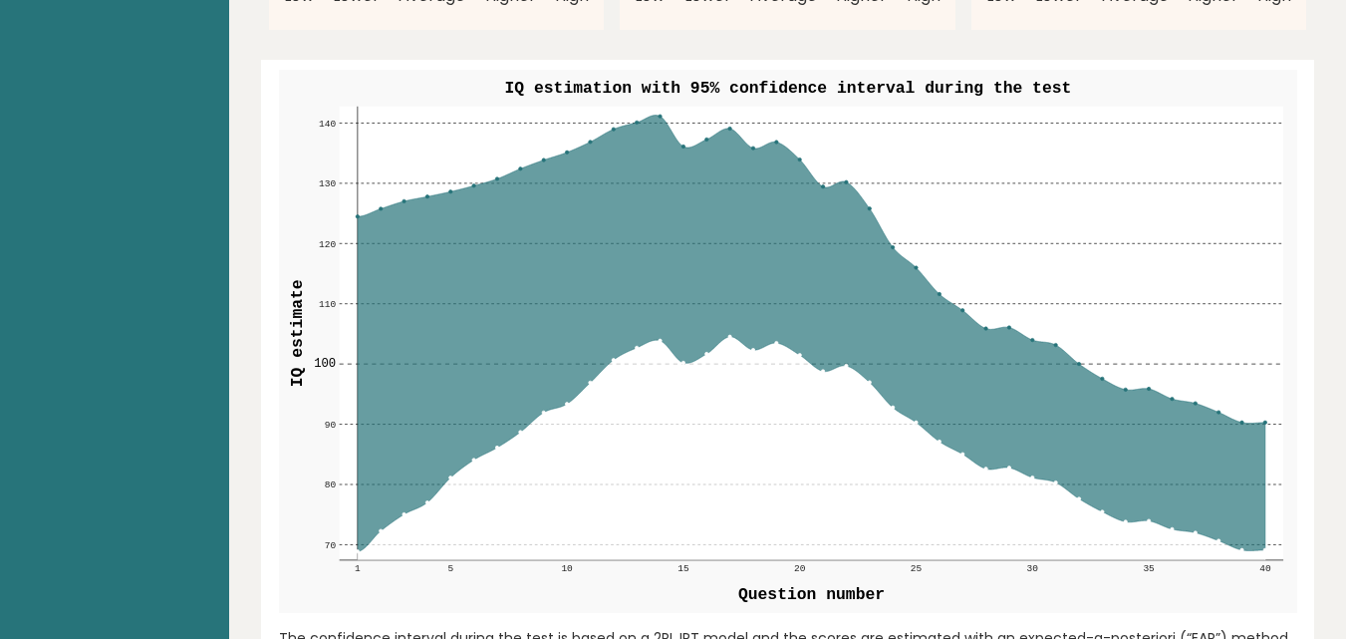
click at [689, 457] on icon at bounding box center [811, 448] width 908 height 223
click at [692, 473] on icon at bounding box center [811, 448] width 908 height 223
click at [677, 520] on rect at bounding box center [788, 341] width 1018 height 543
click at [683, 564] on text "15" at bounding box center [684, 569] width 12 height 11
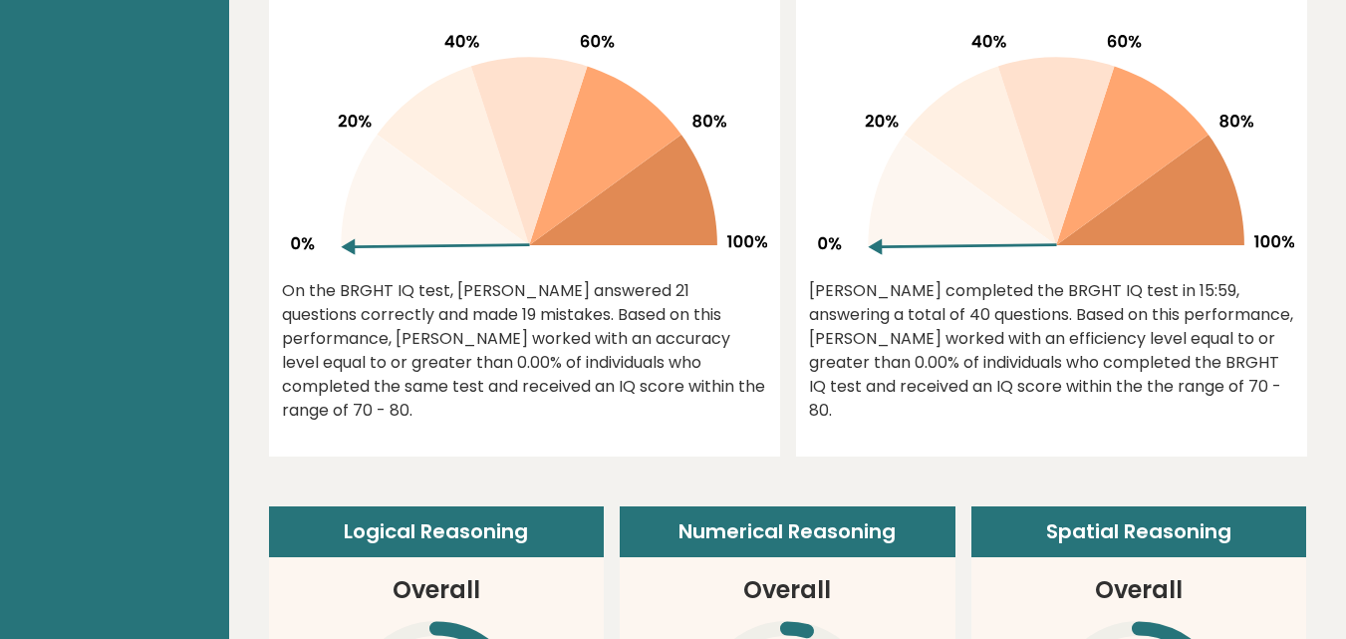
scroll to position [878, 0]
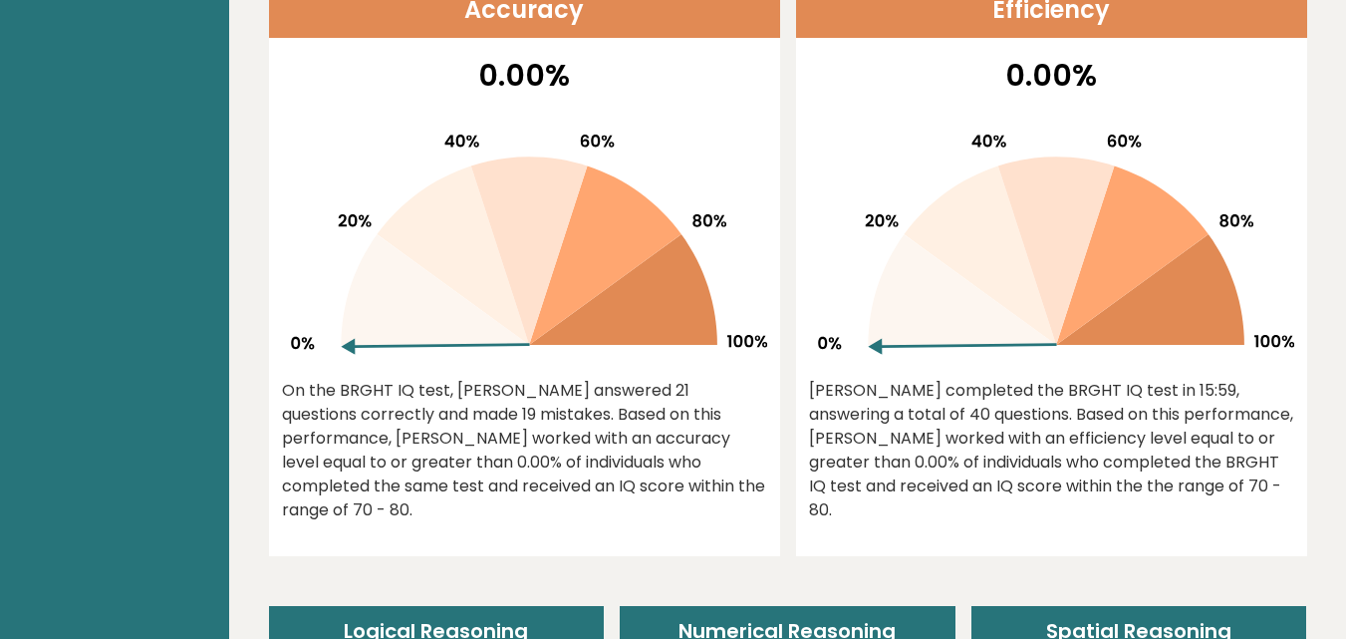
click at [707, 435] on div "On the BRGHT IQ test, Prateek Pal answered 21 questions correctly and made 19 m…" at bounding box center [524, 451] width 485 height 144
click at [546, 274] on icon at bounding box center [528, 250] width 117 height 188
click at [909, 342] on icon at bounding box center [962, 289] width 188 height 111
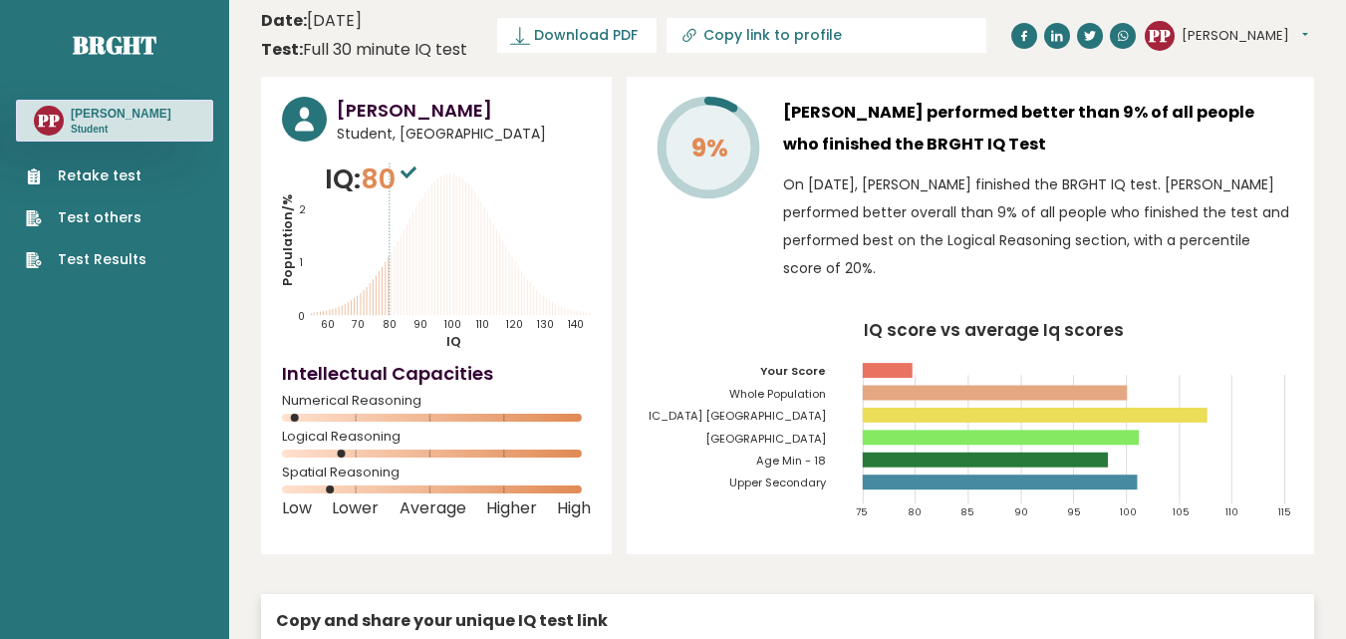
scroll to position [0, 0]
